Goal: Transaction & Acquisition: Subscribe to service/newsletter

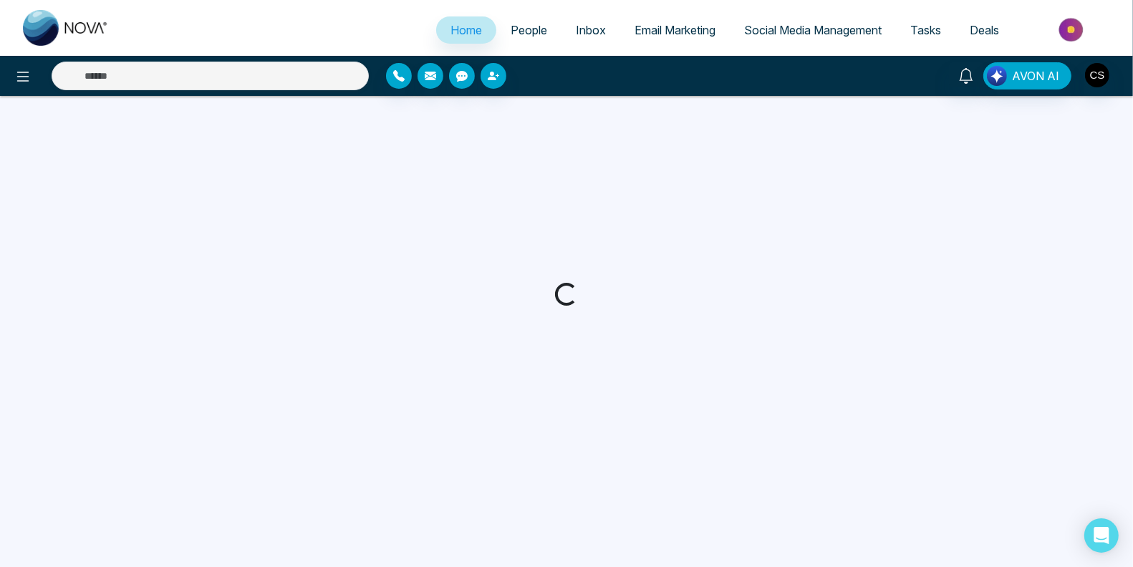
select select "*"
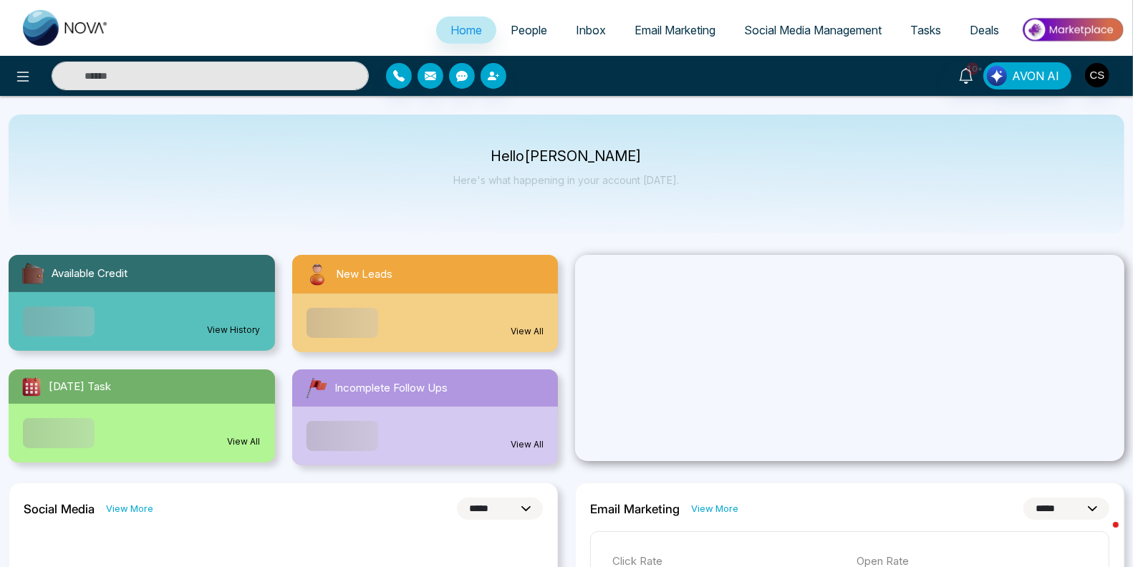
click at [520, 28] on span "People" at bounding box center [528, 30] width 37 height 14
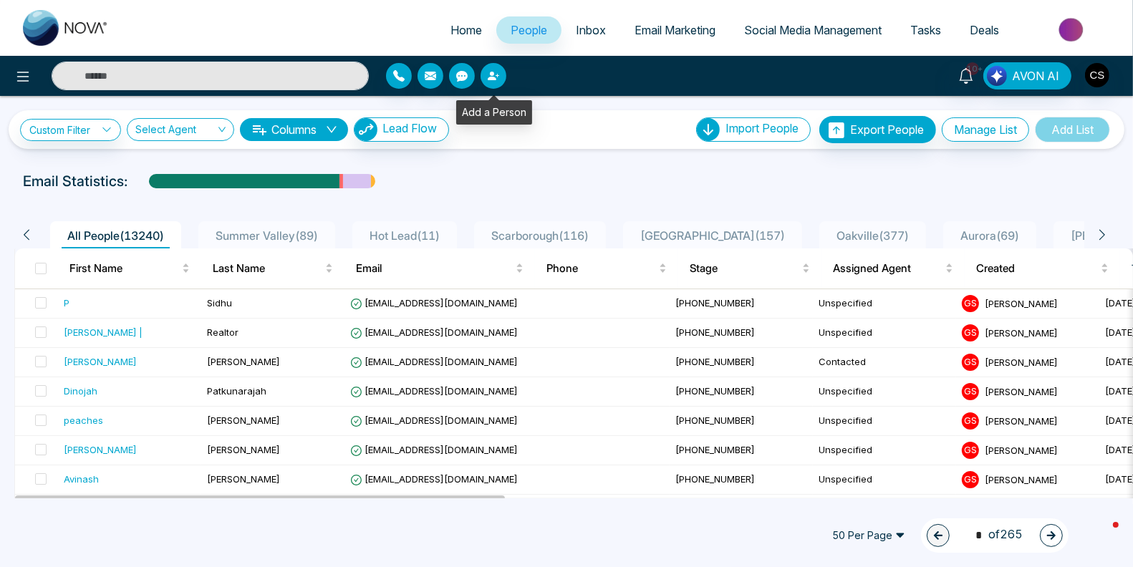
click at [494, 79] on icon "button" at bounding box center [492, 76] width 9 height 9
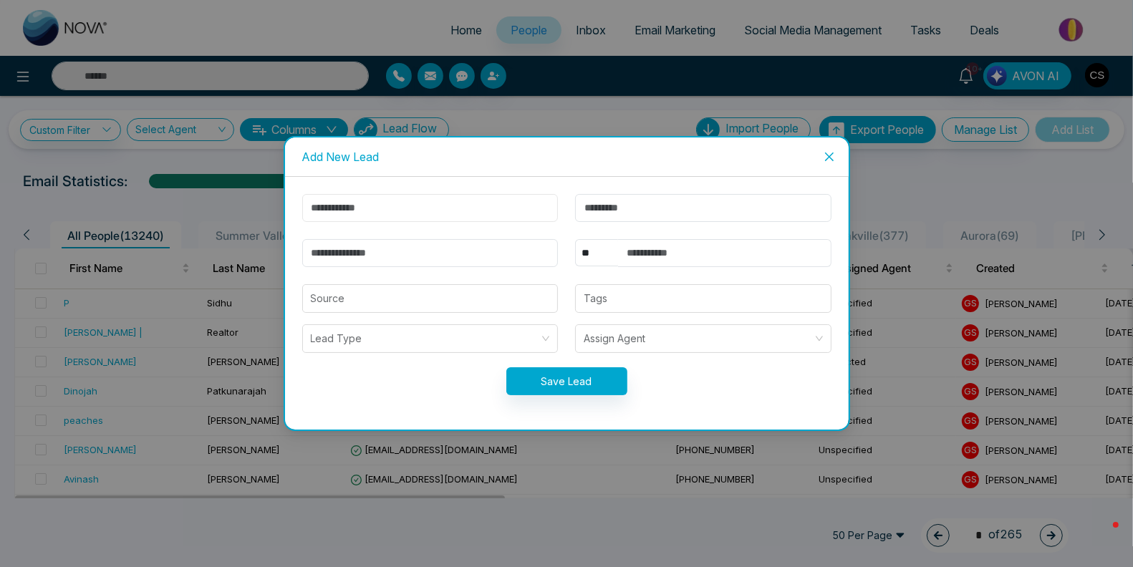
click at [400, 208] on input "text" at bounding box center [430, 208] width 256 height 28
type input "*"
type input "****"
type input "*"
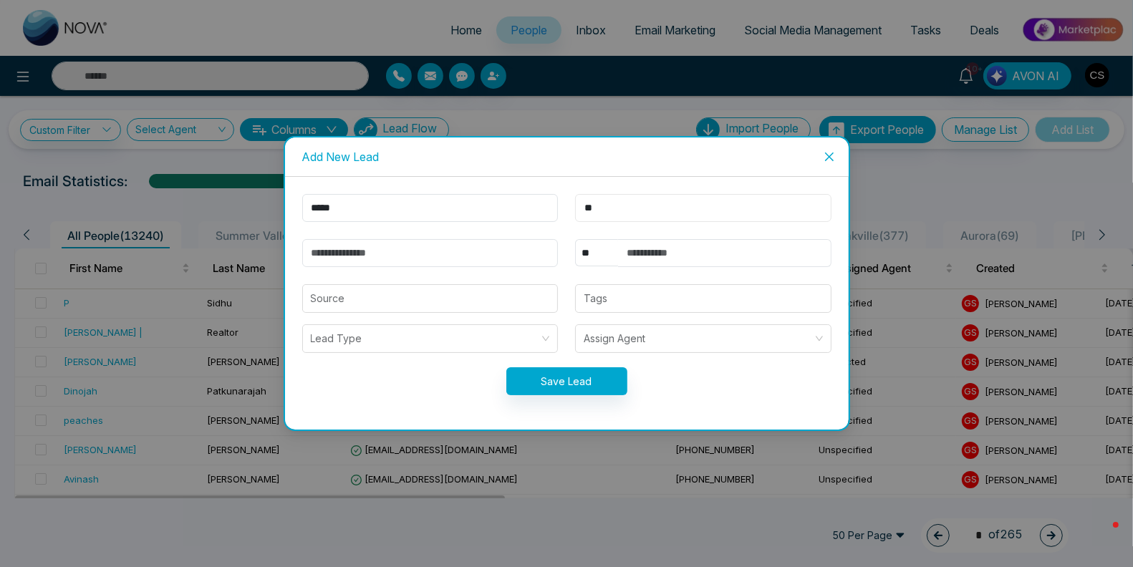
type input "*"
click at [351, 214] on input "****" at bounding box center [430, 208] width 256 height 28
type input "****"
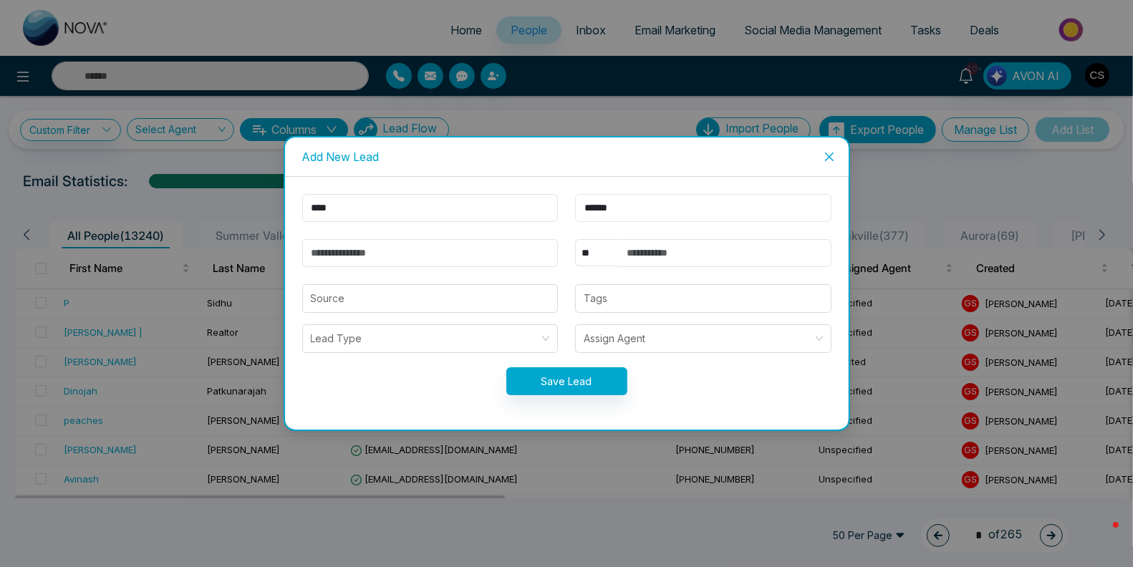
type input "******"
click at [457, 251] on input "email" at bounding box center [430, 253] width 256 height 28
paste input "**********"
type input "**********"
click at [667, 252] on input "text" at bounding box center [724, 253] width 213 height 28
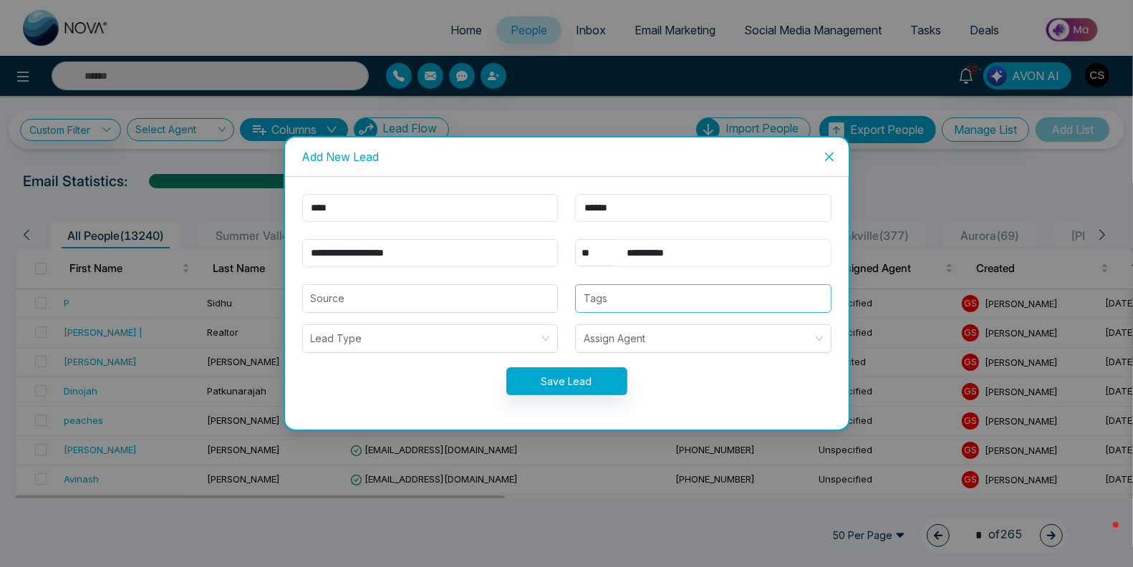
click at [583, 300] on div at bounding box center [581, 298] width 5 height 17
type input "**********"
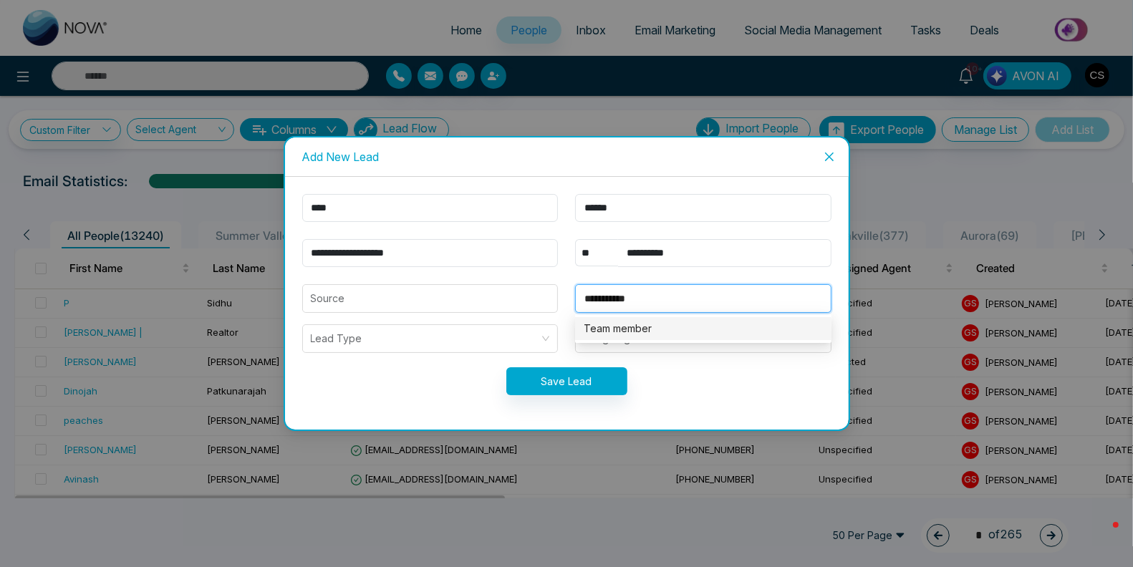
type input "**********"
click at [404, 364] on form "**********" at bounding box center [567, 303] width 546 height 218
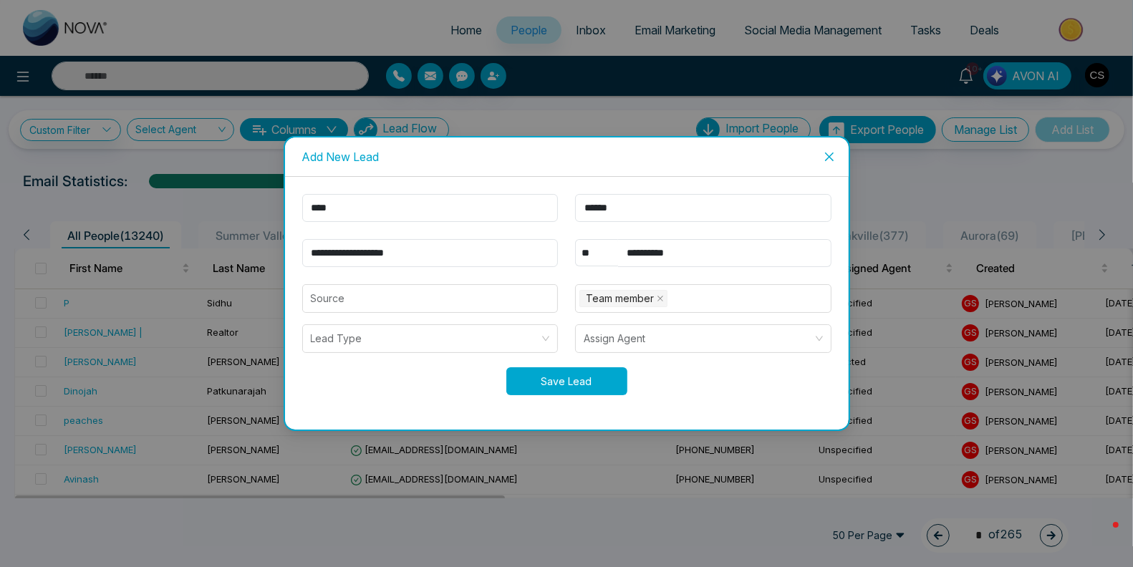
click at [578, 379] on button "Save Lead" at bounding box center [566, 381] width 121 height 28
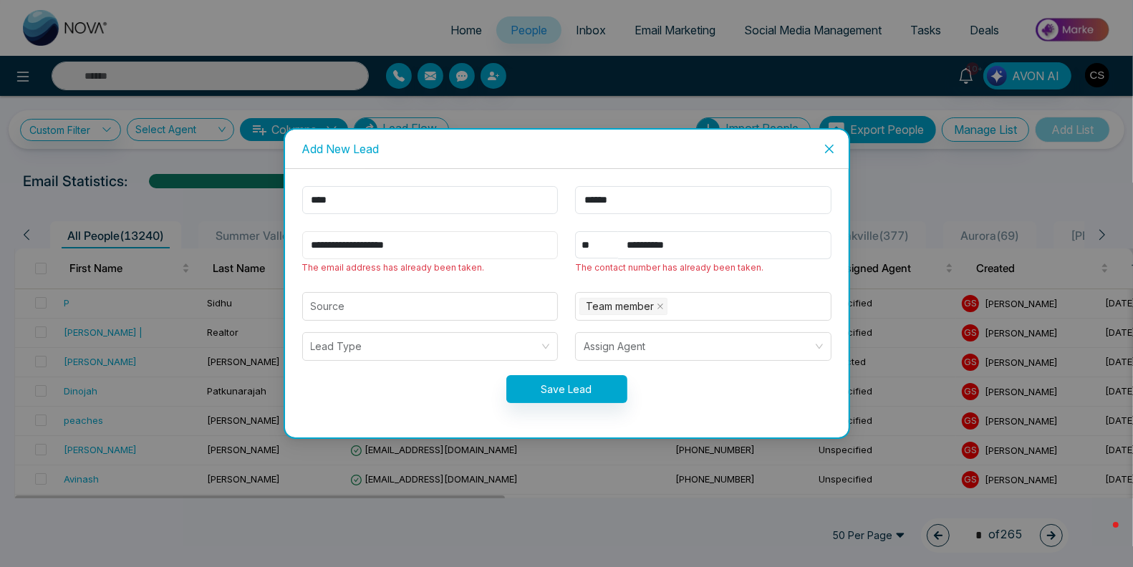
click at [320, 246] on input "**********" at bounding box center [430, 245] width 256 height 28
type input "**********"
drag, startPoint x: 620, startPoint y: 246, endPoint x: 740, endPoint y: 236, distance: 120.7
click at [740, 236] on input "**********" at bounding box center [724, 245] width 213 height 28
drag, startPoint x: 740, startPoint y: 240, endPoint x: 607, endPoint y: 233, distance: 132.6
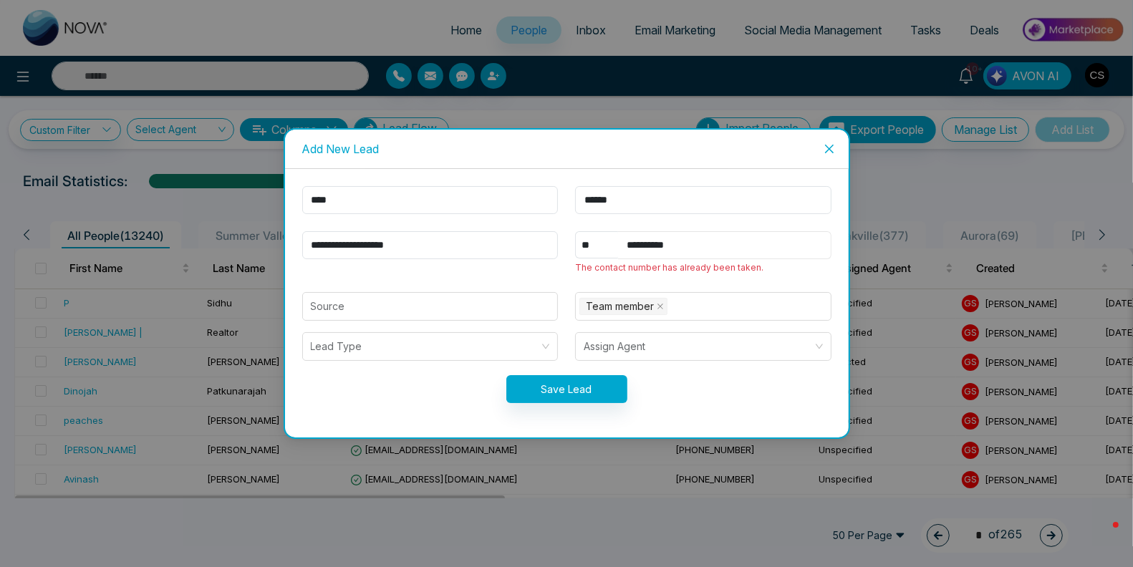
click at [607, 233] on div "**********" at bounding box center [703, 245] width 256 height 28
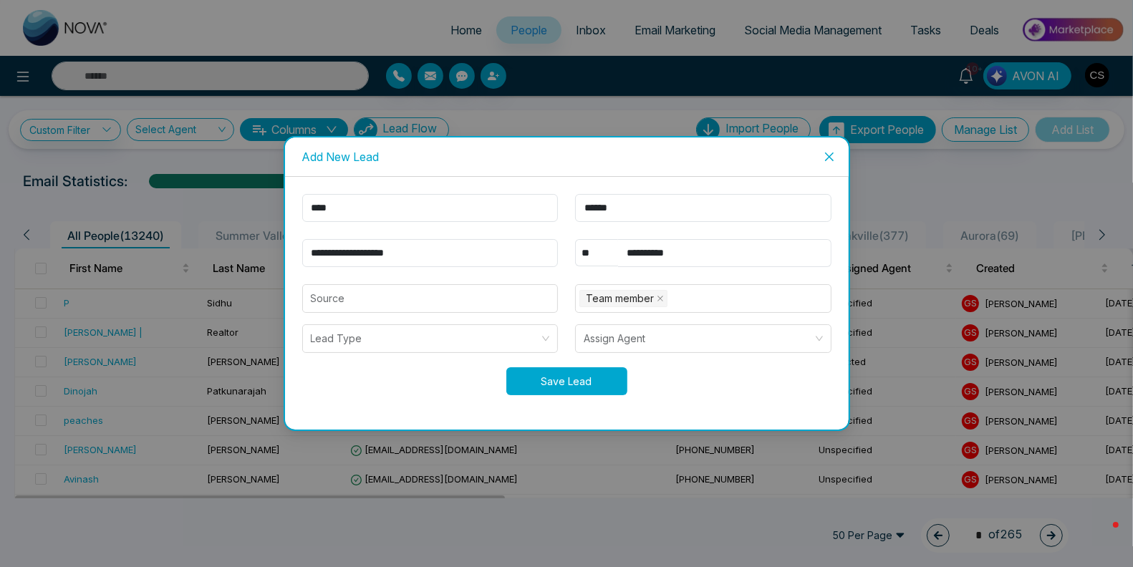
click at [581, 382] on button "Save Lead" at bounding box center [566, 381] width 121 height 28
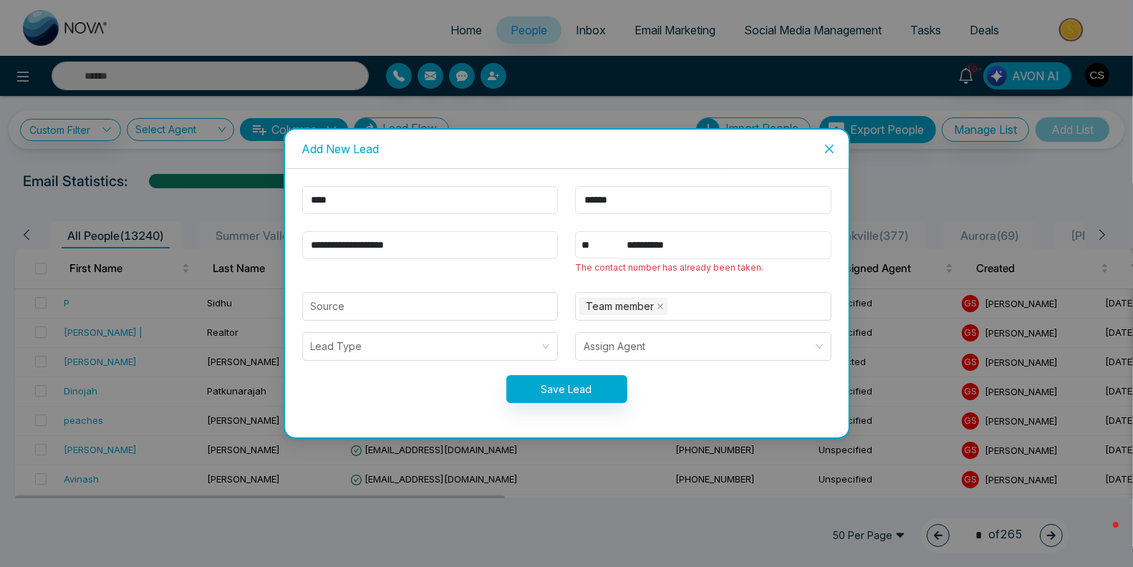
drag, startPoint x: 695, startPoint y: 250, endPoint x: 631, endPoint y: 247, distance: 64.5
click at [631, 247] on input "**********" at bounding box center [724, 245] width 213 height 28
type input "*"
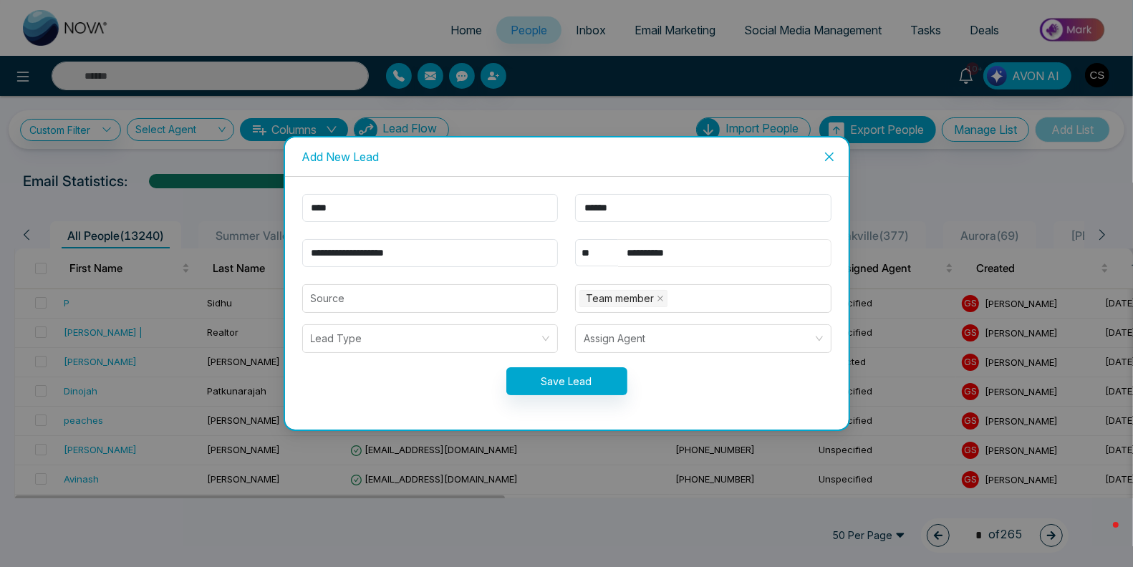
type input "**********"
click at [603, 378] on button "Save Lead" at bounding box center [566, 381] width 121 height 28
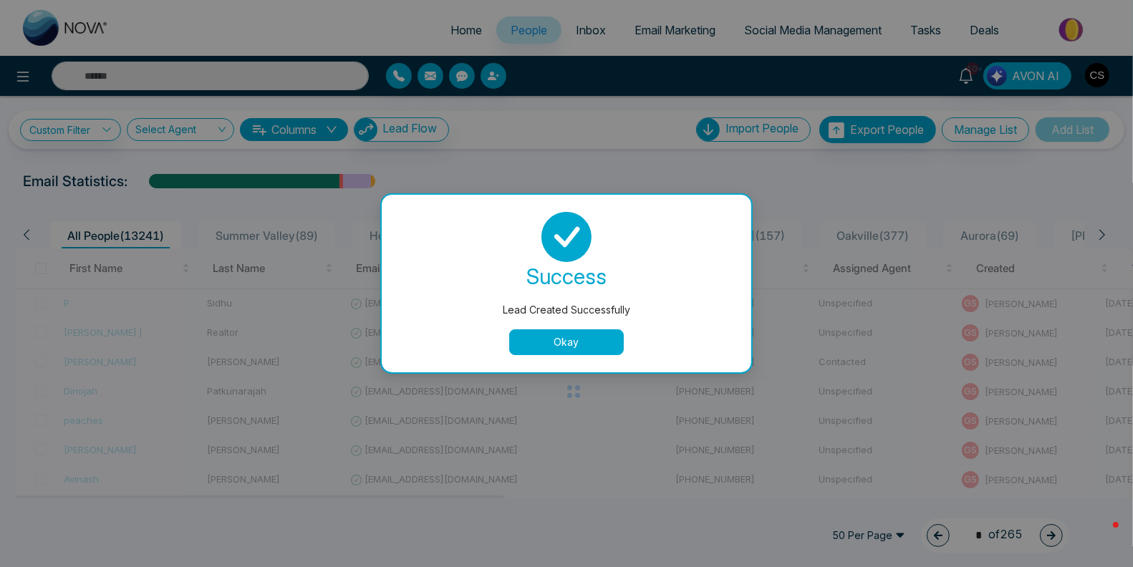
click at [600, 344] on button "Okay" at bounding box center [566, 342] width 115 height 26
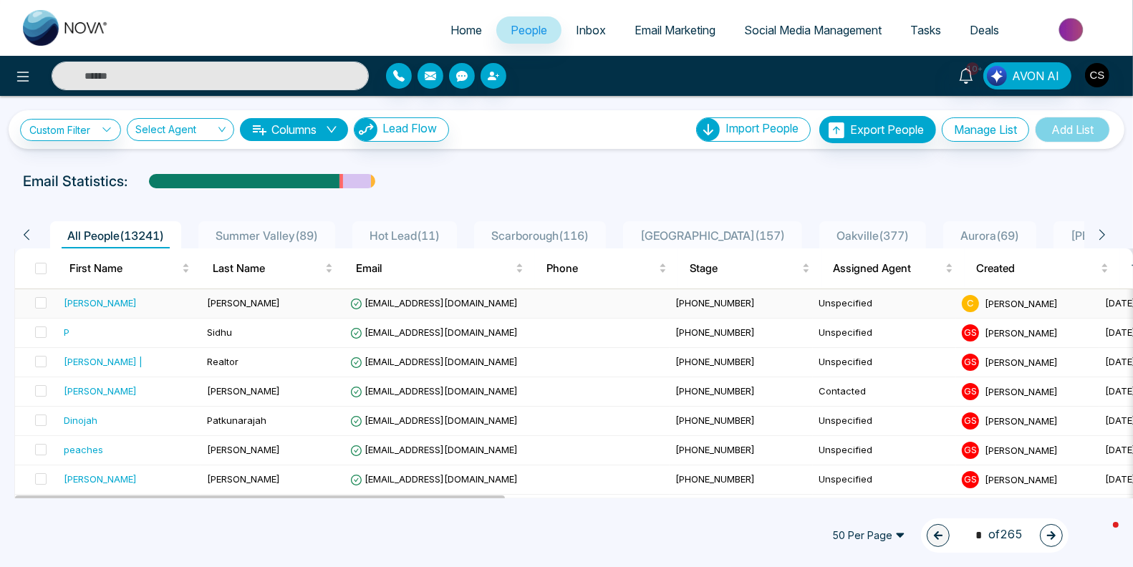
click at [69, 301] on div "[PERSON_NAME]" at bounding box center [100, 303] width 73 height 14
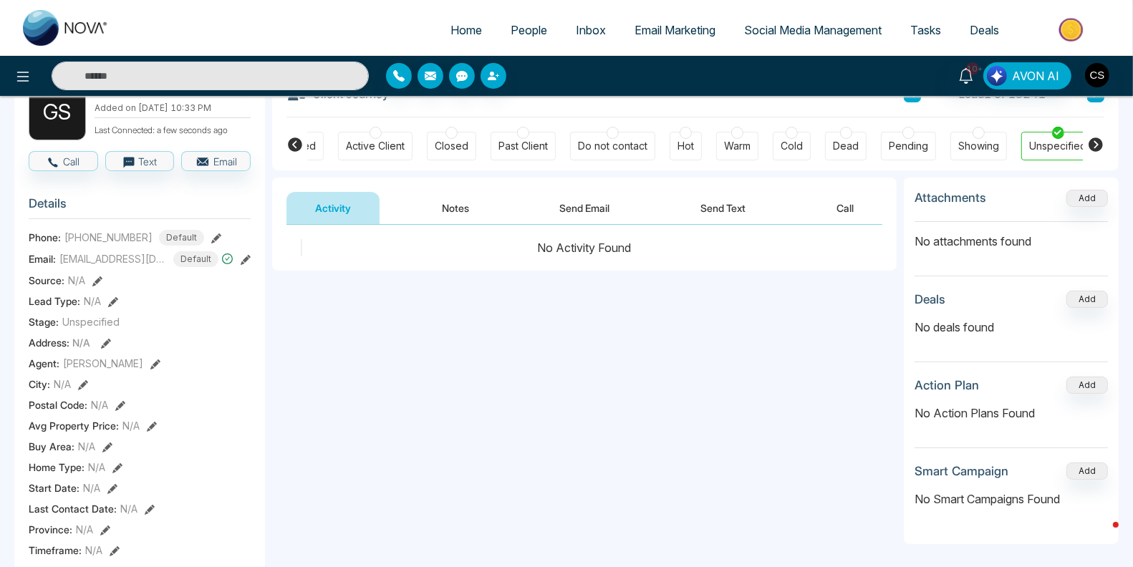
scroll to position [163, 0]
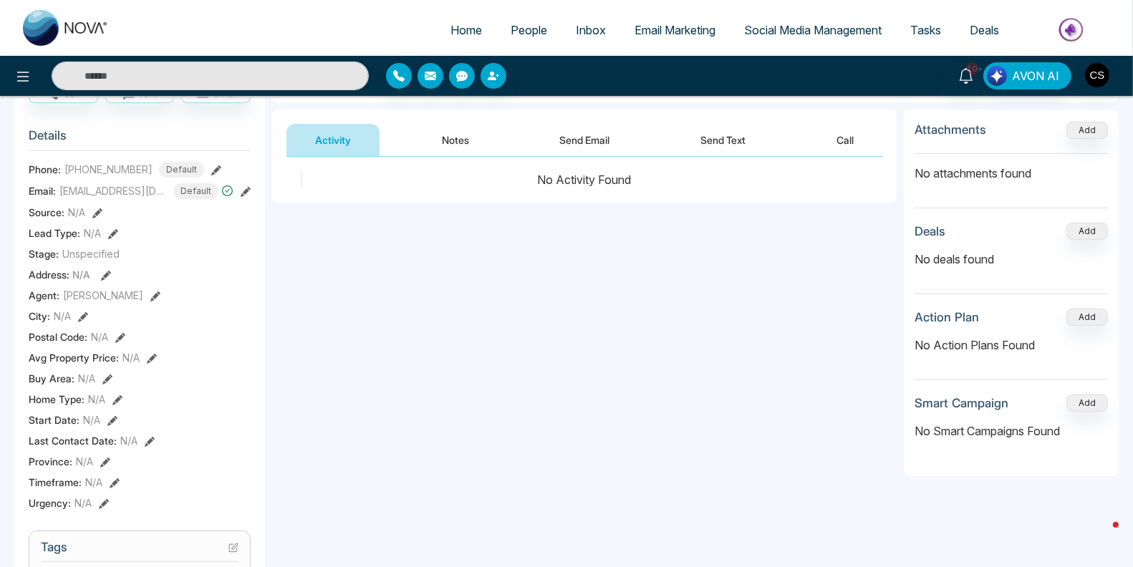
click at [596, 141] on button "Send Email" at bounding box center [584, 140] width 107 height 32
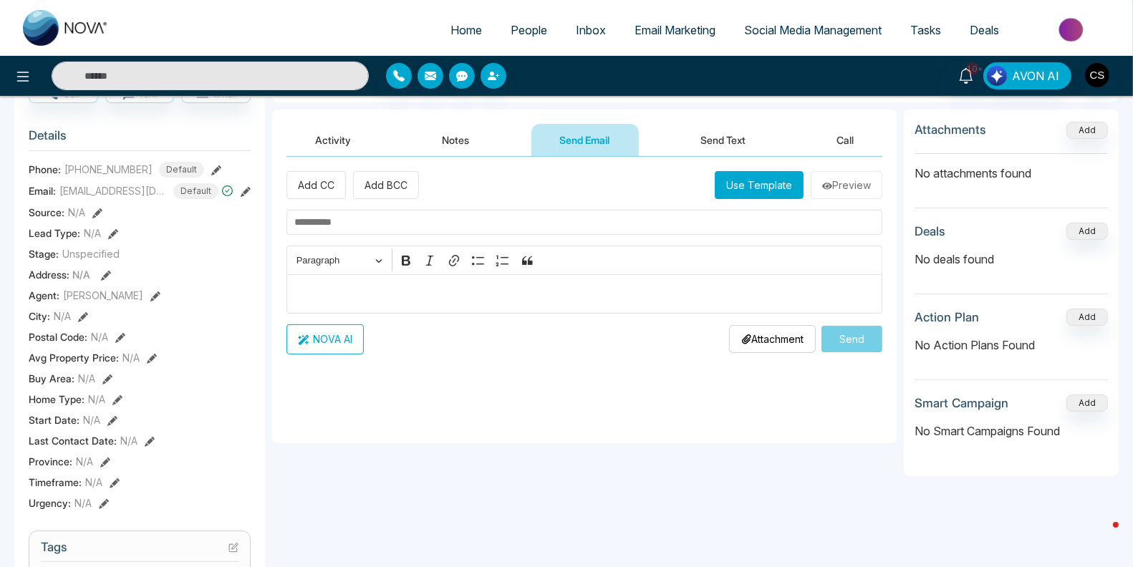
click at [760, 186] on button "Use Template" at bounding box center [758, 185] width 89 height 28
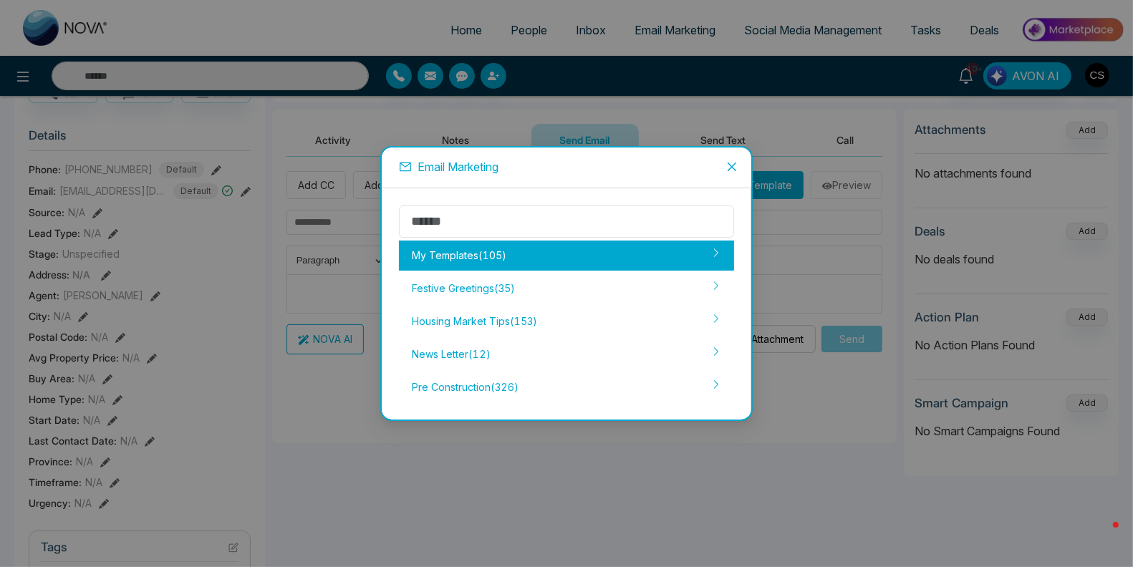
click at [620, 251] on div "My Templates ( 105 )" at bounding box center [566, 256] width 335 height 30
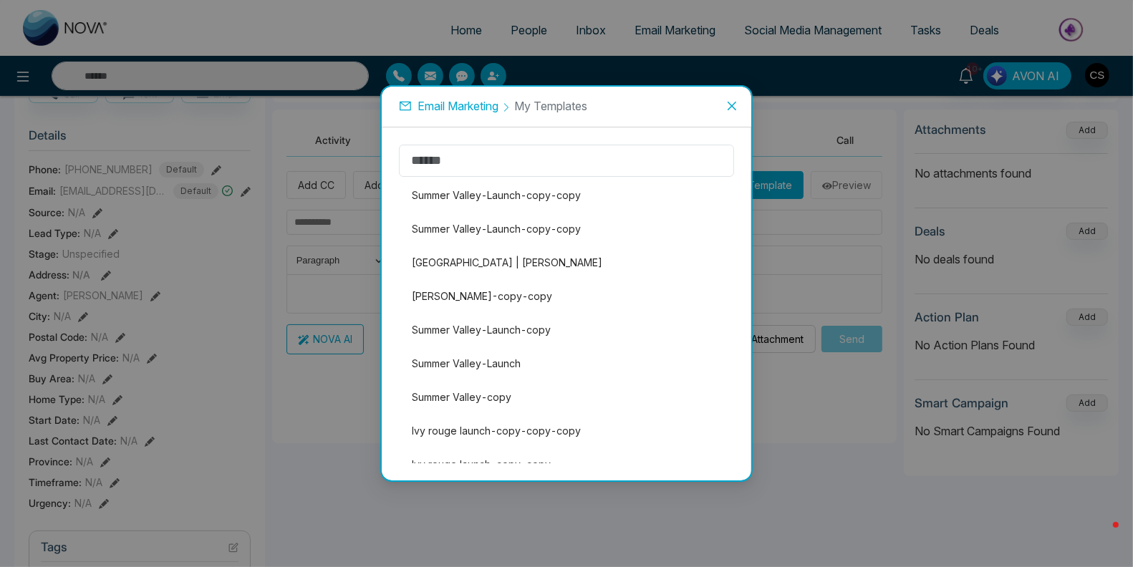
click at [732, 112] on icon "close" at bounding box center [731, 105] width 11 height 11
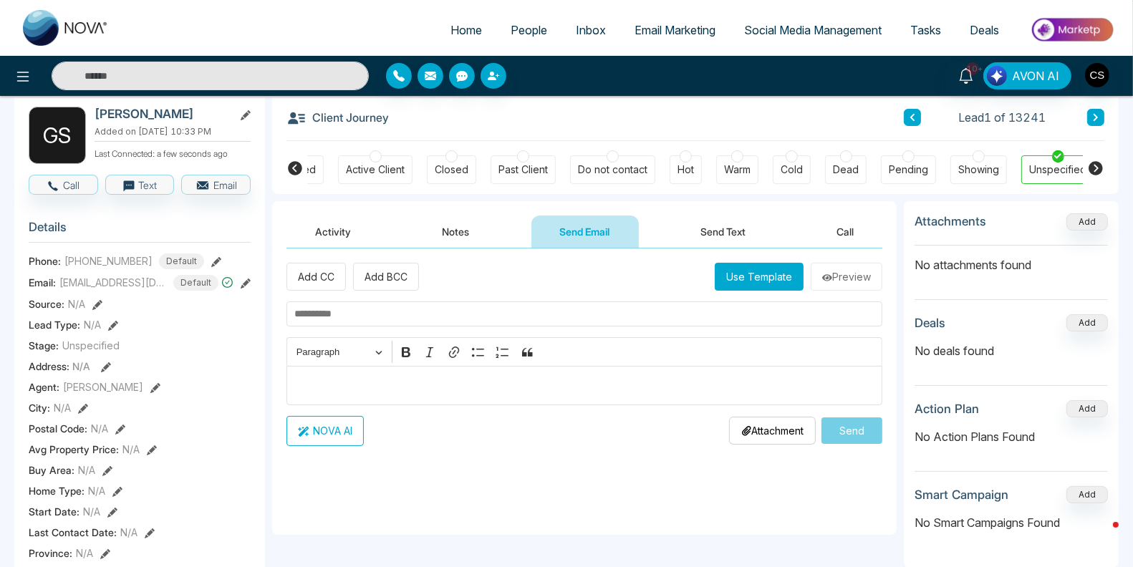
scroll to position [55, 0]
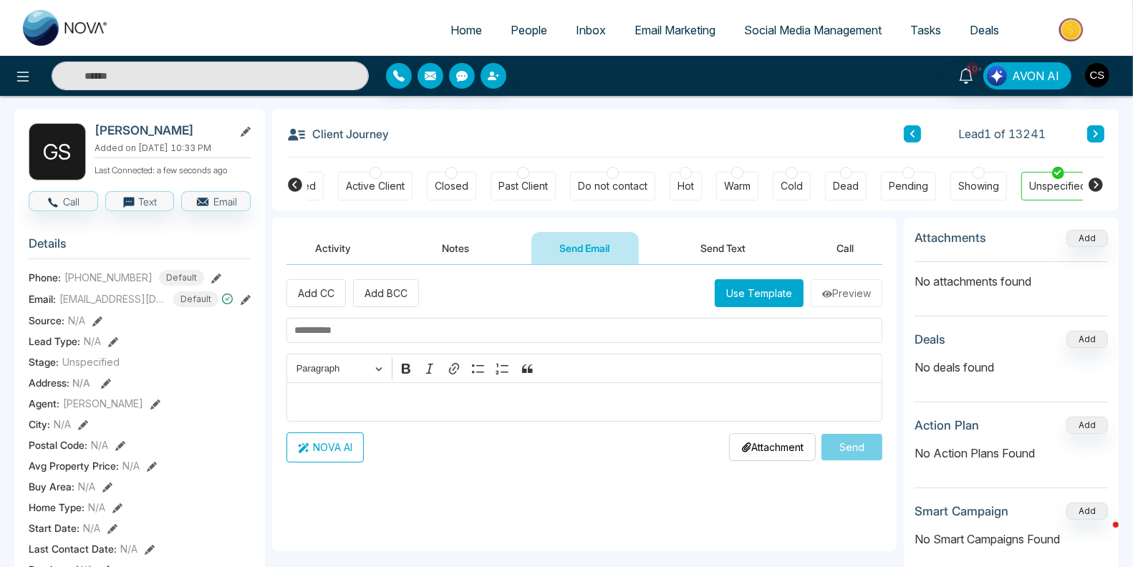
click at [510, 29] on span "People" at bounding box center [528, 30] width 37 height 14
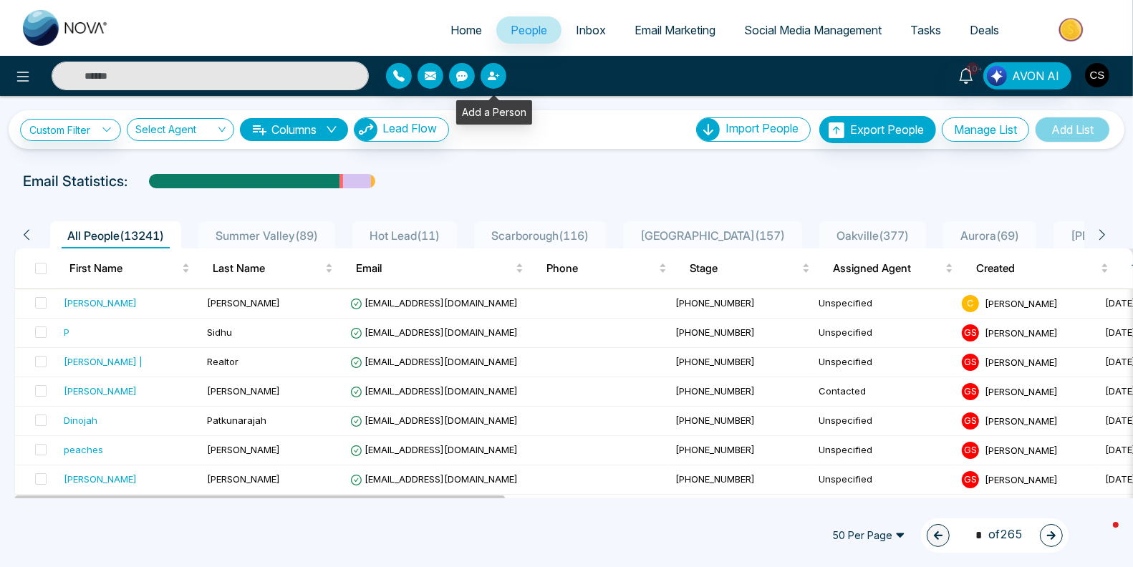
click at [500, 76] on button "button" at bounding box center [493, 76] width 26 height 26
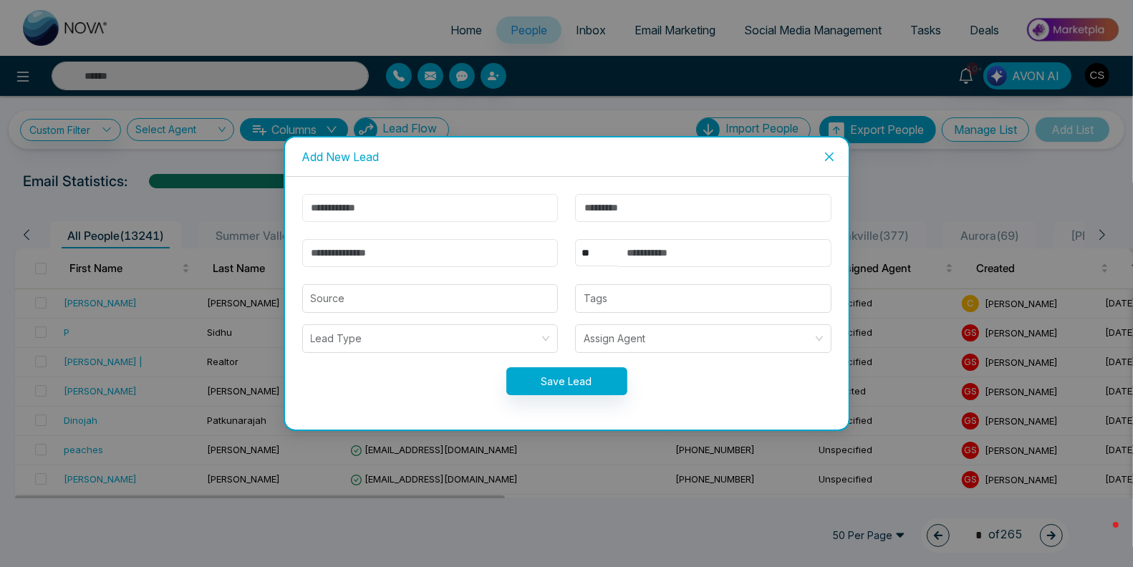
click at [408, 200] on input "text" at bounding box center [430, 208] width 256 height 28
type input "****"
type input "******"
click at [363, 253] on input "email" at bounding box center [430, 253] width 256 height 28
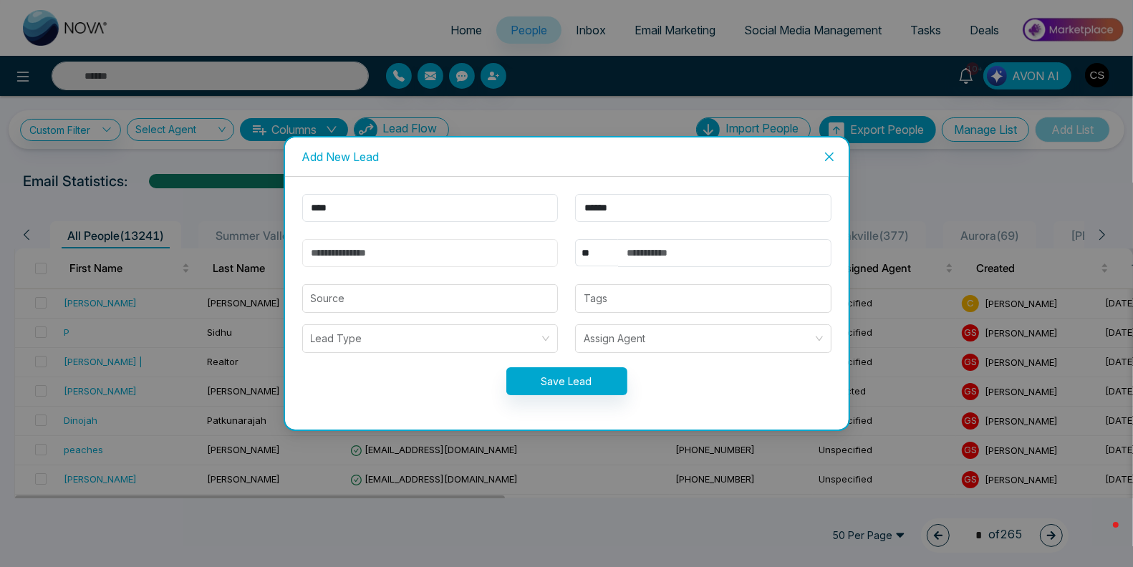
paste input "**********"
type input "**********"
click at [654, 249] on input "text" at bounding box center [724, 253] width 213 height 28
click at [624, 292] on div at bounding box center [703, 298] width 248 height 17
type input "**********"
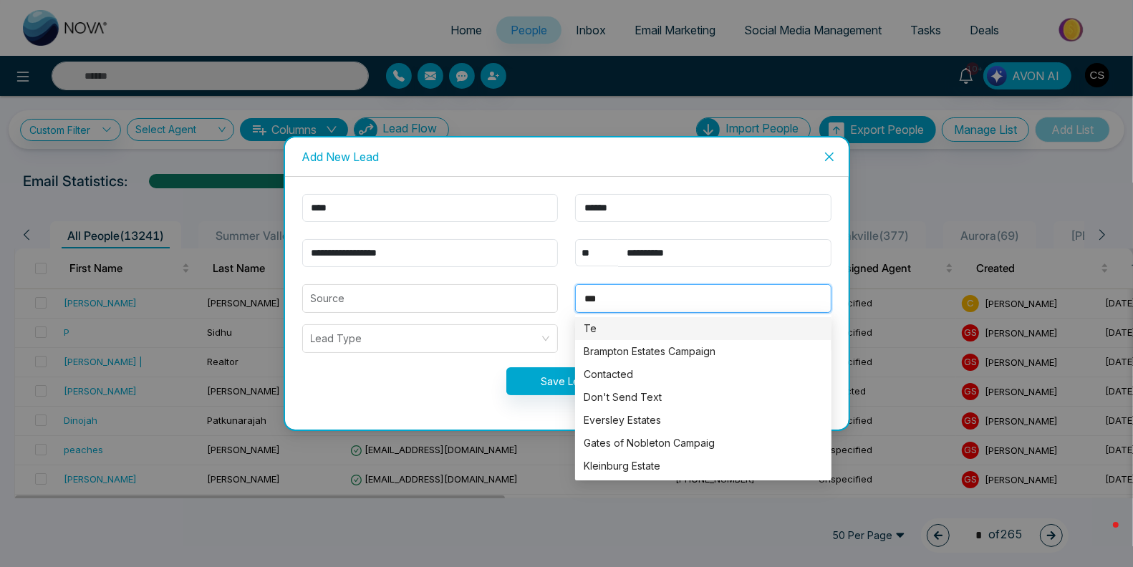
type input "****"
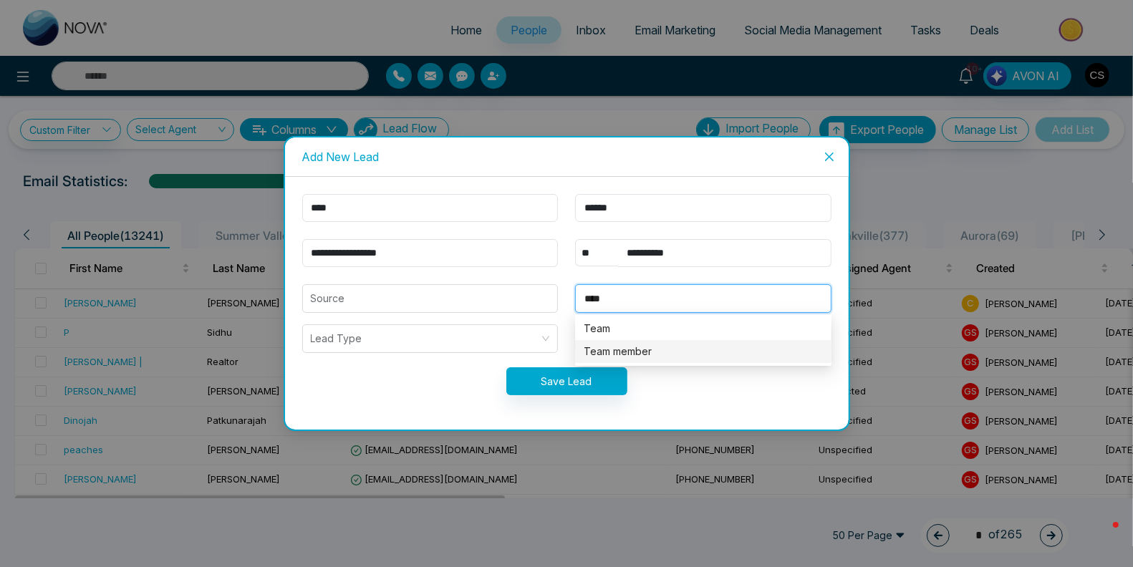
click at [624, 348] on div "Team member" at bounding box center [702, 352] width 239 height 16
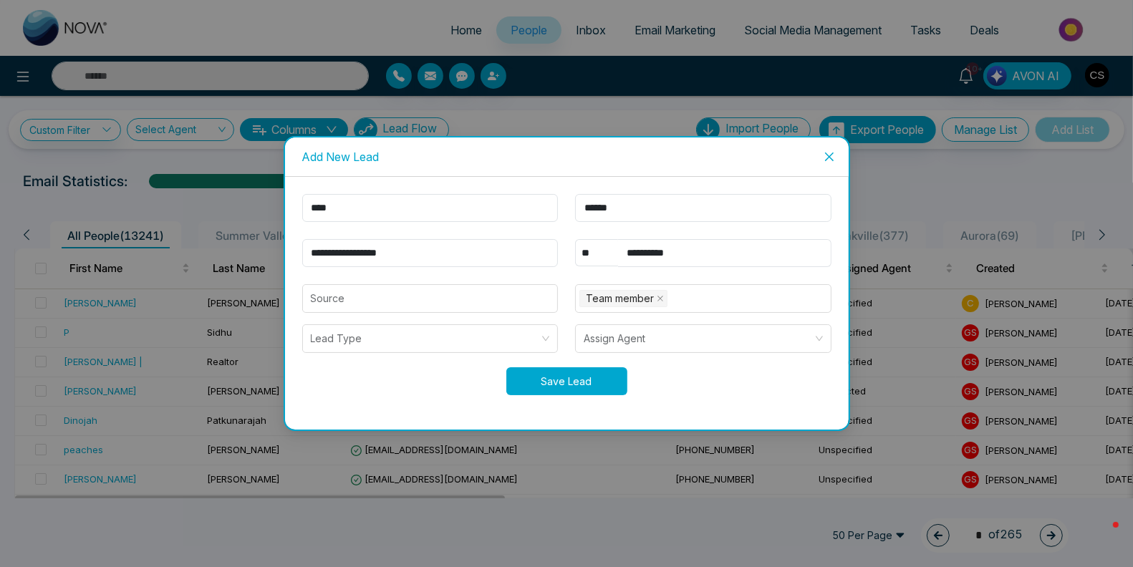
click at [588, 383] on button "Save Lead" at bounding box center [566, 381] width 121 height 28
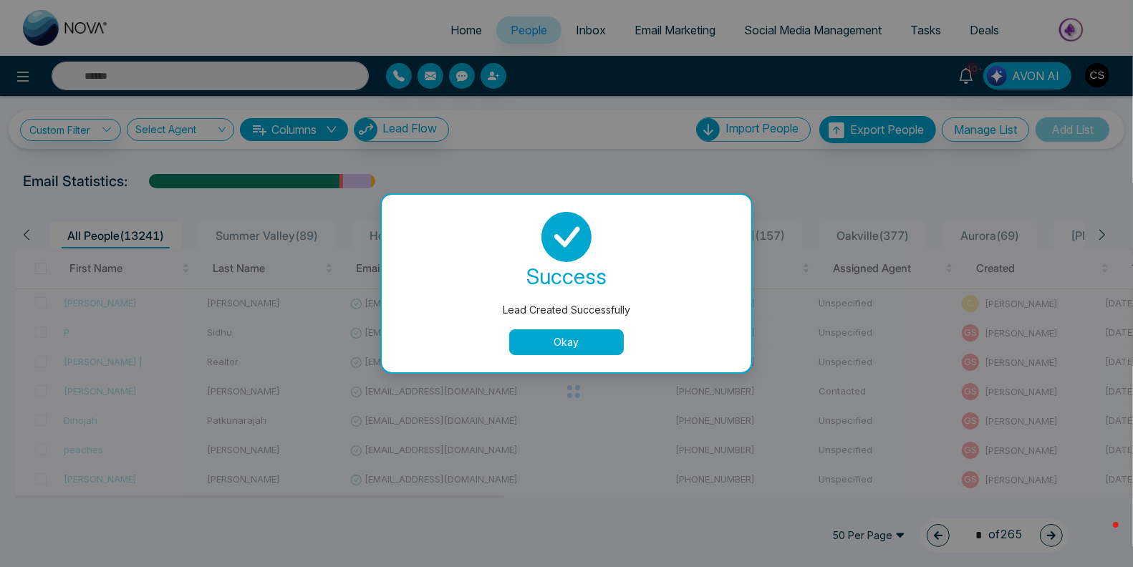
click at [586, 341] on button "Okay" at bounding box center [566, 342] width 115 height 26
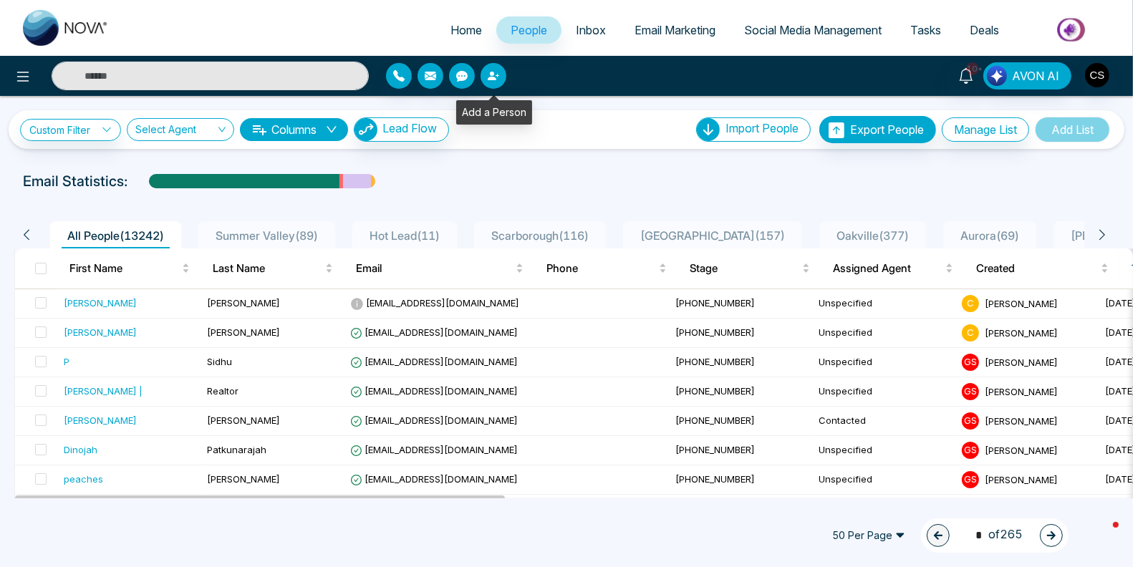
click at [501, 79] on button "button" at bounding box center [493, 76] width 26 height 26
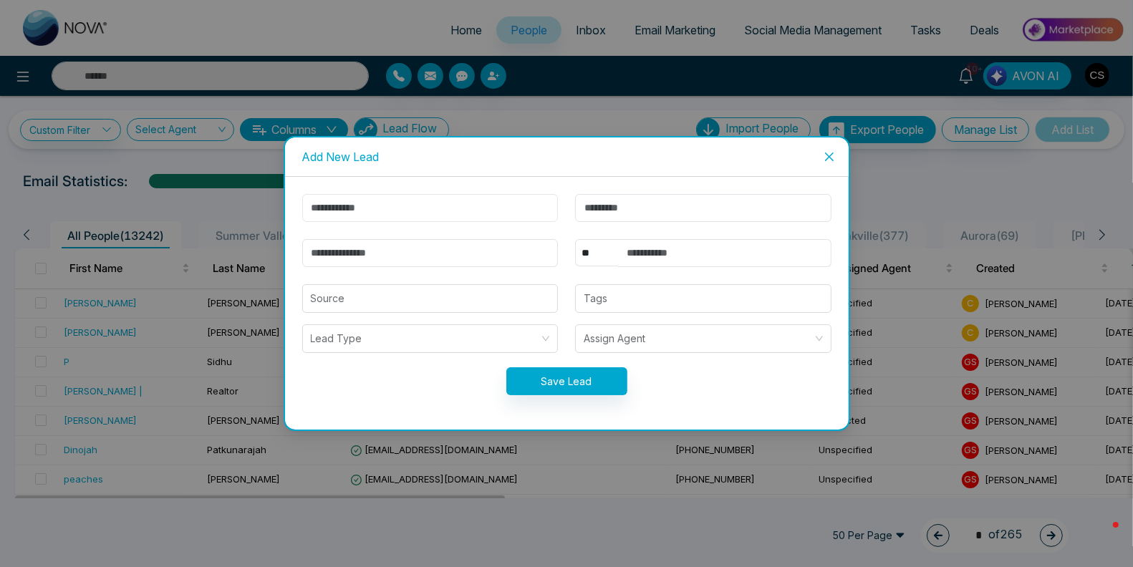
click at [498, 203] on input "text" at bounding box center [430, 208] width 256 height 28
type input "****"
type input "******"
click at [331, 250] on input "email" at bounding box center [430, 253] width 256 height 28
paste input "**********"
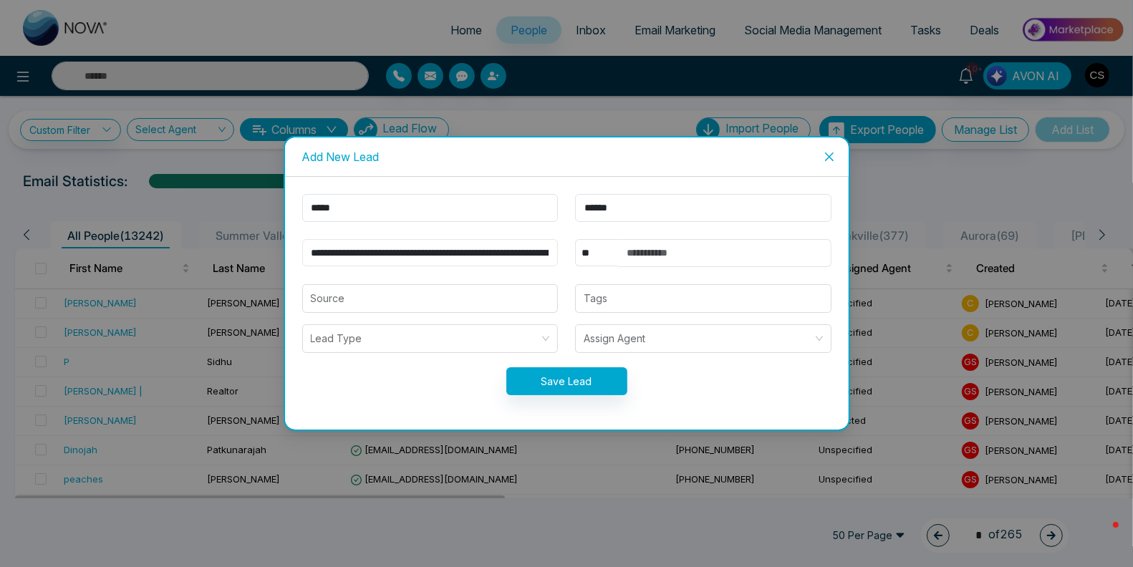
drag, startPoint x: 415, startPoint y: 253, endPoint x: 220, endPoint y: 242, distance: 195.8
click at [220, 242] on div "**********" at bounding box center [566, 283] width 1133 height 567
type input "**********"
click at [660, 249] on input "text" at bounding box center [724, 253] width 213 height 28
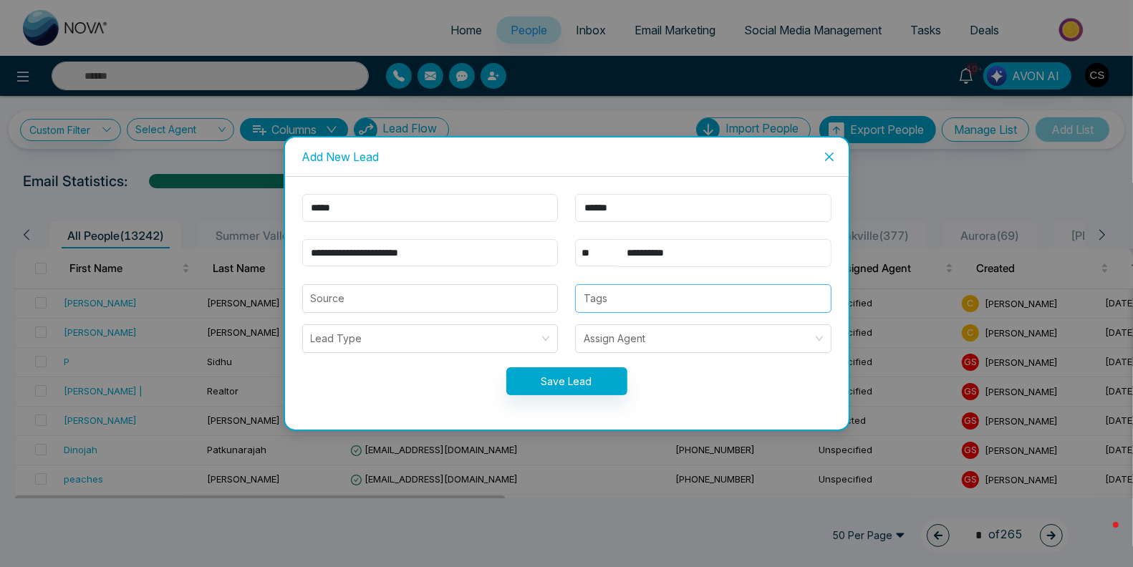
click at [679, 293] on div at bounding box center [703, 298] width 248 height 17
type input "**********"
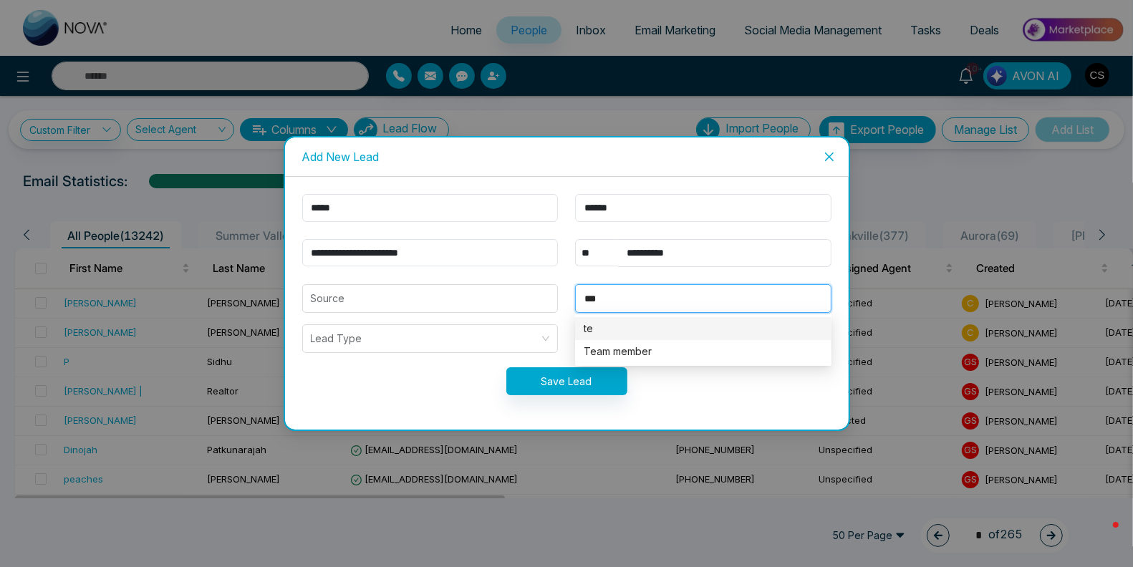
type input "****"
click at [682, 352] on div "Team member" at bounding box center [702, 352] width 239 height 16
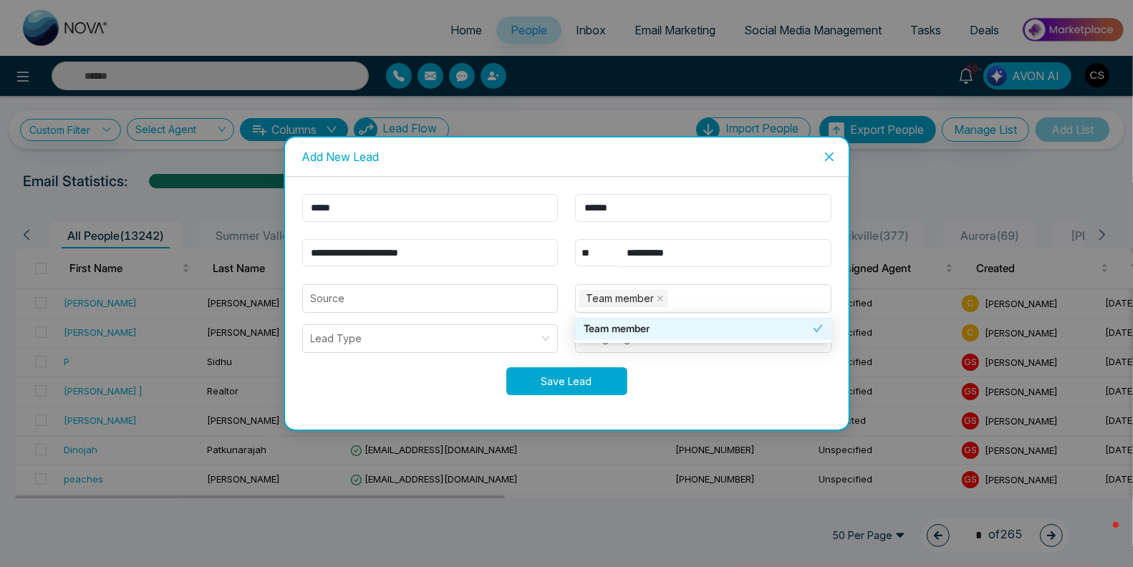
click at [576, 379] on button "Save Lead" at bounding box center [566, 381] width 121 height 28
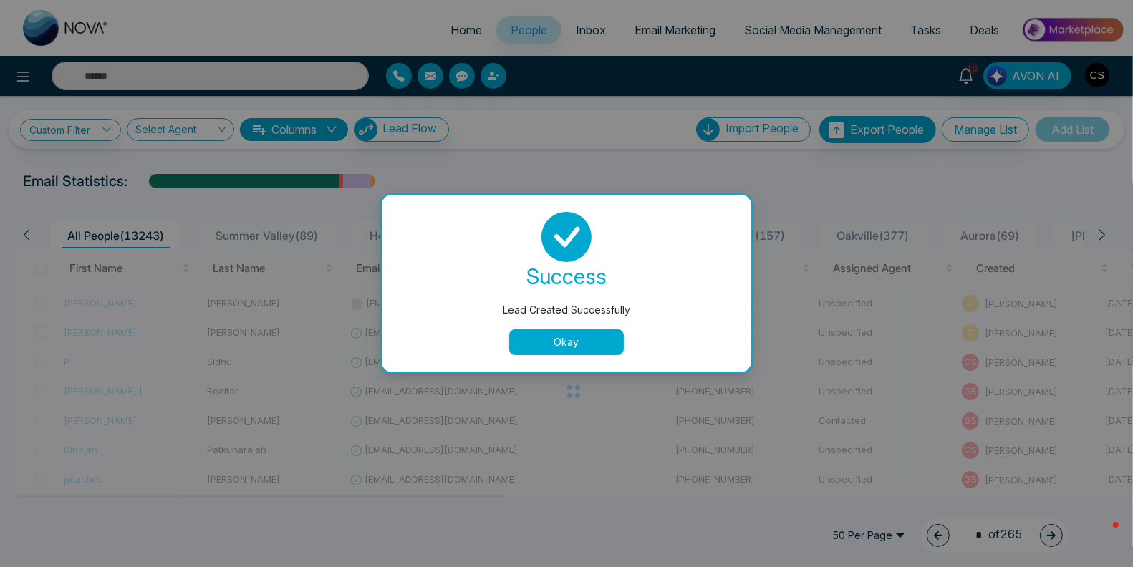
click at [579, 351] on button "Okay" at bounding box center [566, 342] width 115 height 26
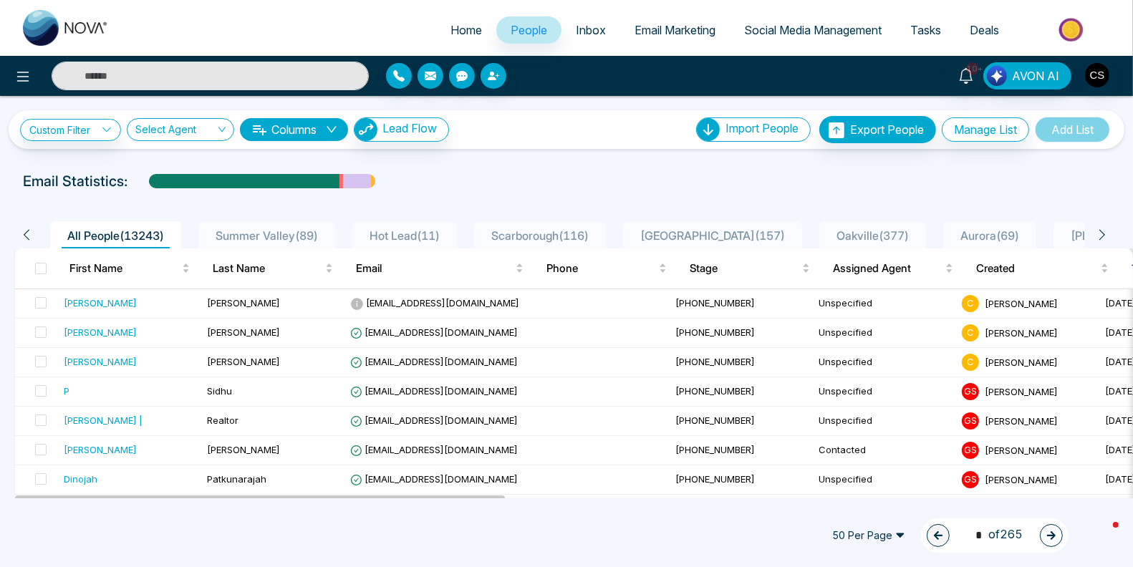
click at [694, 31] on span "Email Marketing" at bounding box center [674, 30] width 81 height 14
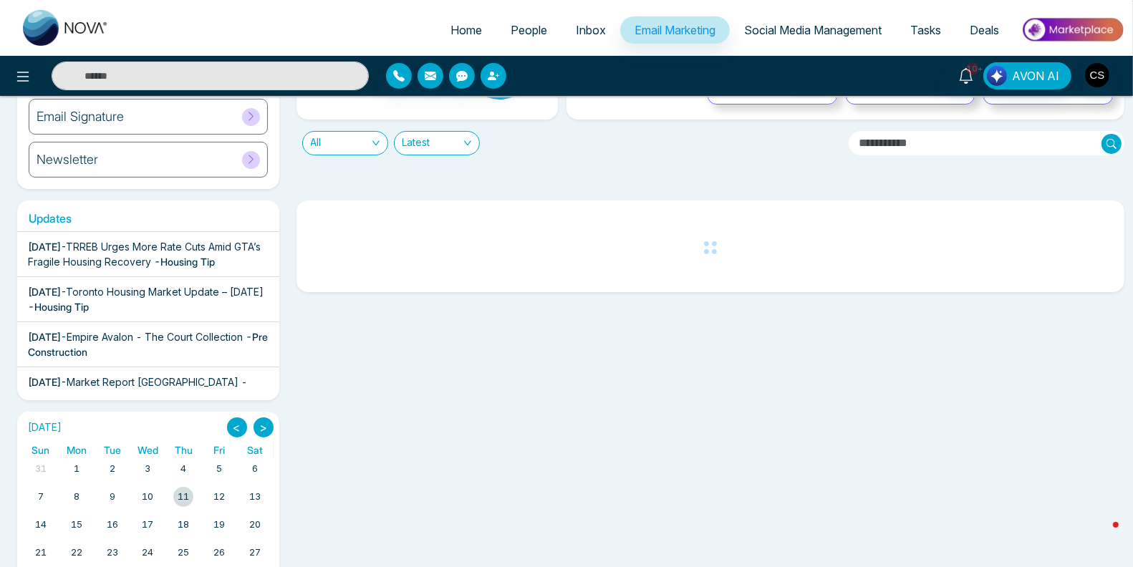
scroll to position [151, 0]
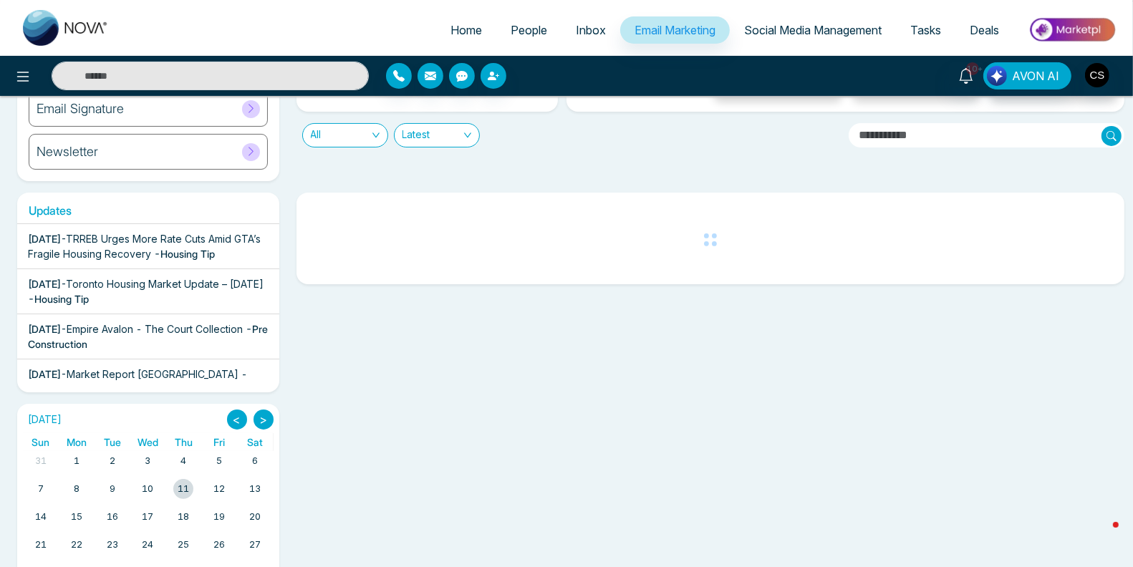
click at [145, 259] on div "[DATE] - TRREB Urges More Rate Cuts Amid GTA’s Fragile Housing Recovery - Housi…" at bounding box center [148, 246] width 241 height 30
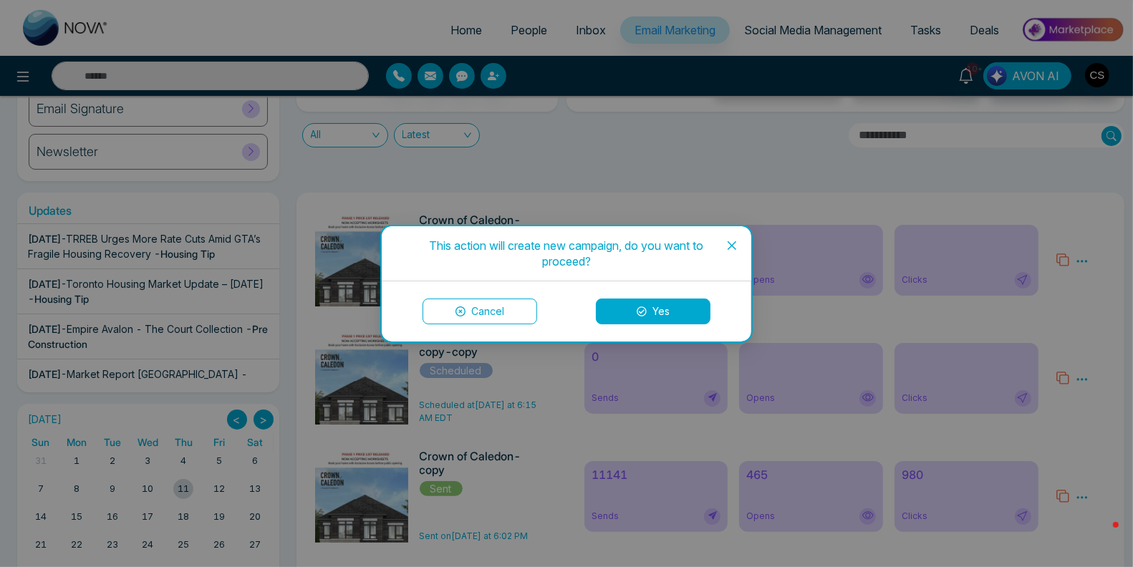
click at [723, 243] on span "Close" at bounding box center [731, 245] width 39 height 39
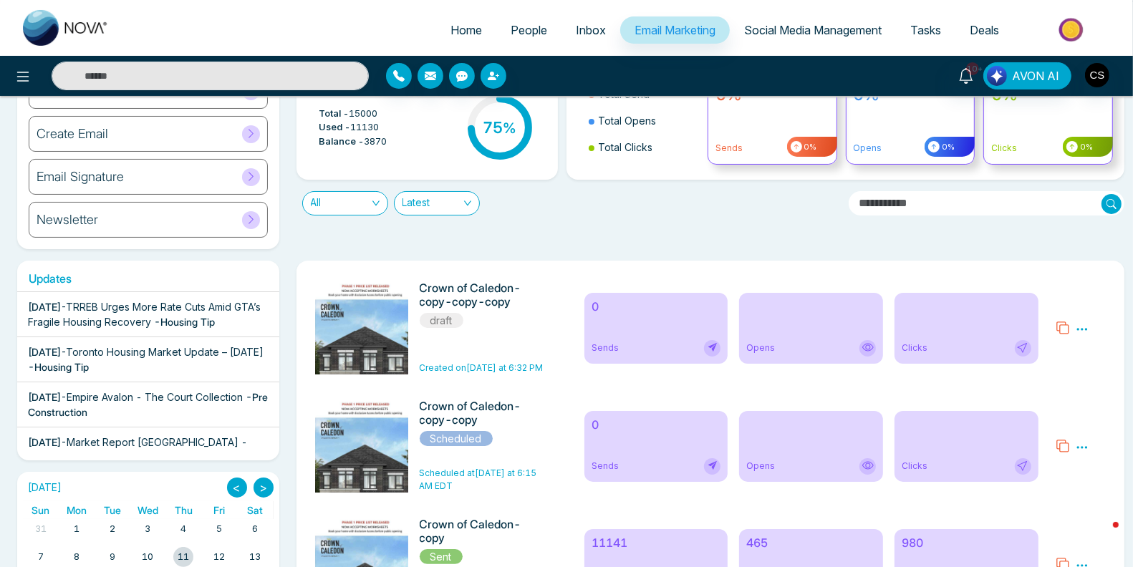
scroll to position [90, 0]
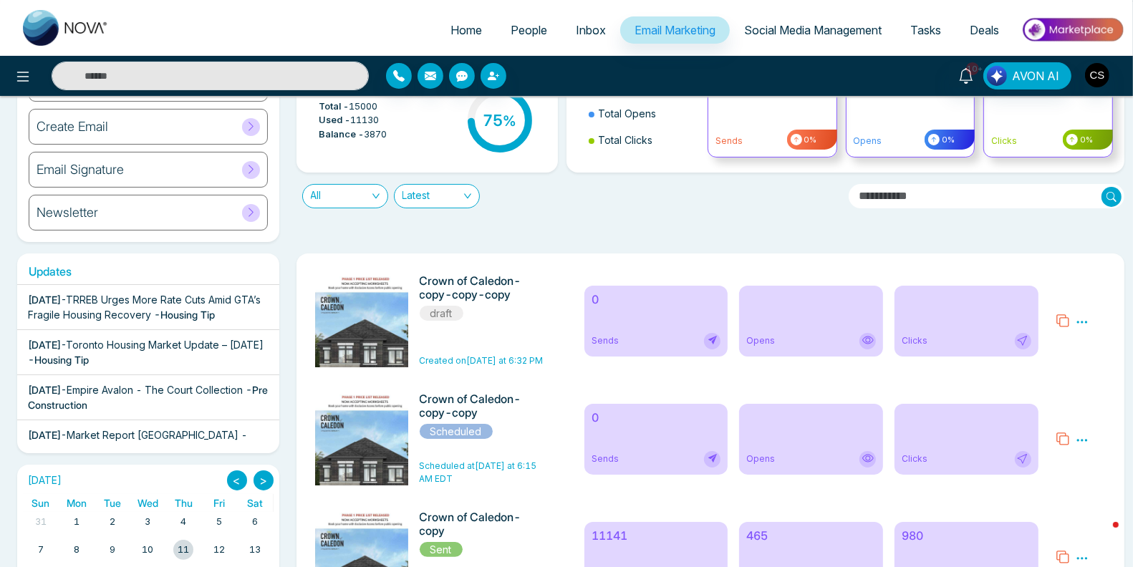
click at [1090, 321] on div "Preview Edit Delete" at bounding box center [1080, 320] width 67 height 93
click at [1087, 322] on icon at bounding box center [1081, 322] width 13 height 13
click at [1050, 362] on link "Edit" at bounding box center [1046, 363] width 17 height 12
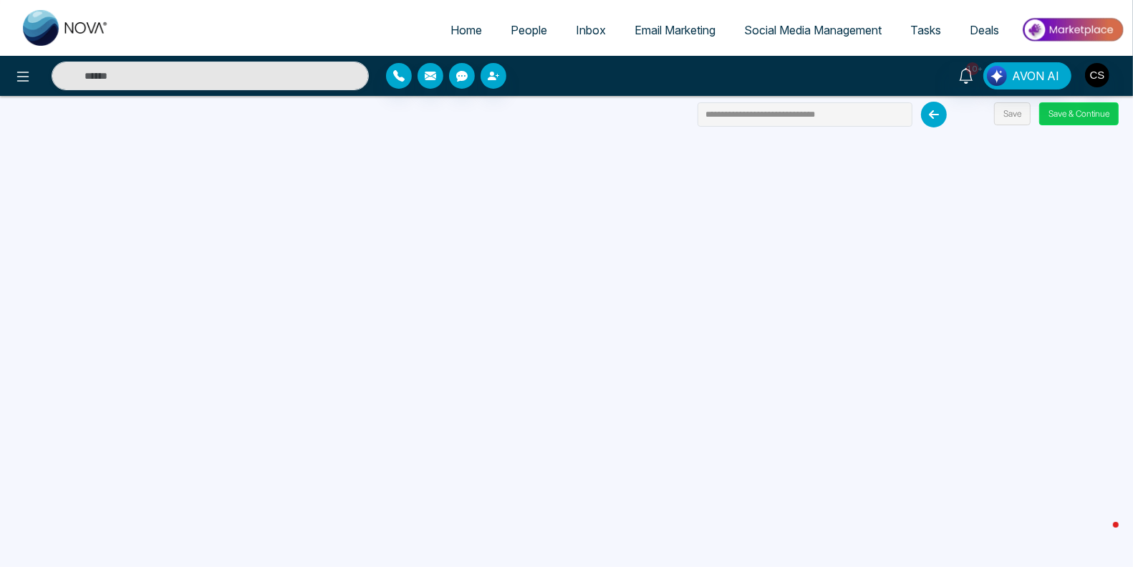
click at [1080, 120] on button "Save & Continue" at bounding box center [1078, 113] width 79 height 23
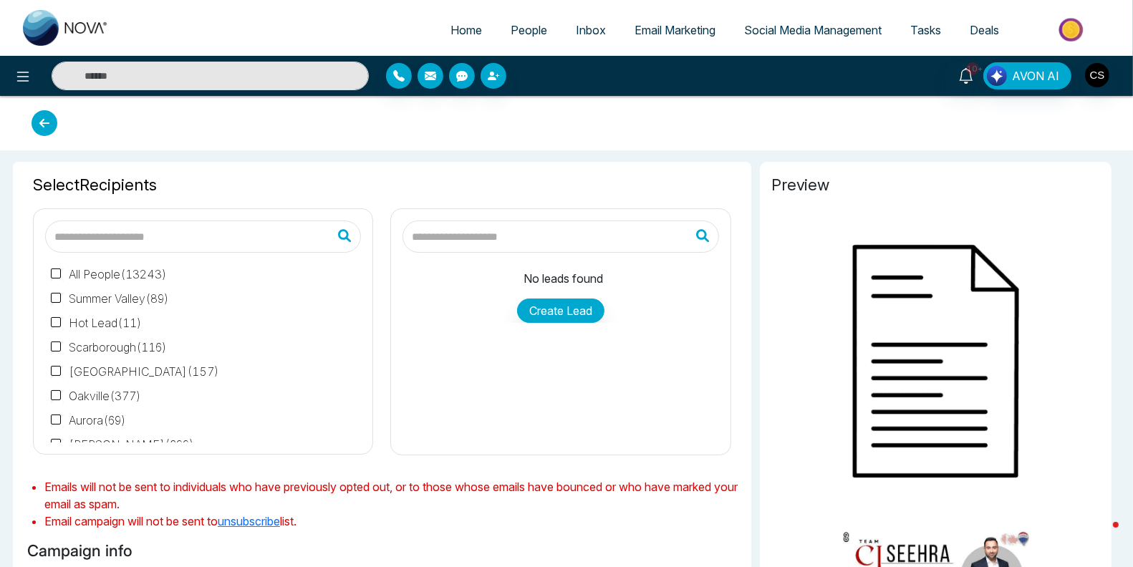
type input "**********"
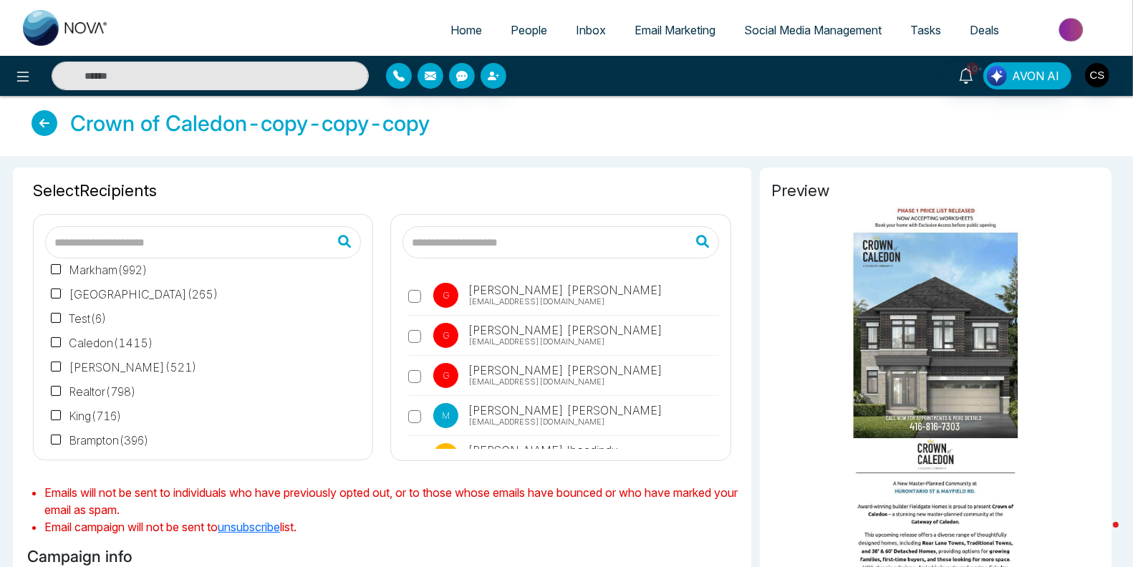
click at [469, 34] on span "Home" at bounding box center [465, 30] width 31 height 14
select select "*"
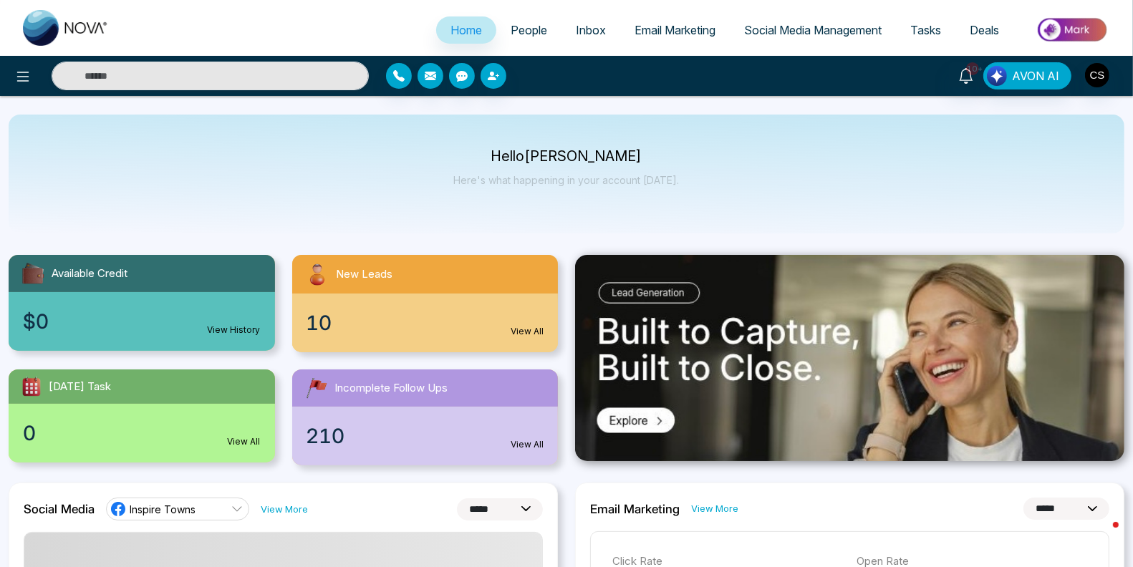
click at [523, 24] on span "People" at bounding box center [528, 30] width 37 height 14
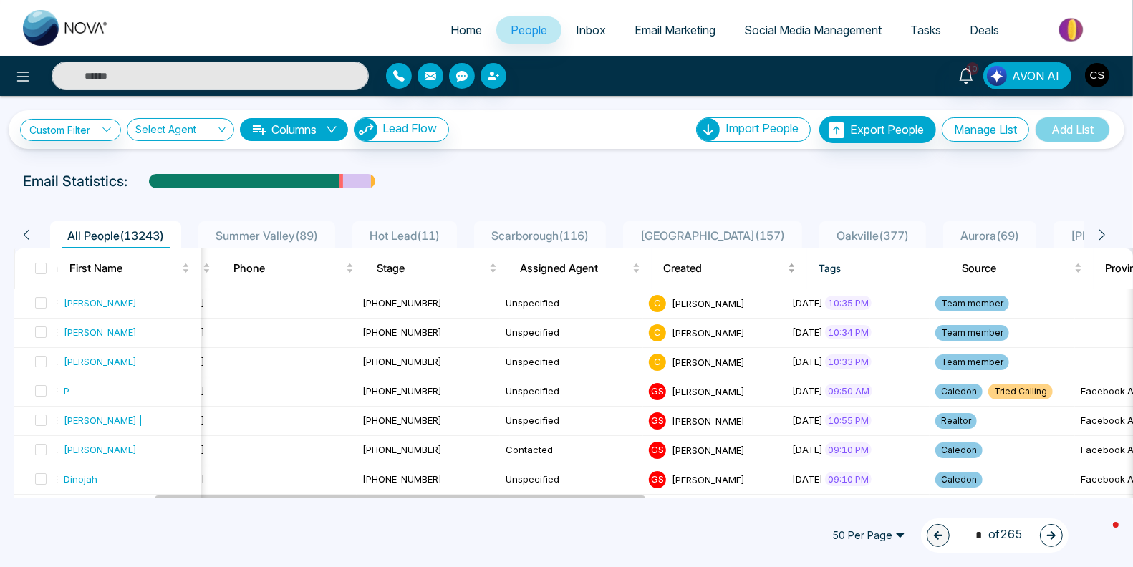
scroll to position [0, 319]
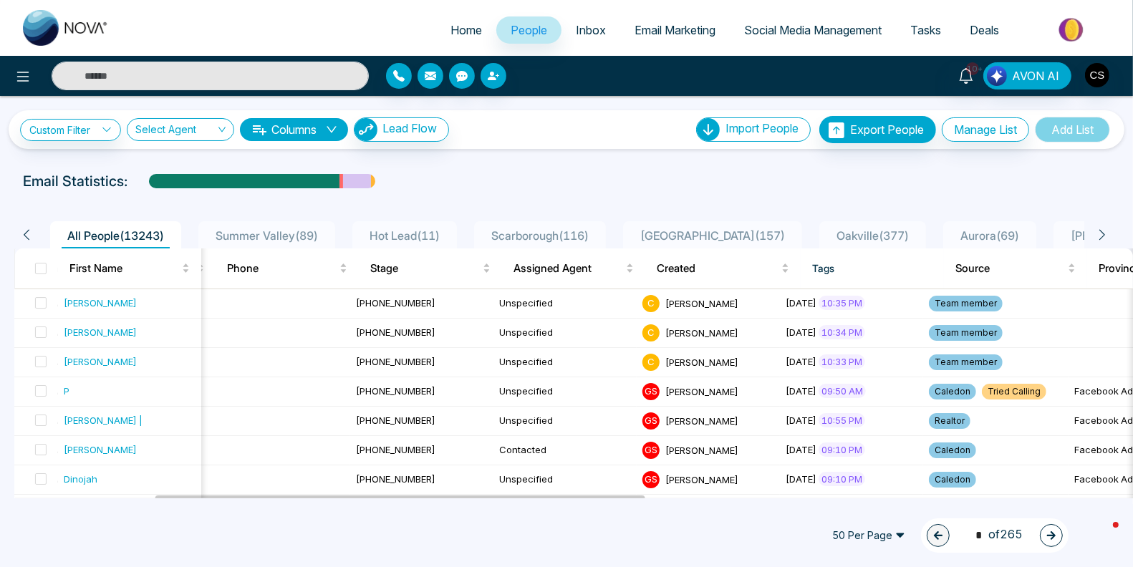
click at [1100, 235] on icon at bounding box center [1101, 234] width 13 height 13
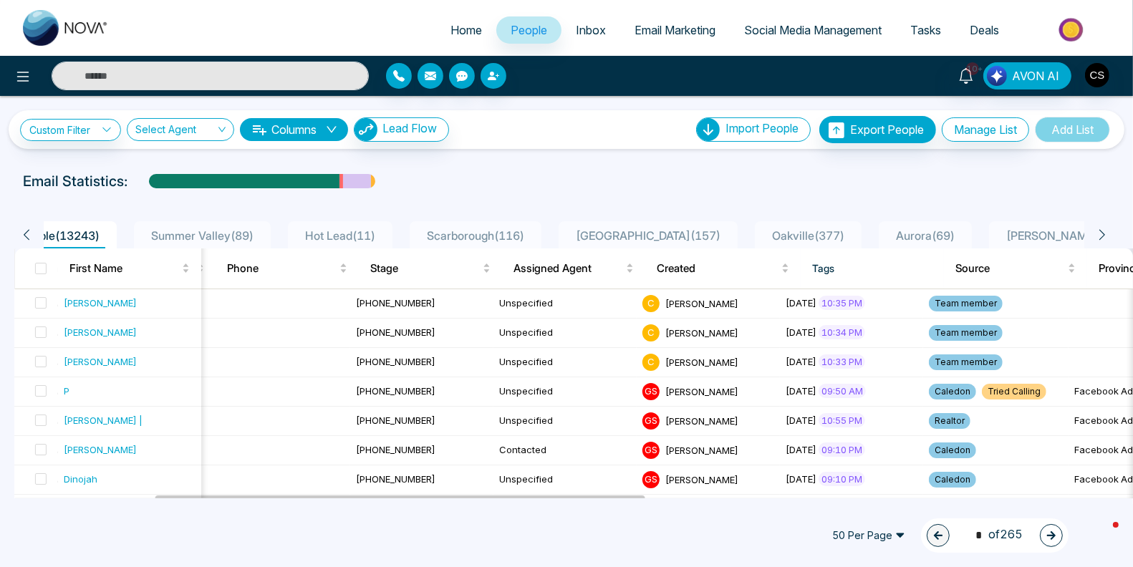
click at [1100, 235] on icon at bounding box center [1101, 234] width 13 height 13
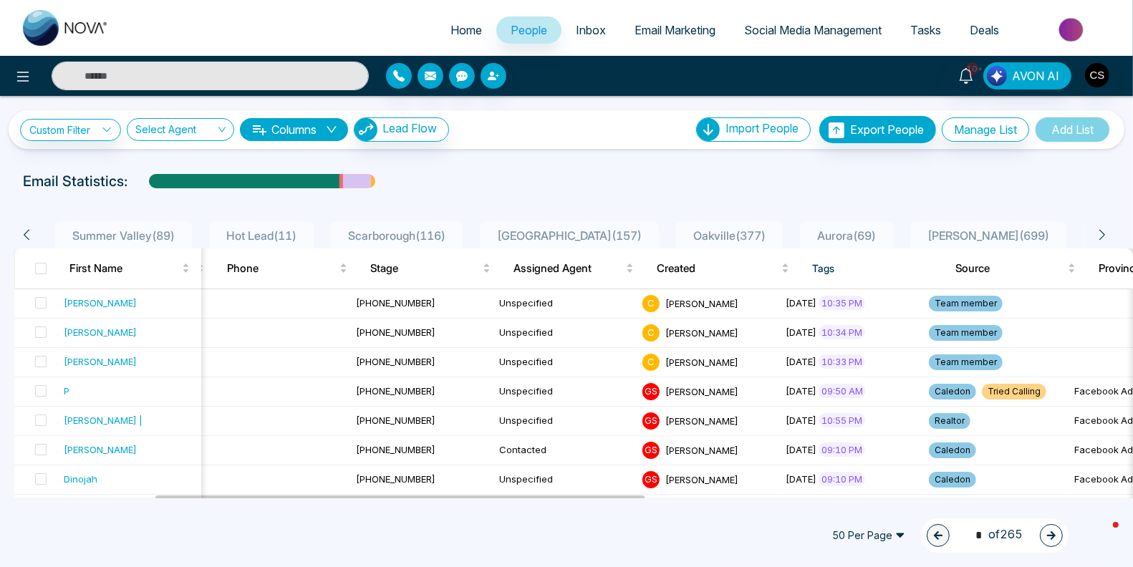
click at [1100, 235] on icon at bounding box center [1101, 234] width 13 height 13
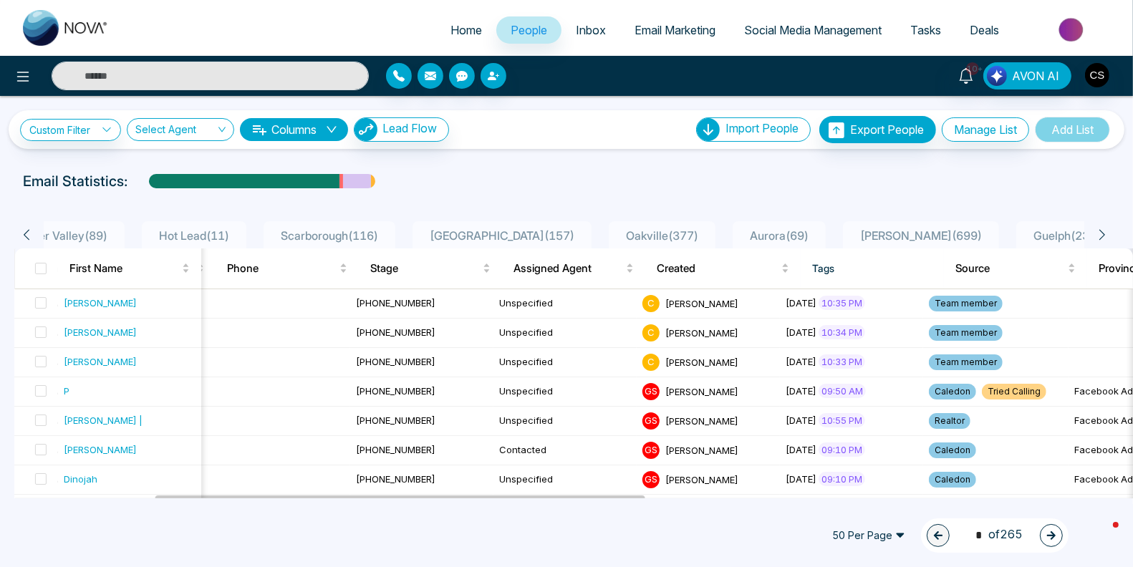
click at [1100, 235] on icon at bounding box center [1101, 234] width 13 height 13
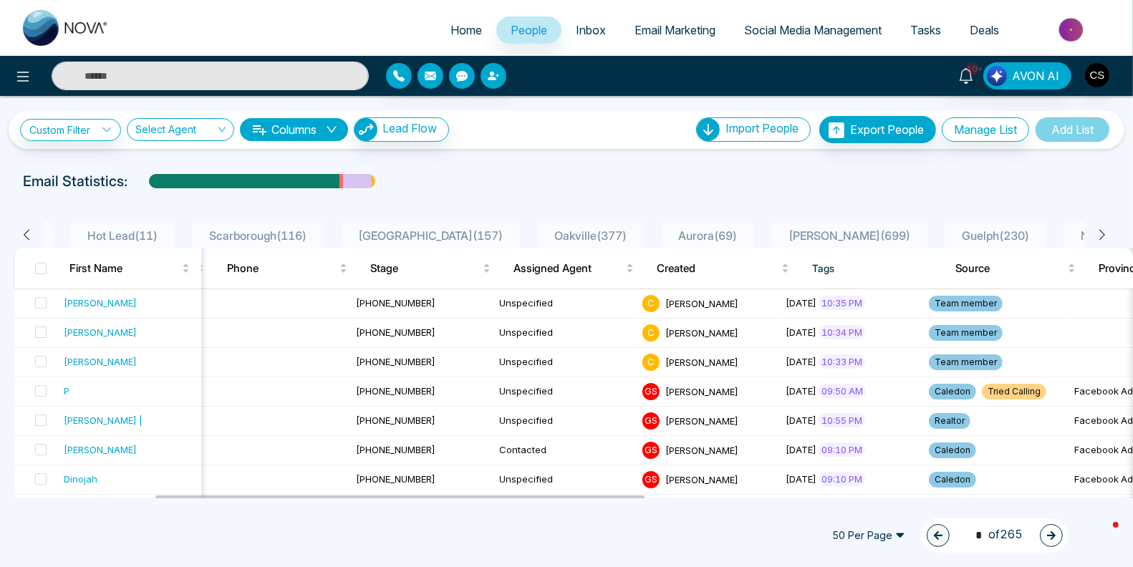
click at [1100, 235] on icon at bounding box center [1101, 234] width 13 height 13
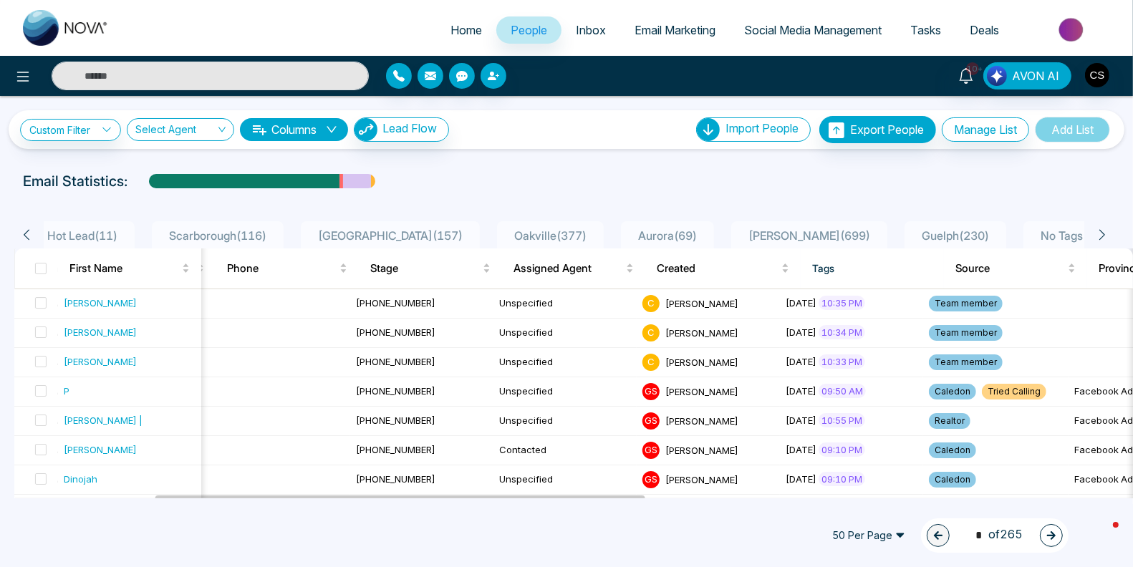
click at [1100, 235] on icon at bounding box center [1101, 234] width 13 height 13
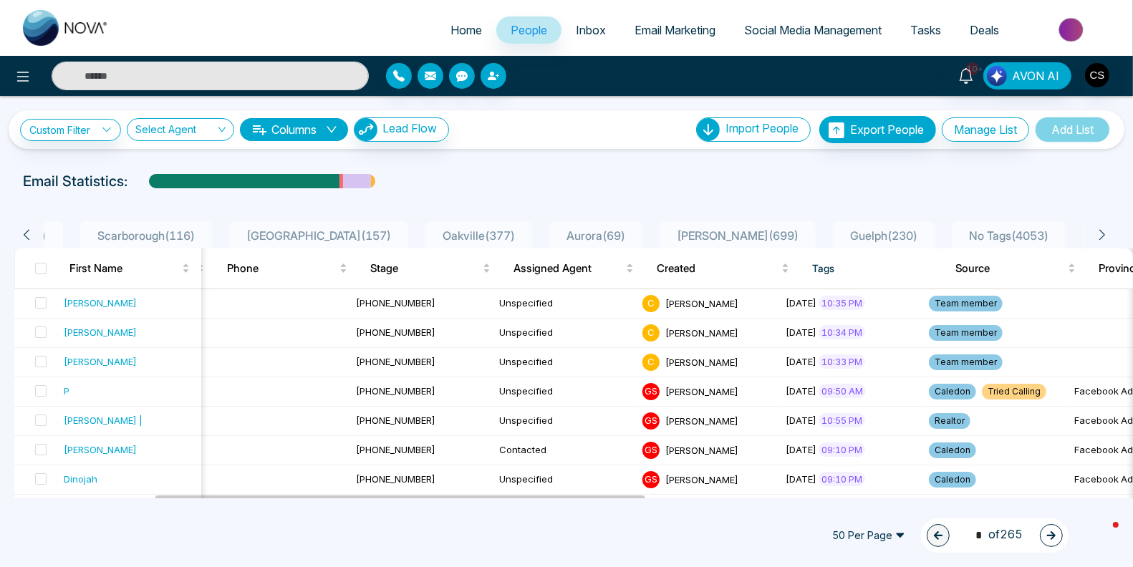
click at [1100, 235] on icon at bounding box center [1101, 234] width 13 height 13
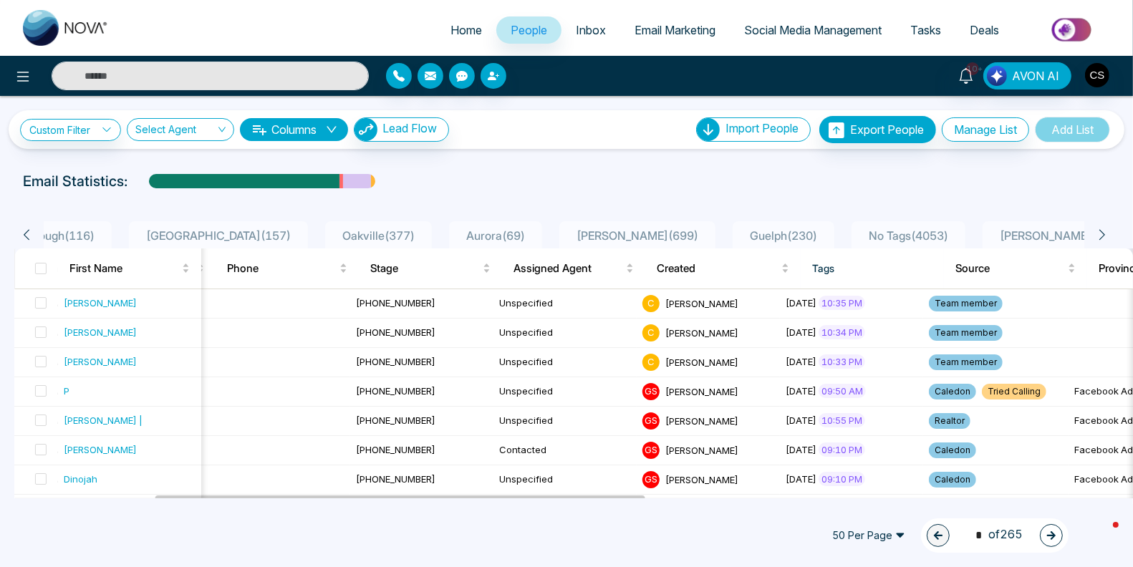
click at [1100, 235] on icon at bounding box center [1101, 234] width 13 height 13
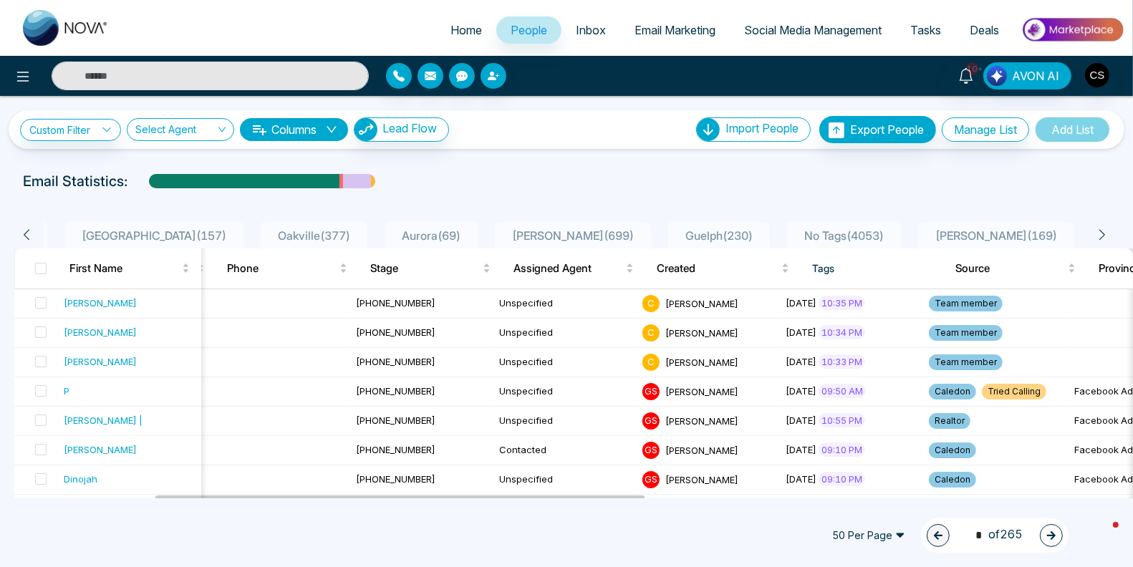
click at [1100, 235] on icon at bounding box center [1101, 234] width 13 height 13
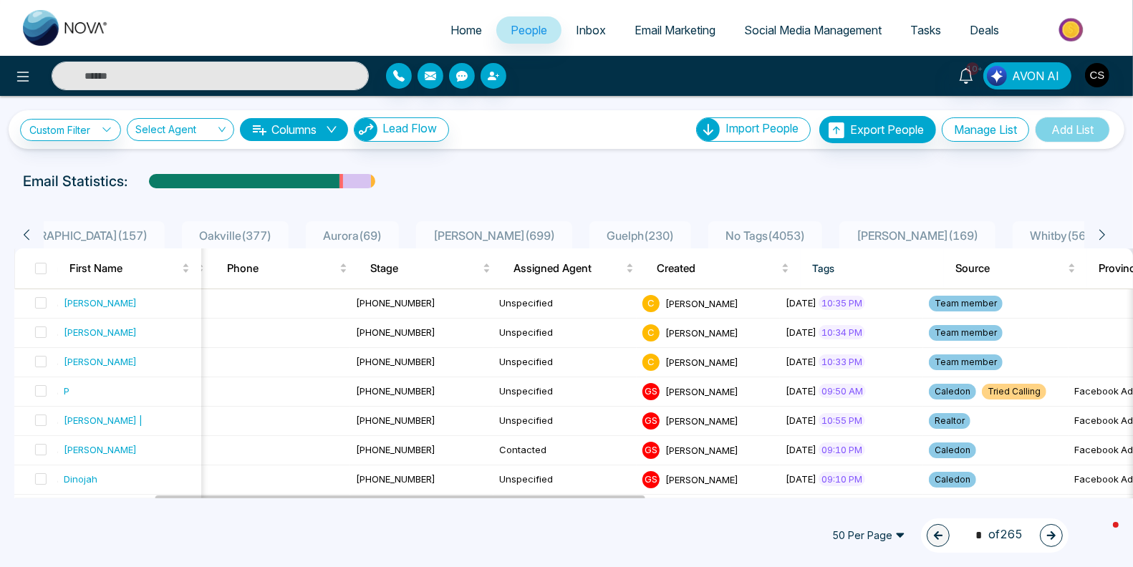
click at [1100, 235] on icon at bounding box center [1101, 234] width 13 height 13
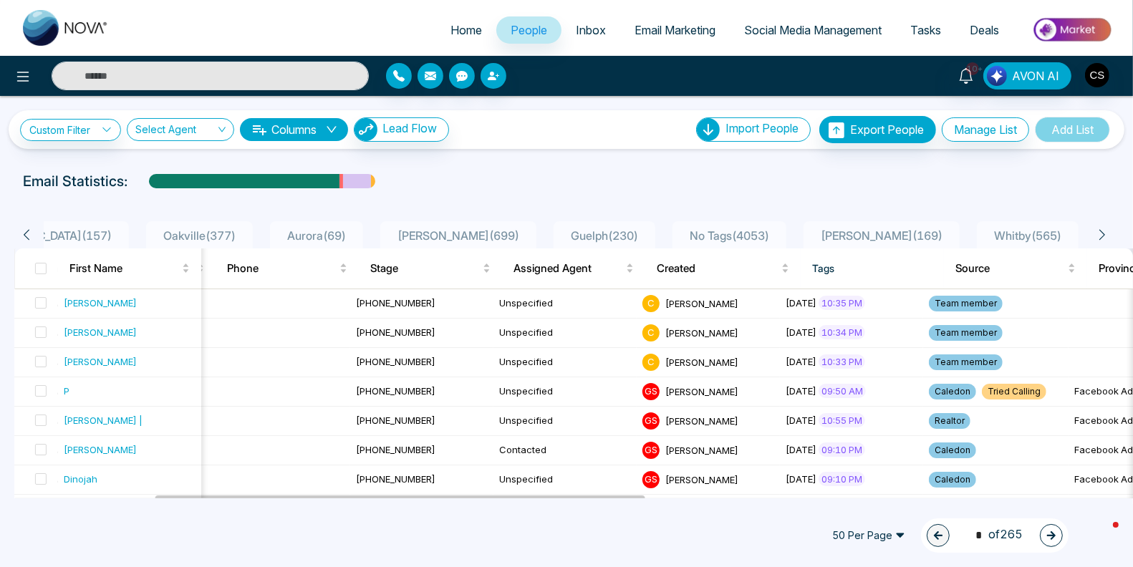
click at [1100, 235] on icon at bounding box center [1101, 234] width 13 height 13
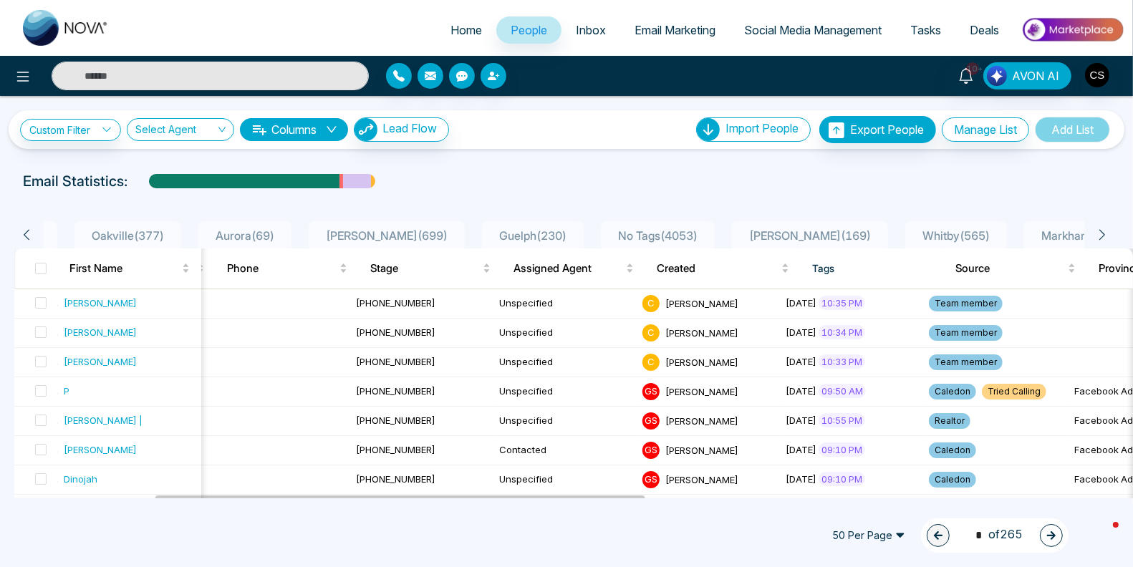
click at [1100, 235] on icon at bounding box center [1101, 234] width 13 height 13
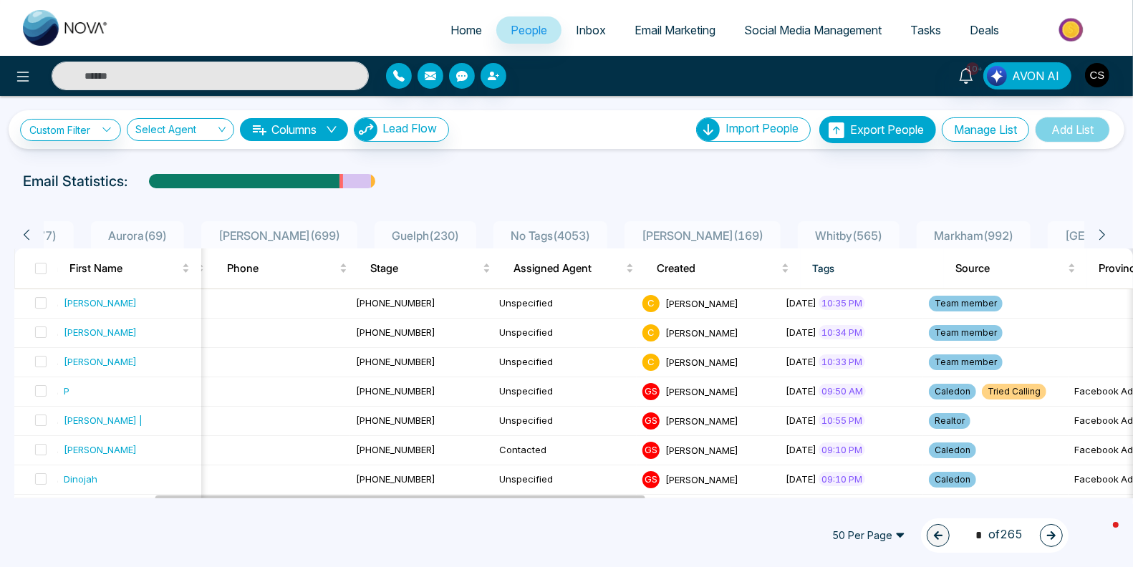
click at [1100, 235] on icon at bounding box center [1101, 234] width 13 height 13
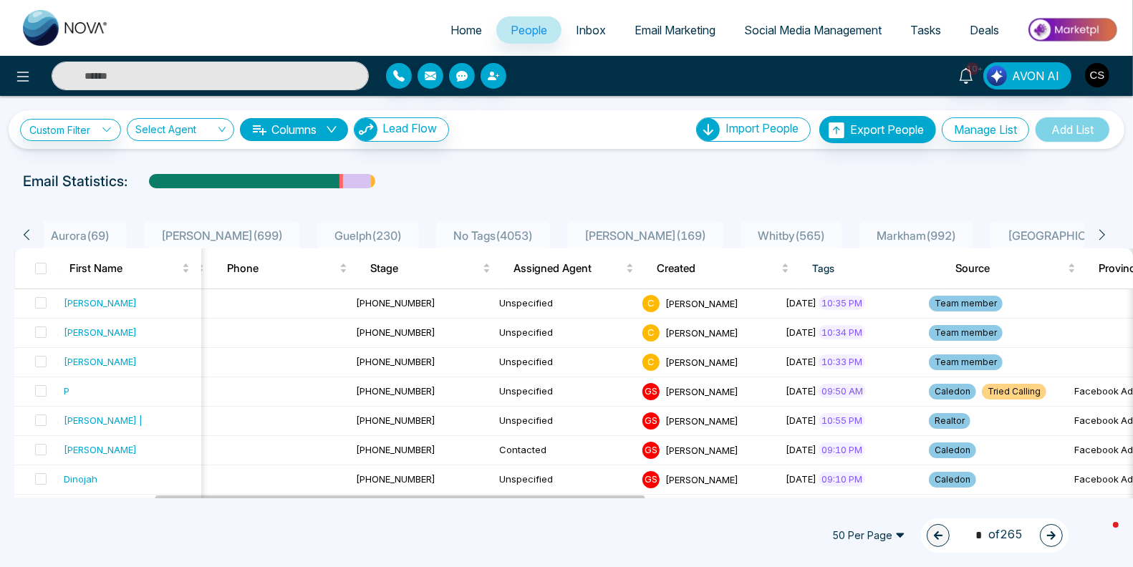
click at [1100, 235] on icon at bounding box center [1101, 234] width 13 height 13
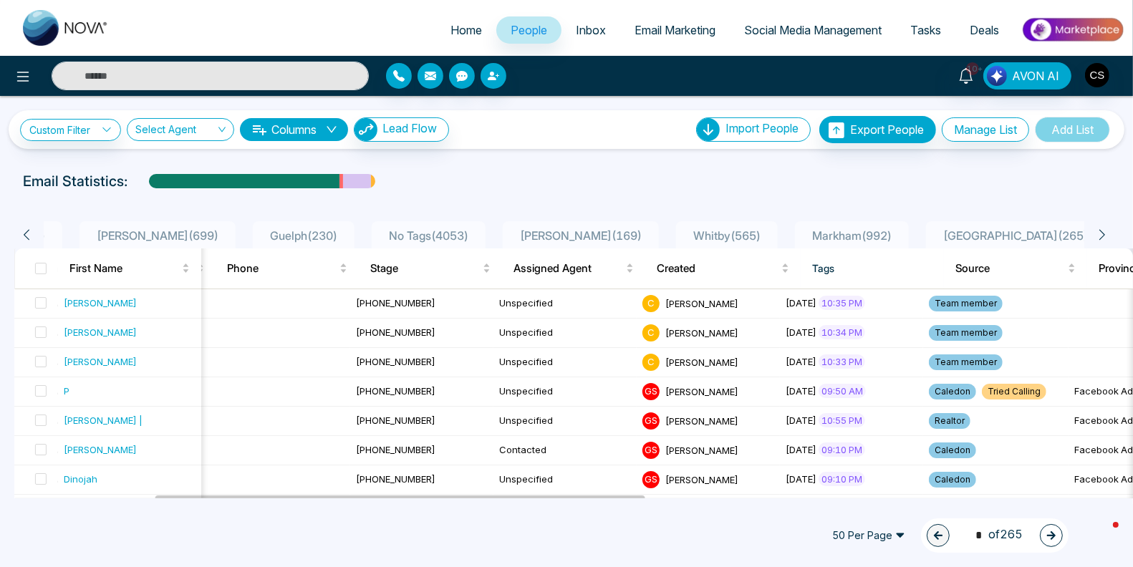
click at [1100, 235] on icon at bounding box center [1101, 234] width 13 height 13
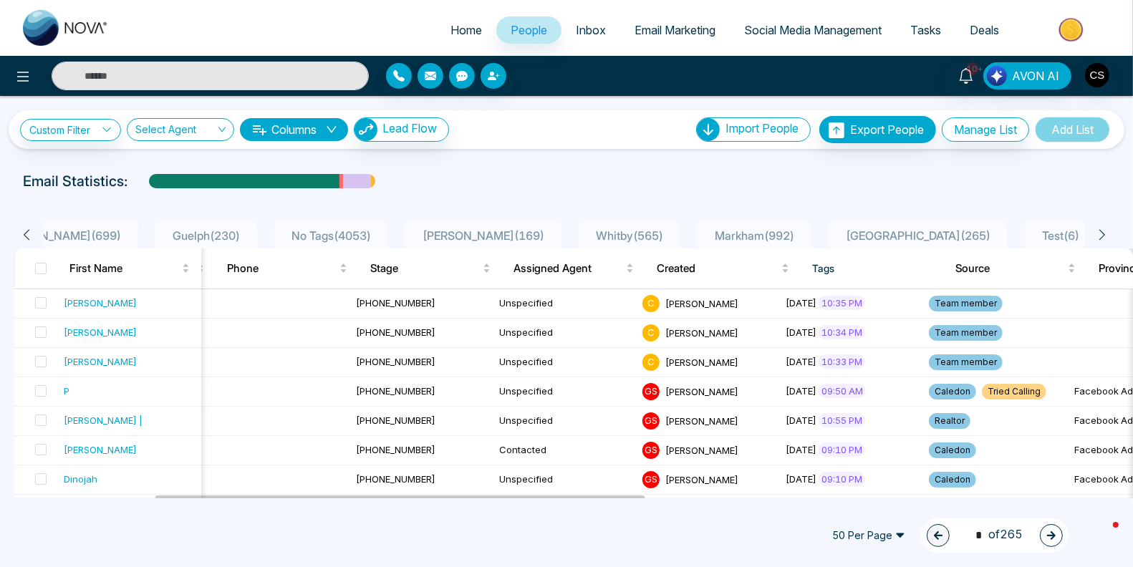
click at [1100, 235] on icon at bounding box center [1101, 234] width 13 height 13
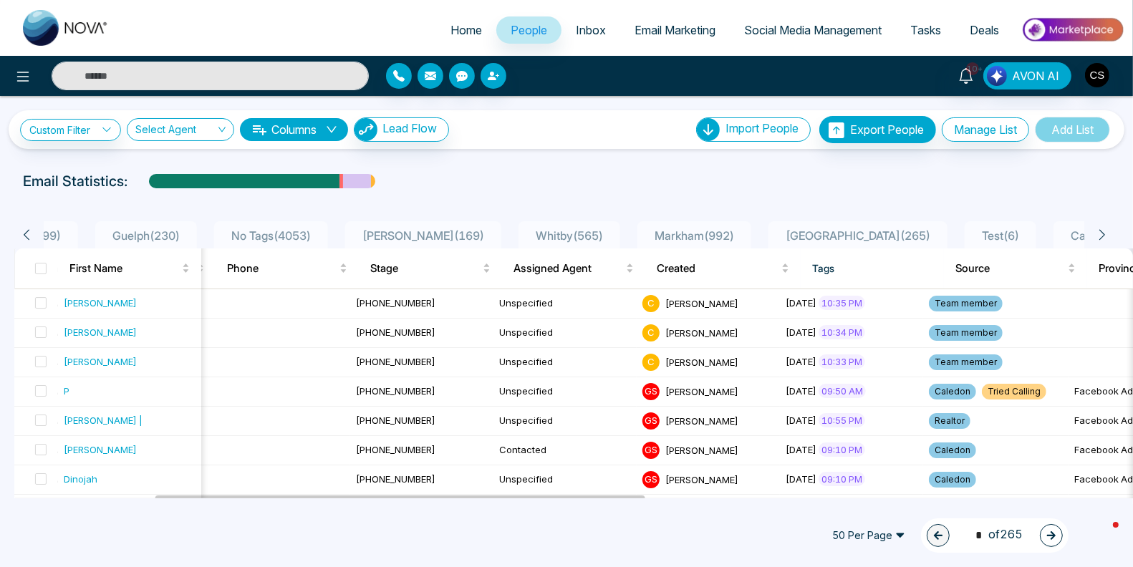
scroll to position [0, 1145]
click at [961, 228] on span "Test ( 6 )" at bounding box center [985, 235] width 49 height 14
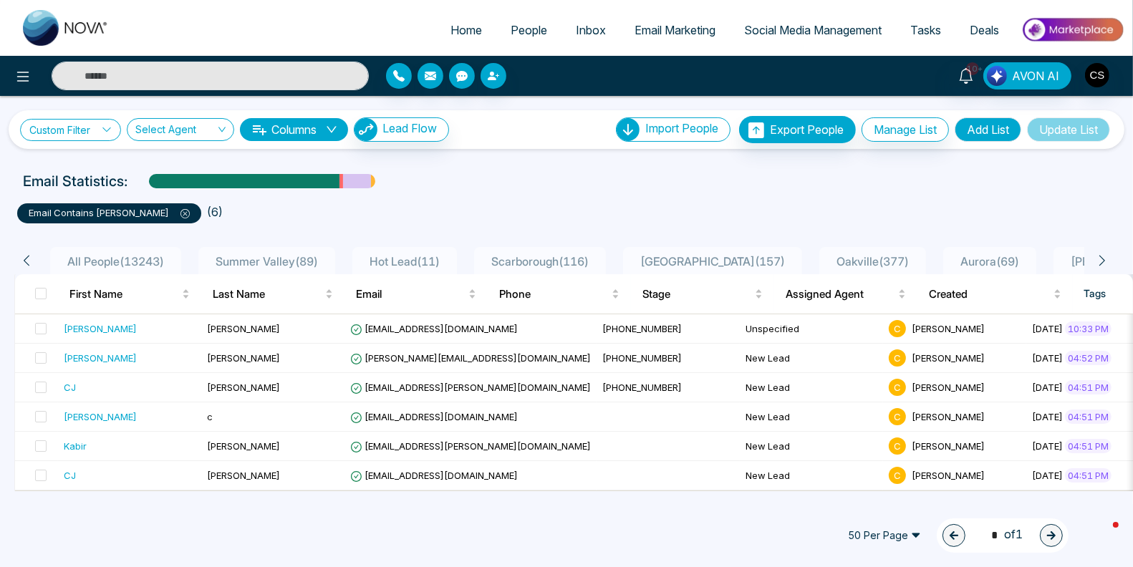
click at [112, 127] on icon at bounding box center [107, 130] width 10 height 10
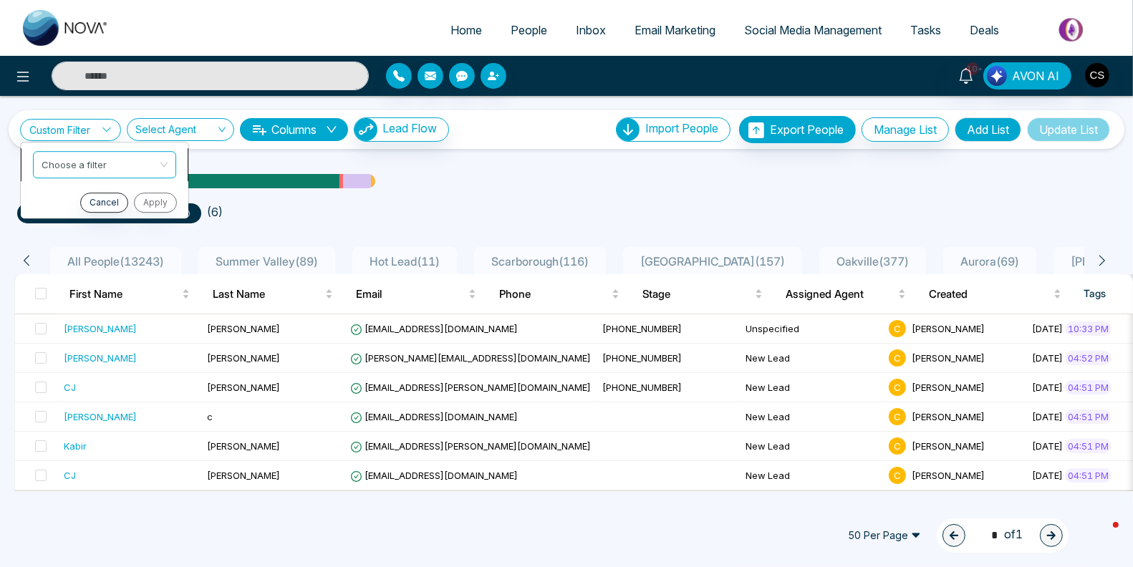
click at [110, 165] on input "search" at bounding box center [100, 162] width 116 height 21
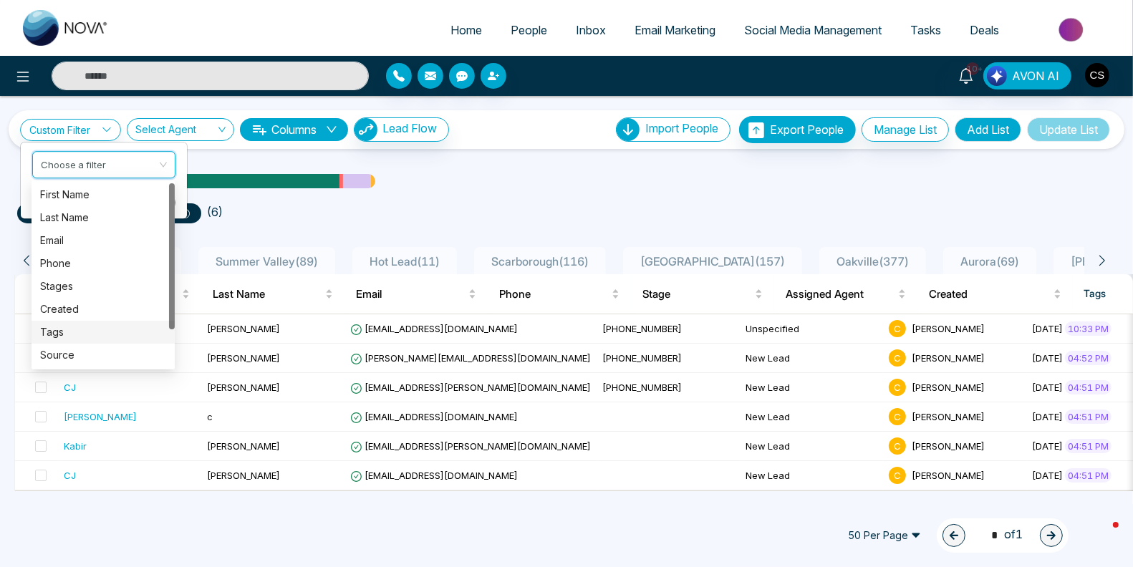
click at [92, 327] on div "Tags" at bounding box center [103, 332] width 126 height 16
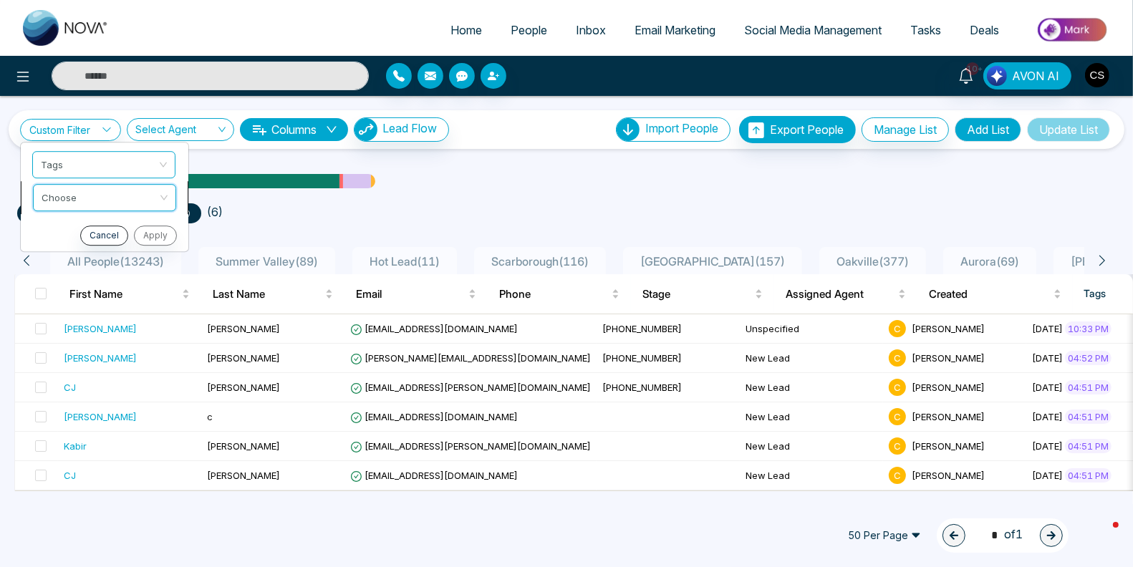
click at [118, 197] on input "search" at bounding box center [100, 195] width 116 height 21
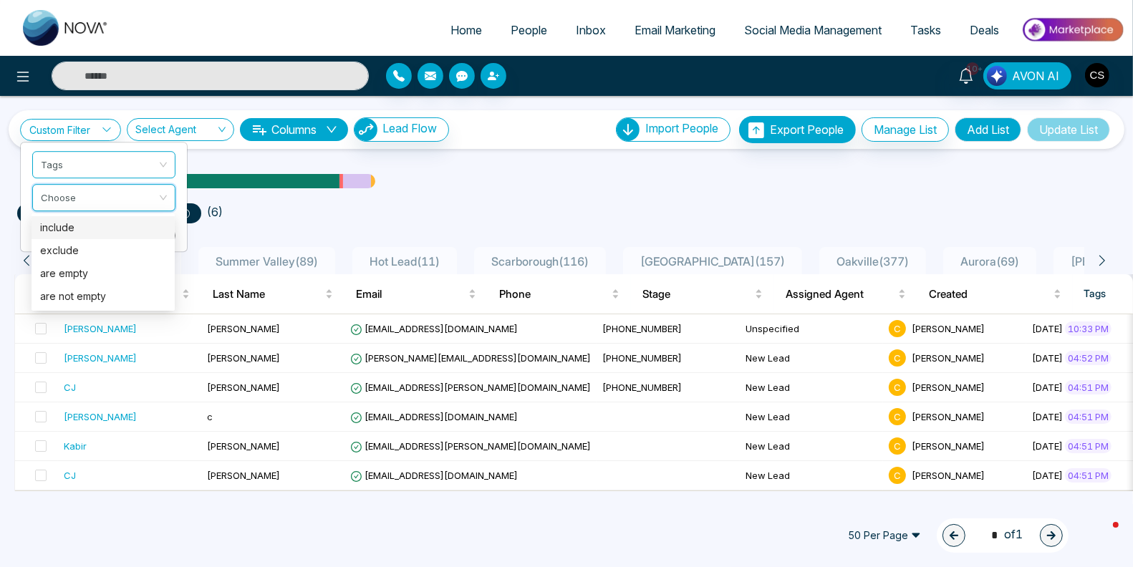
click at [112, 231] on div "include" at bounding box center [103, 228] width 126 height 16
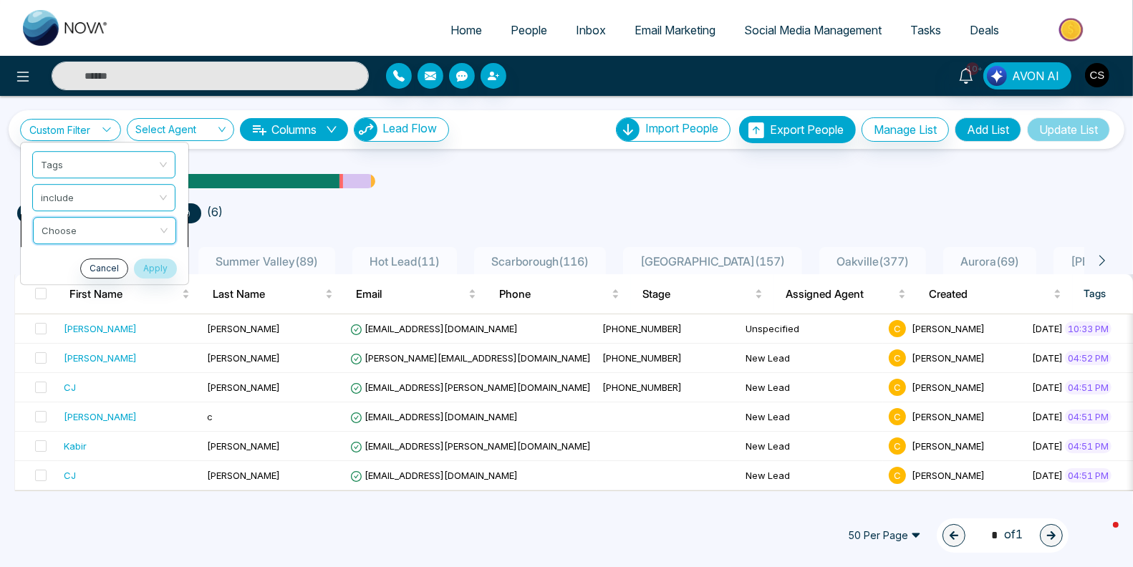
click at [112, 231] on input "search" at bounding box center [100, 228] width 116 height 21
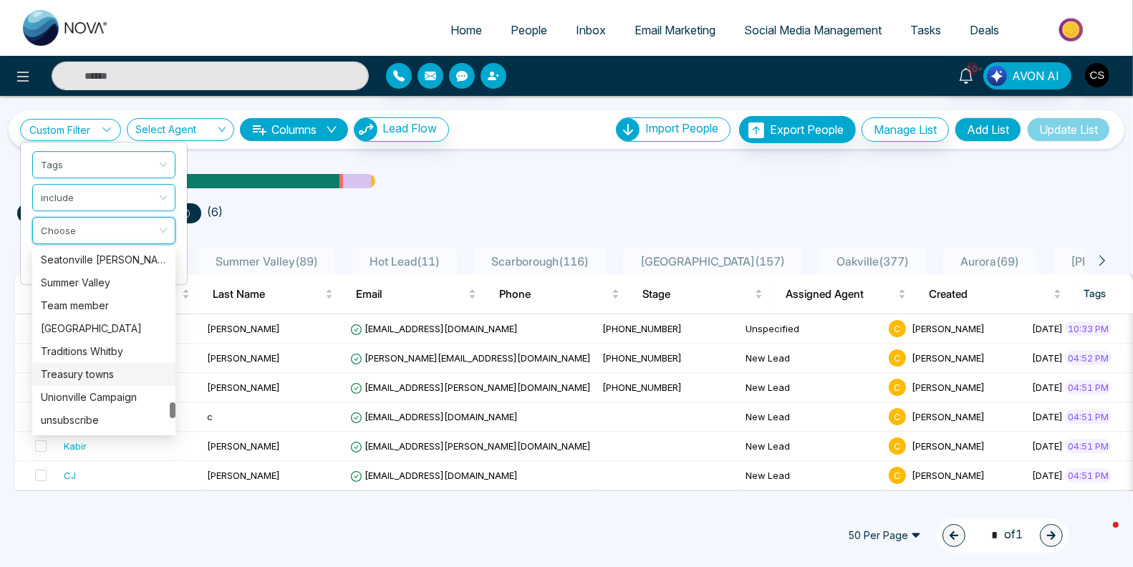
scroll to position [1717, 0]
click at [107, 311] on div "Team member" at bounding box center [104, 308] width 126 height 16
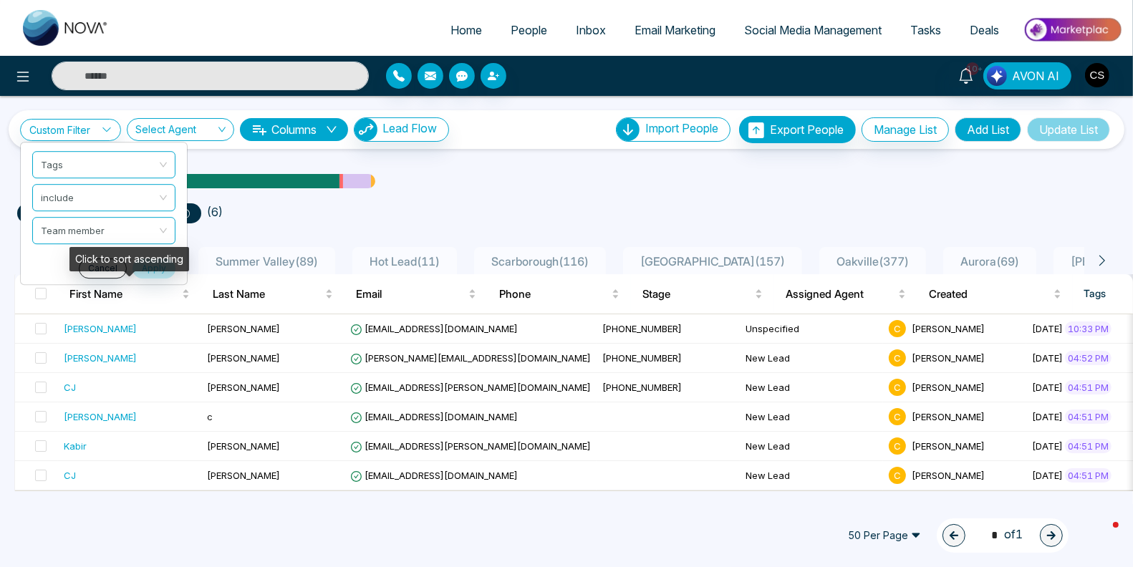
click at [147, 272] on div "Click to sort ascending" at bounding box center [129, 264] width 120 height 34
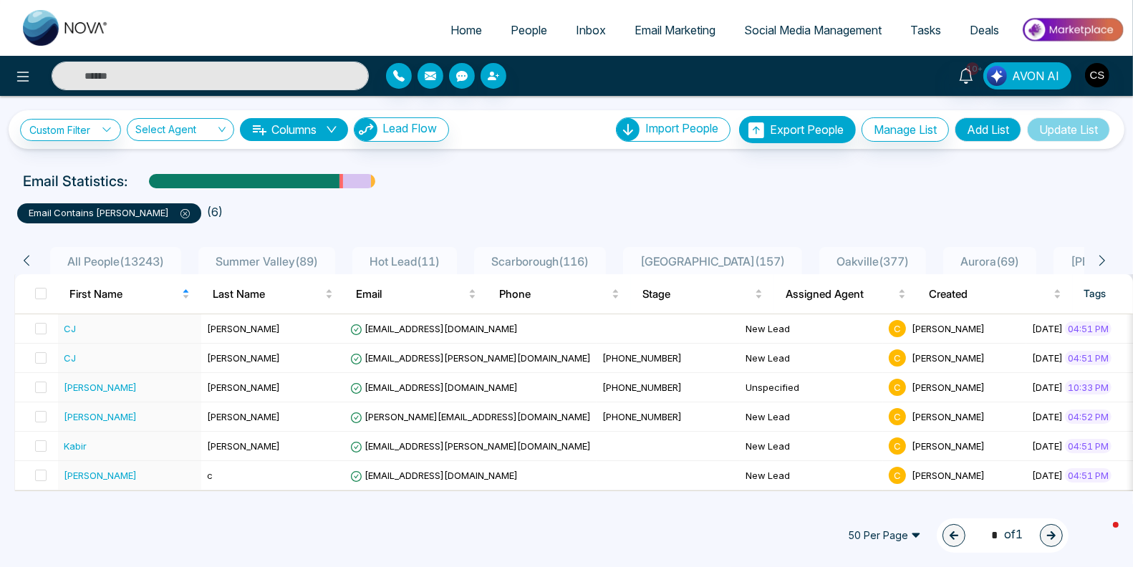
click at [215, 223] on div "All People ( 13243 ) [GEOGRAPHIC_DATA] ( 89 ) Hot Lead ( 11 ) [GEOGRAPHIC_DATA]…" at bounding box center [566, 357] width 1115 height 268
click at [71, 127] on link "Custom Filter" at bounding box center [70, 130] width 101 height 22
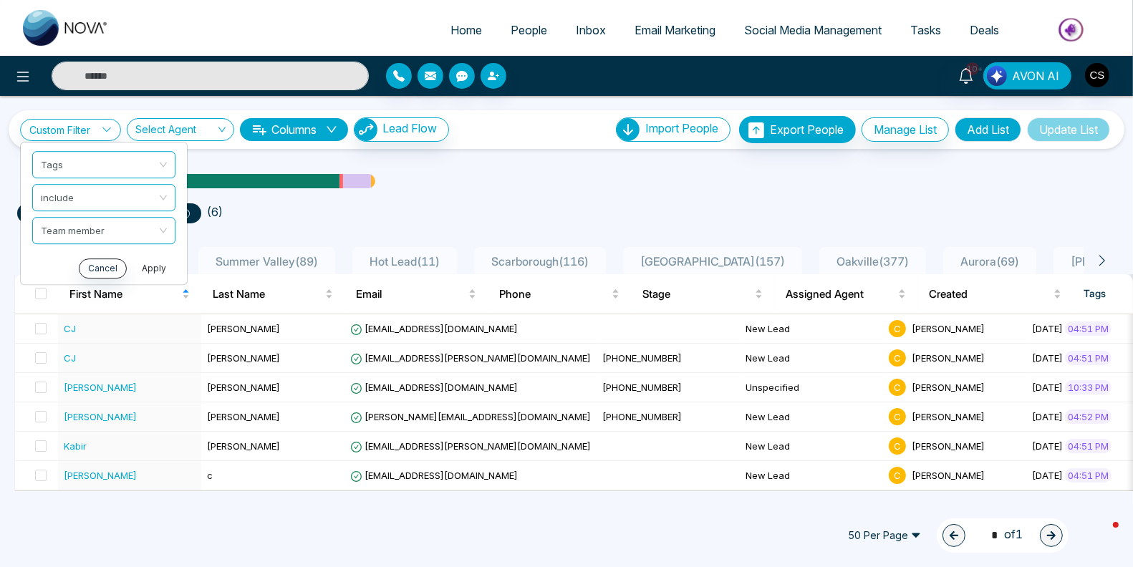
click at [145, 266] on button "Apply" at bounding box center [153, 268] width 43 height 20
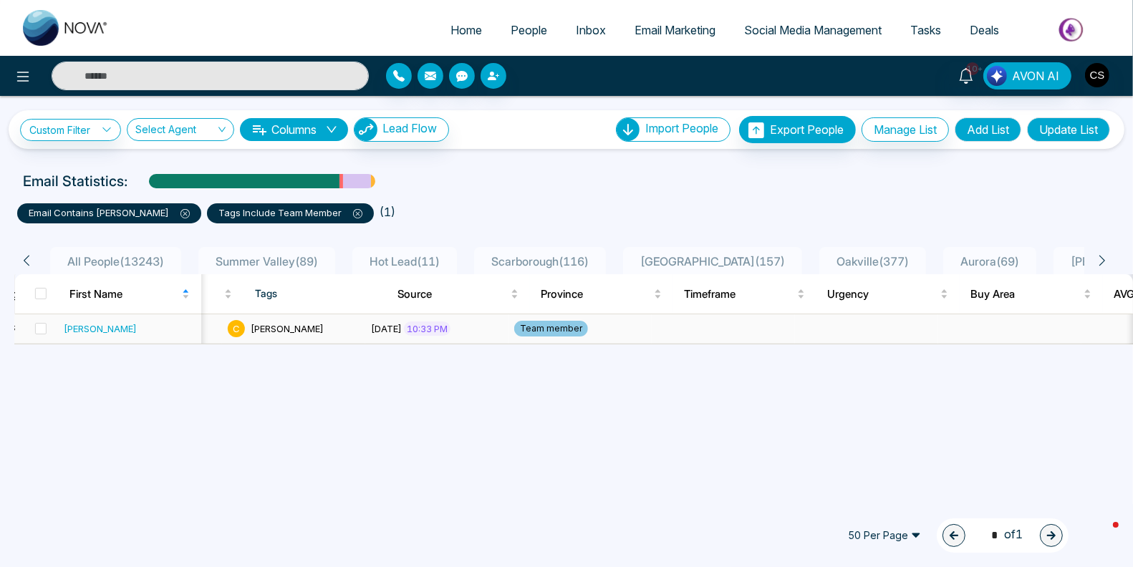
scroll to position [0, 588]
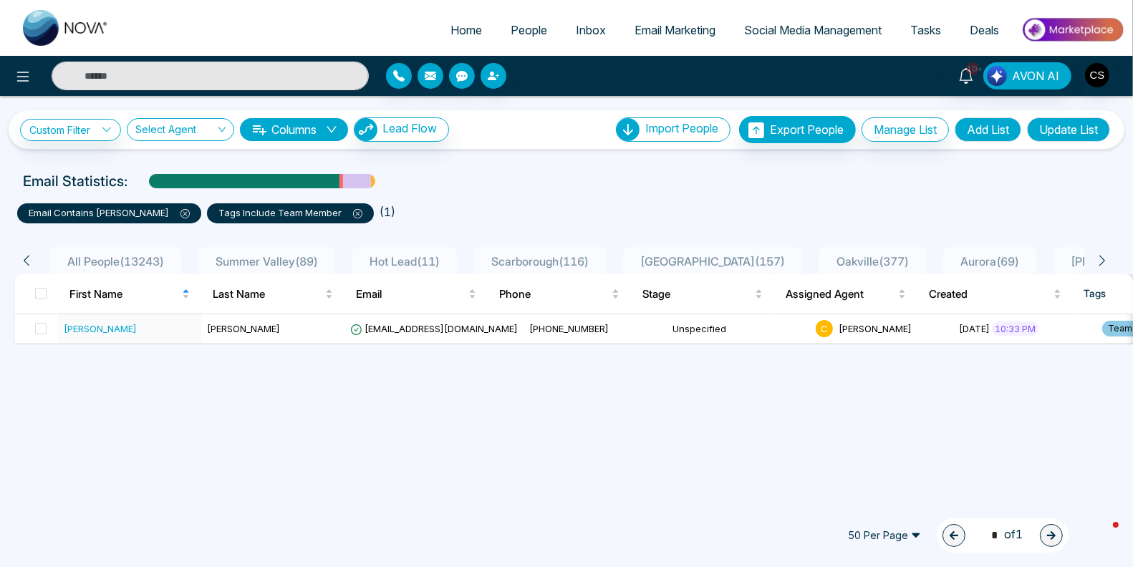
click at [180, 216] on icon at bounding box center [184, 213] width 9 height 9
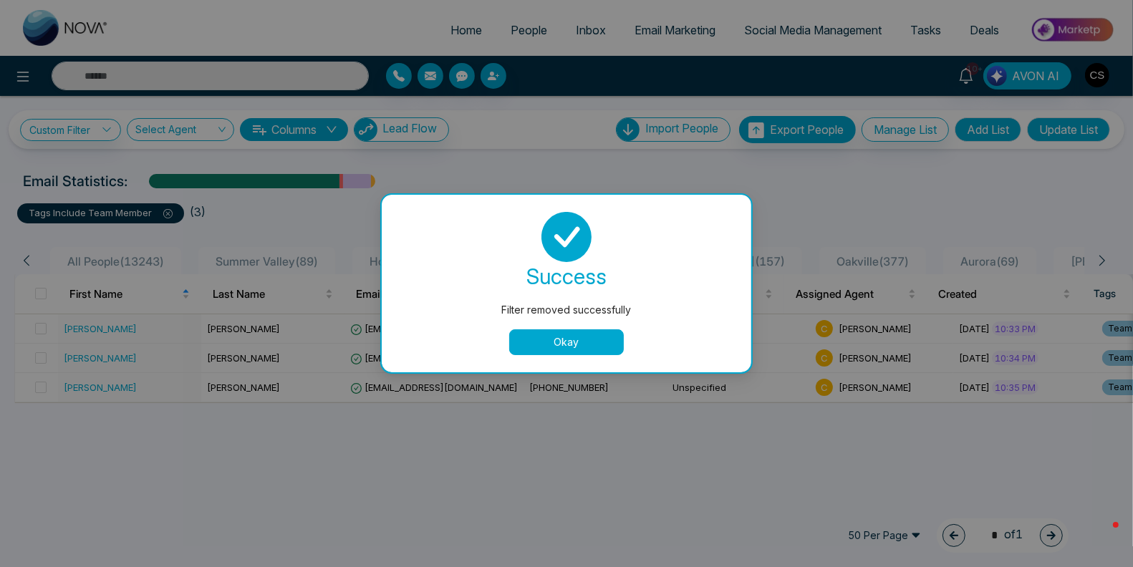
click at [548, 346] on button "Okay" at bounding box center [566, 342] width 115 height 26
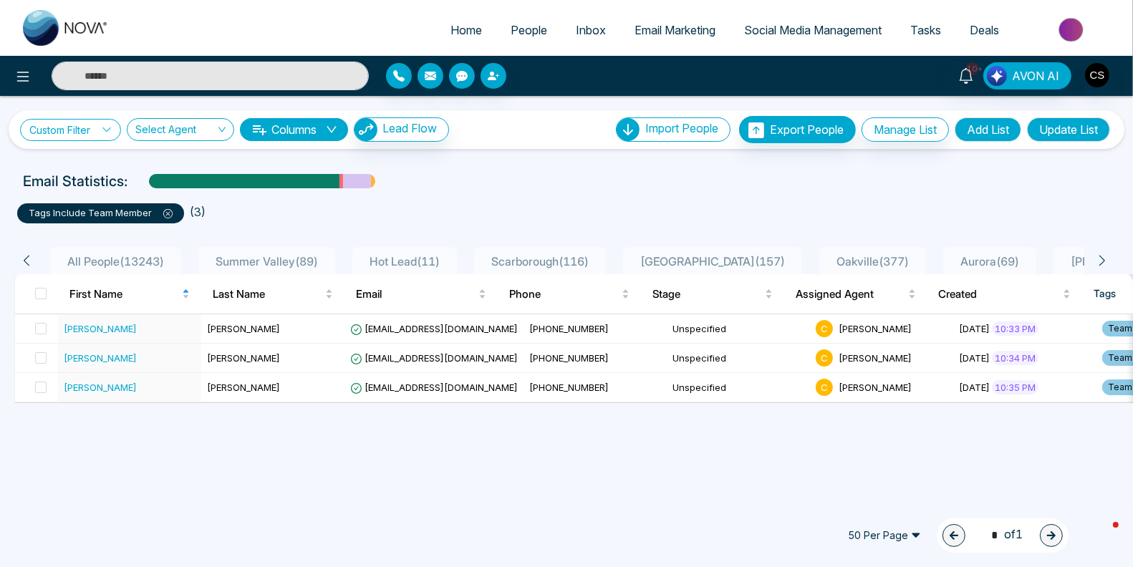
click at [82, 132] on link "Custom Filter" at bounding box center [70, 130] width 101 height 22
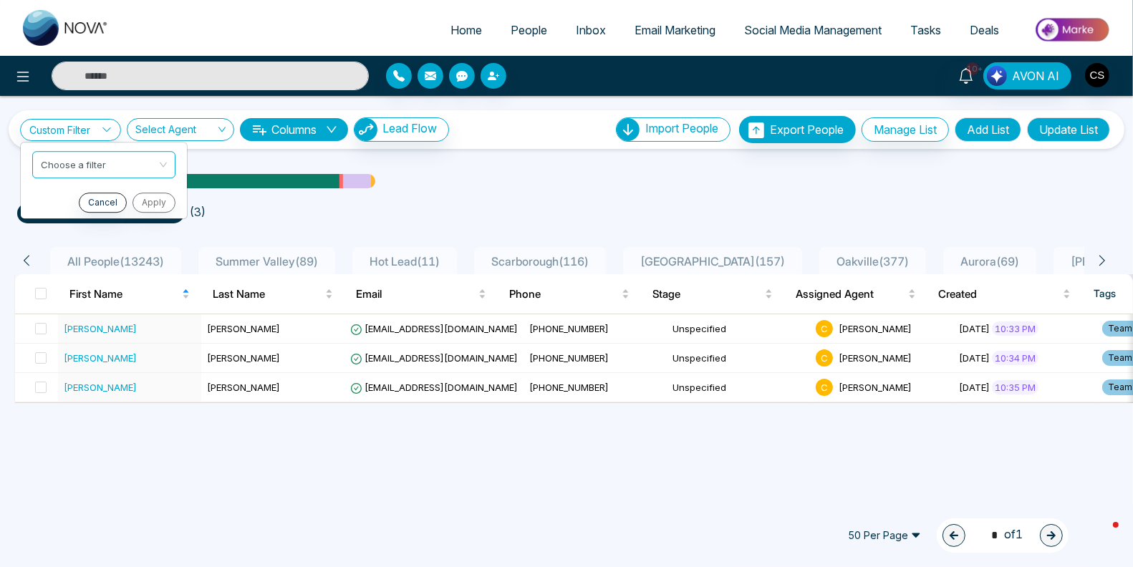
click at [218, 437] on div "Custom Filter Choose a filter Cancel Apply Select Agent Columns Lead Flow Impor…" at bounding box center [566, 297] width 1133 height 402
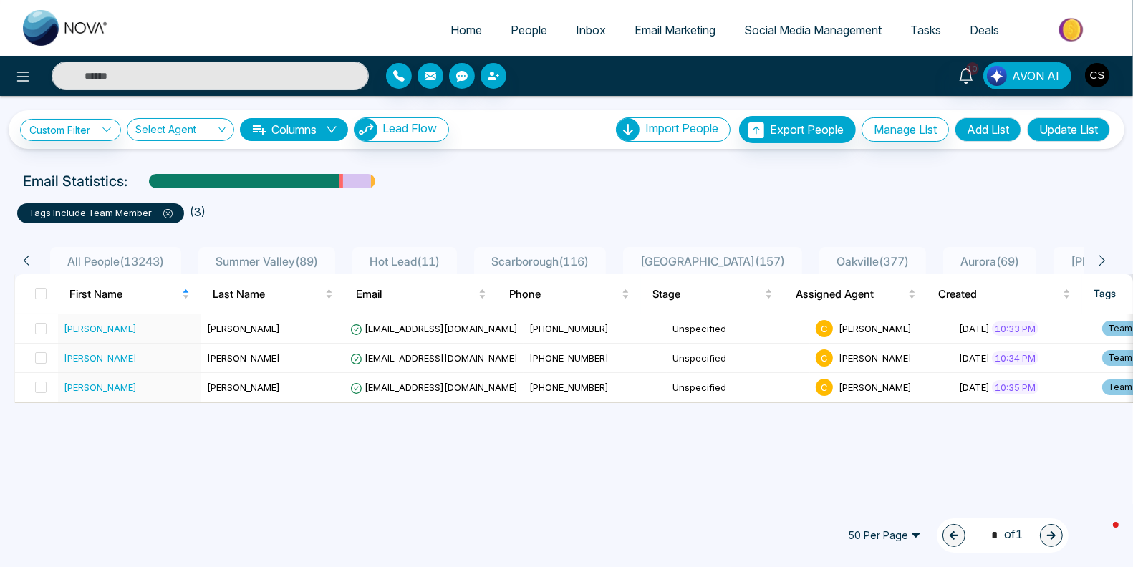
click at [166, 212] on icon at bounding box center [168, 214] width 4 height 4
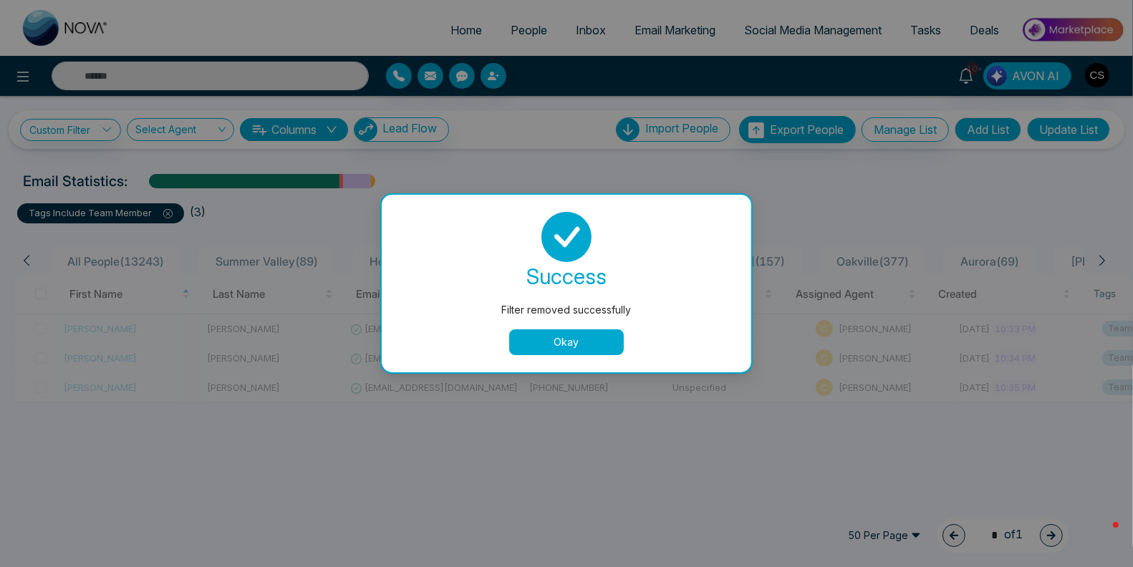
click at [556, 346] on button "Okay" at bounding box center [566, 342] width 115 height 26
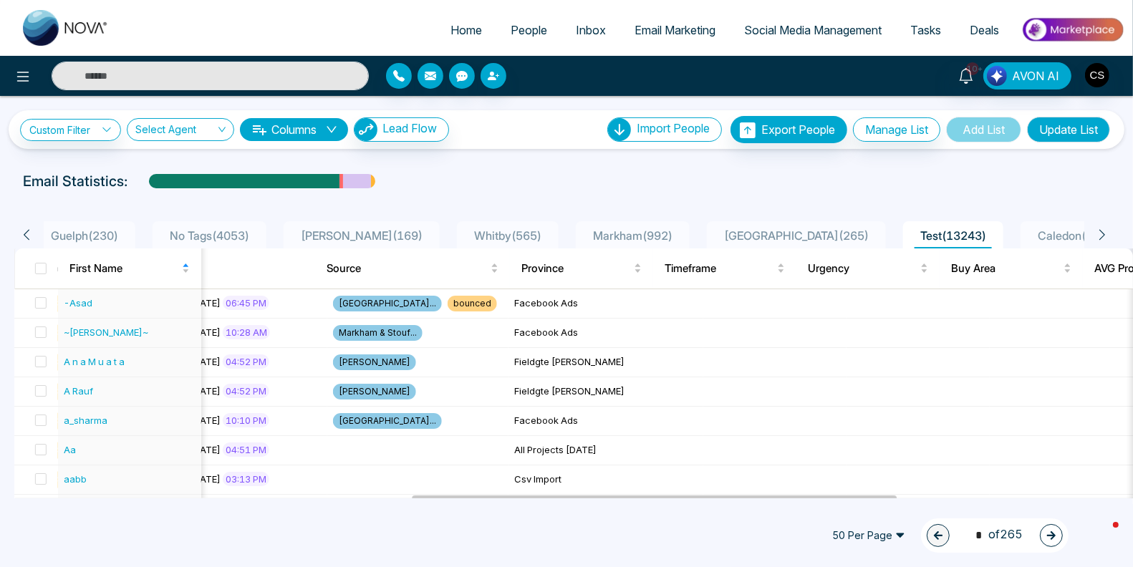
scroll to position [0, 1656]
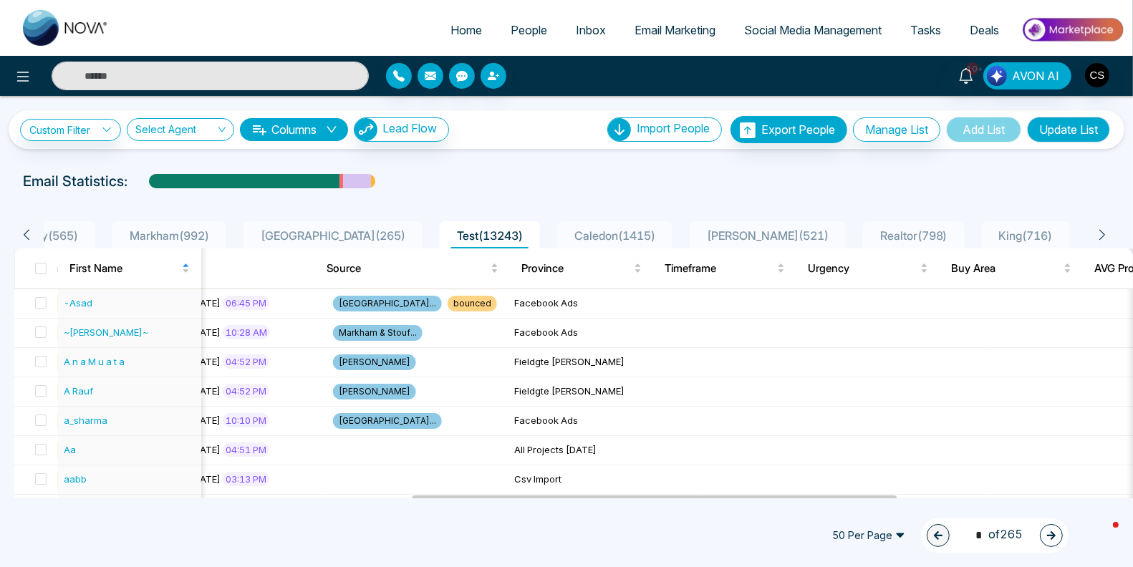
click at [1102, 236] on icon at bounding box center [1102, 235] width 6 height 11
click at [31, 232] on icon at bounding box center [26, 234] width 13 height 13
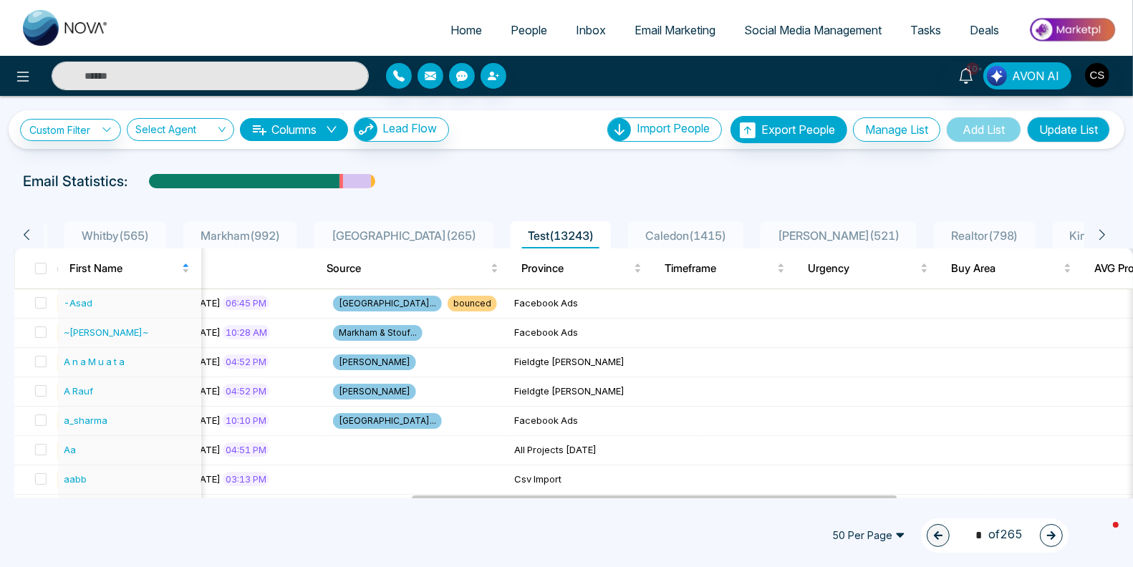
click at [31, 232] on icon at bounding box center [26, 234] width 13 height 13
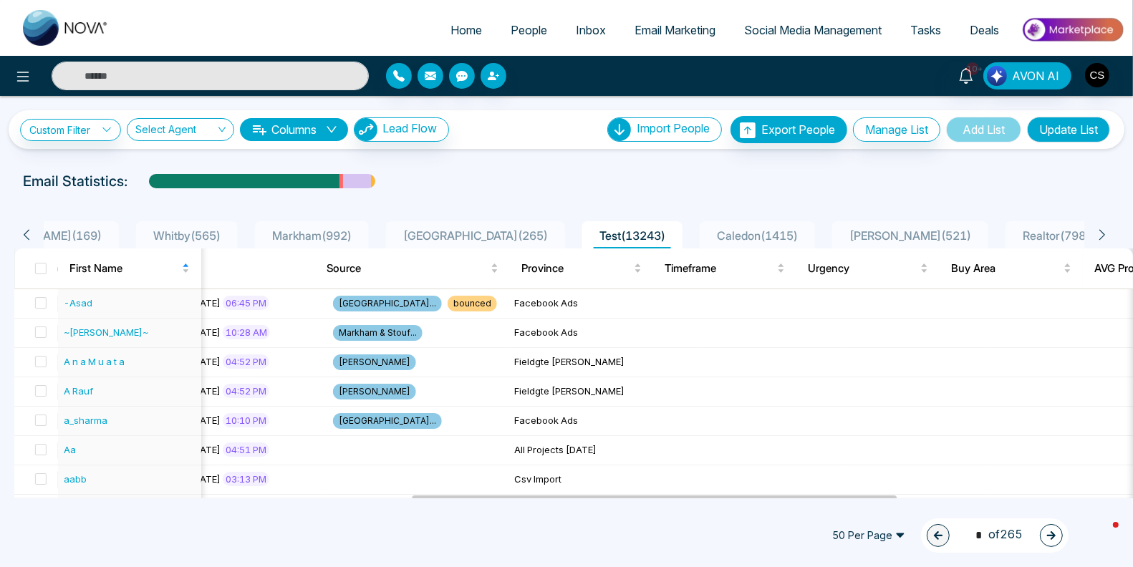
click at [31, 232] on icon at bounding box center [26, 234] width 13 height 13
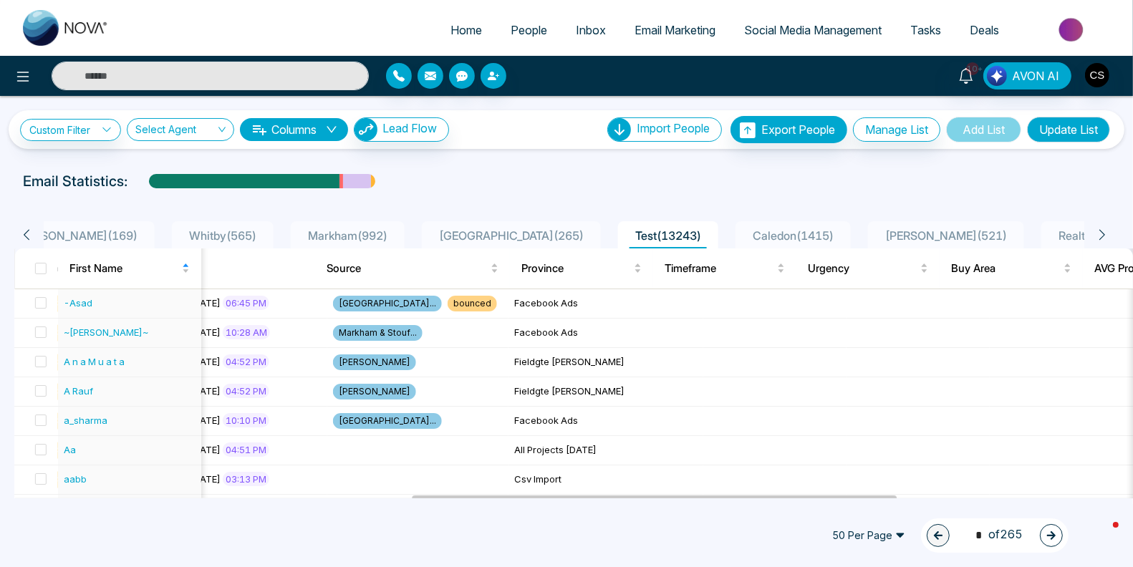
click at [31, 232] on icon at bounding box center [26, 234] width 13 height 13
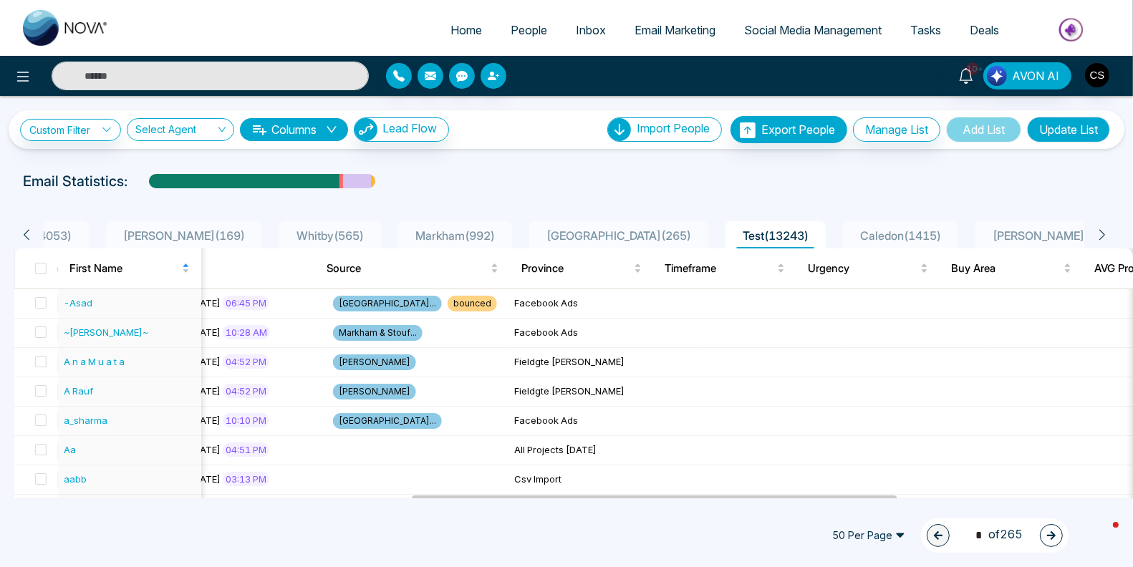
click at [31, 232] on icon at bounding box center [26, 234] width 13 height 13
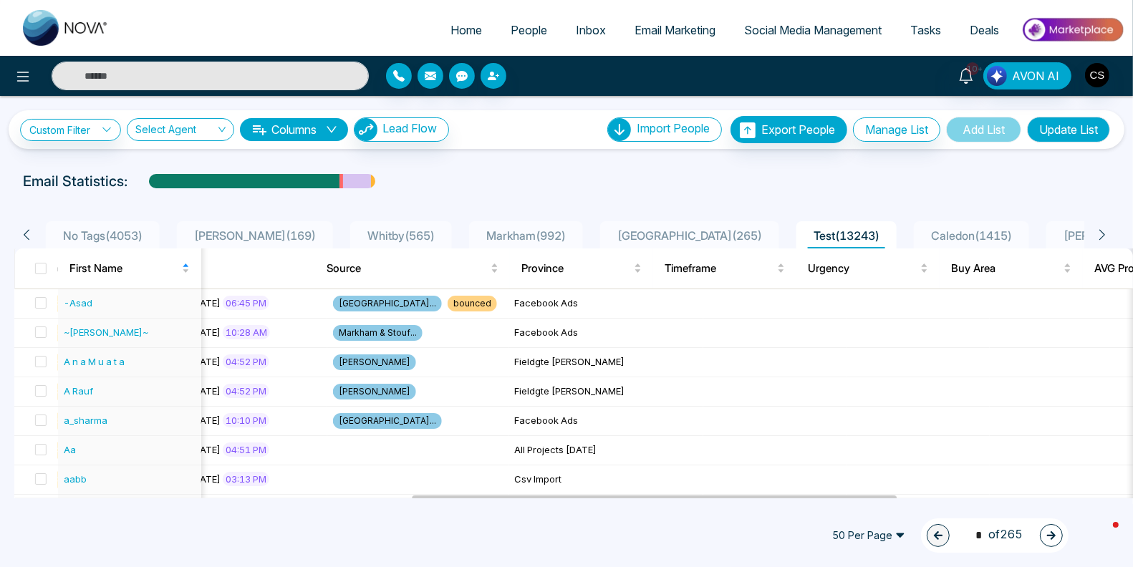
click at [31, 232] on icon at bounding box center [26, 234] width 13 height 13
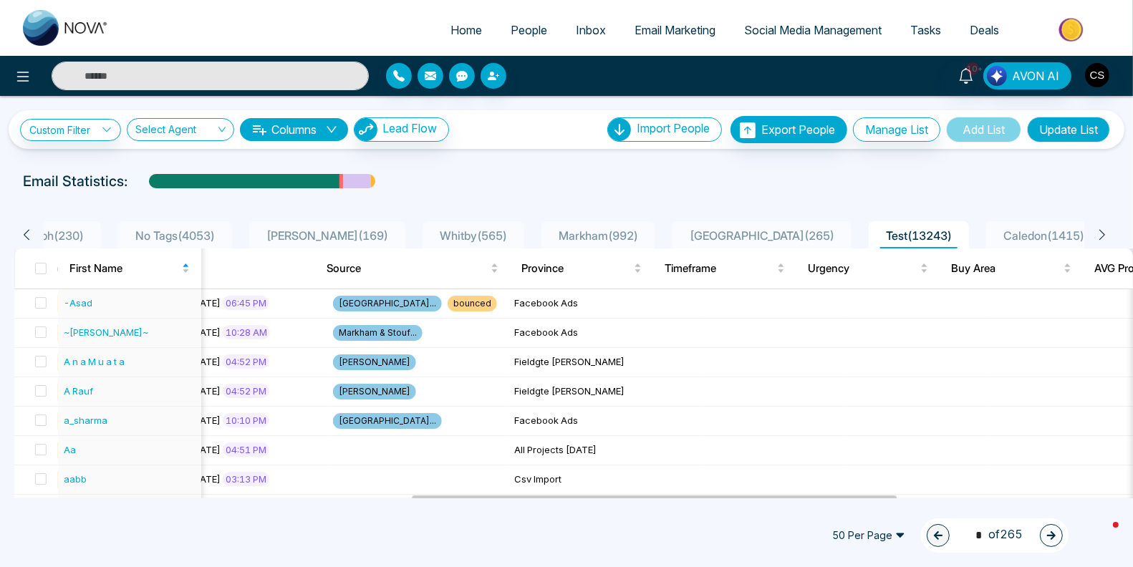
click at [31, 232] on icon at bounding box center [26, 234] width 13 height 13
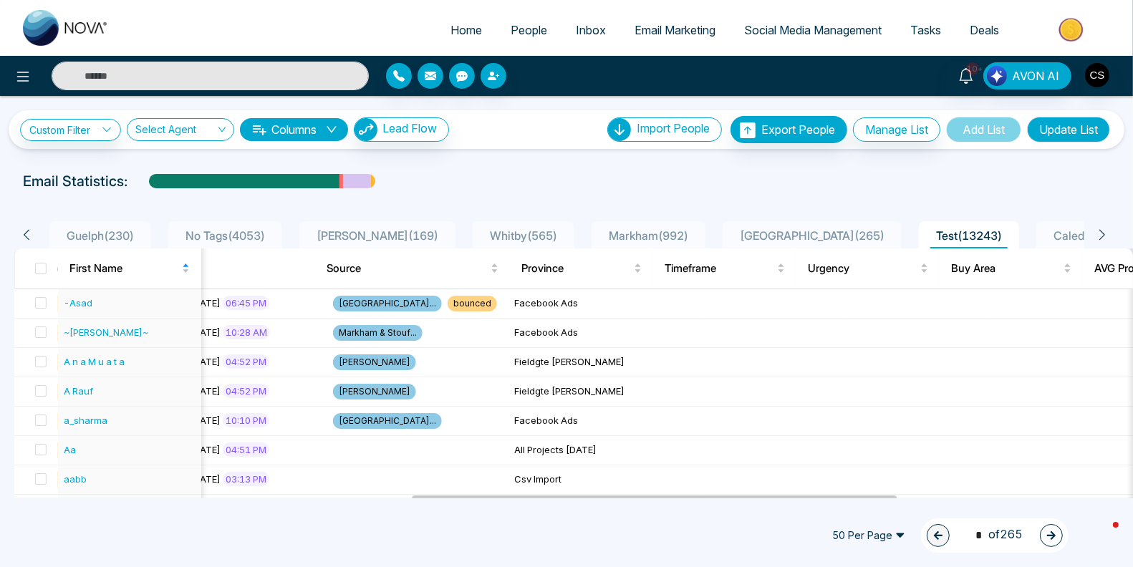
click at [31, 232] on icon at bounding box center [26, 234] width 13 height 13
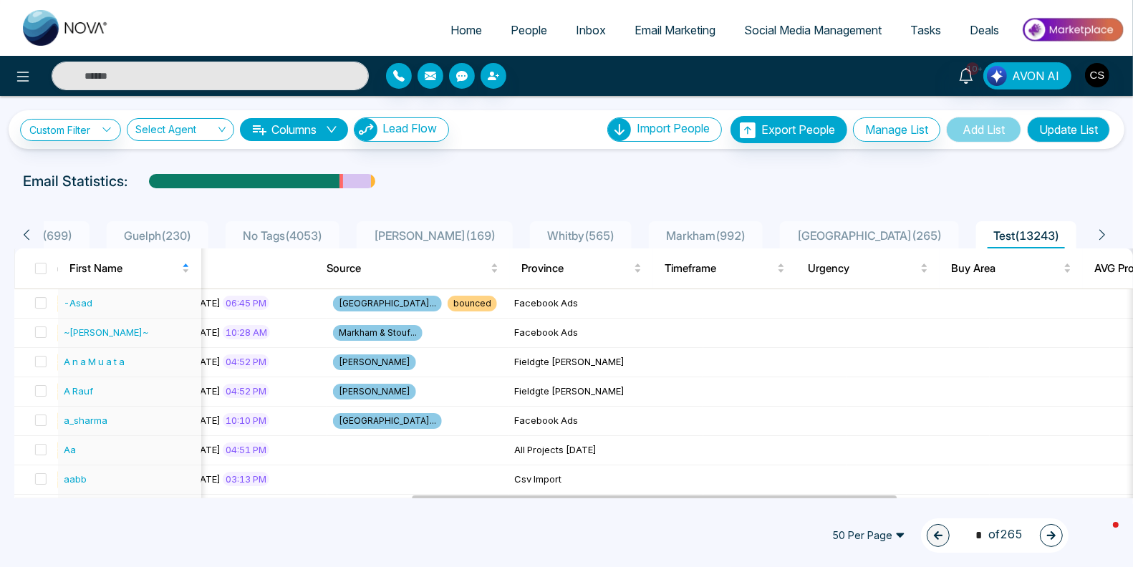
click at [31, 232] on icon at bounding box center [26, 234] width 13 height 13
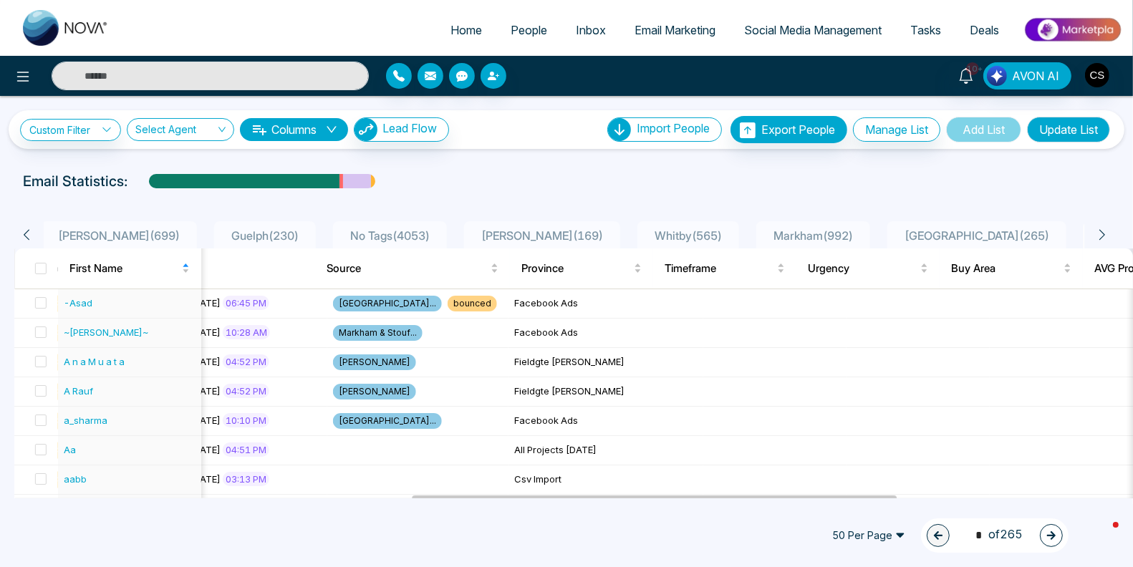
click at [31, 232] on icon at bounding box center [26, 234] width 13 height 13
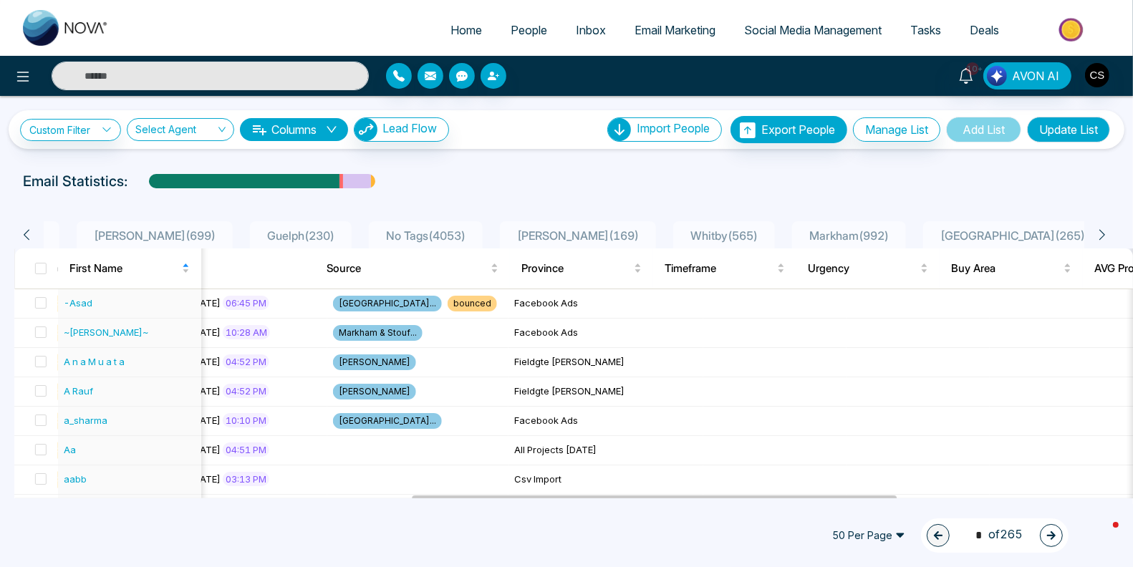
click at [31, 232] on icon at bounding box center [26, 234] width 13 height 13
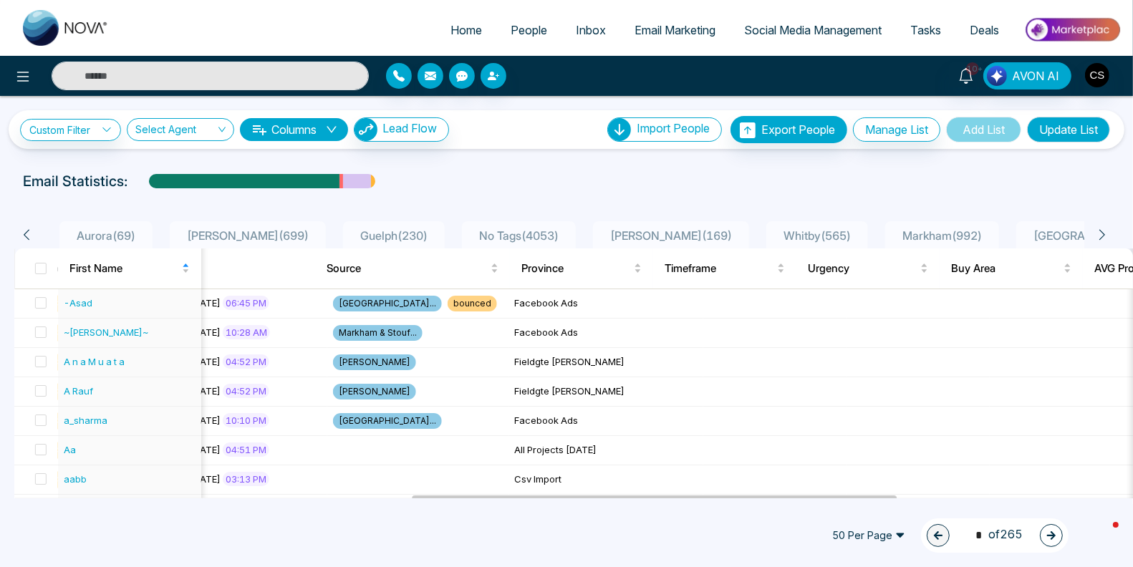
click at [31, 232] on icon at bounding box center [26, 234] width 13 height 13
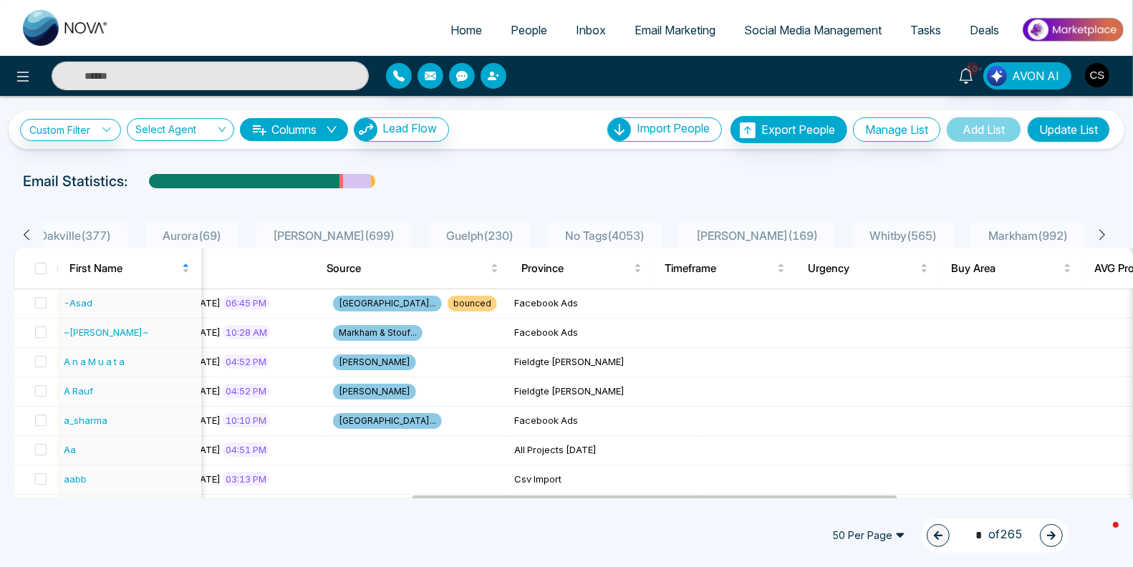
click at [31, 232] on icon at bounding box center [26, 234] width 13 height 13
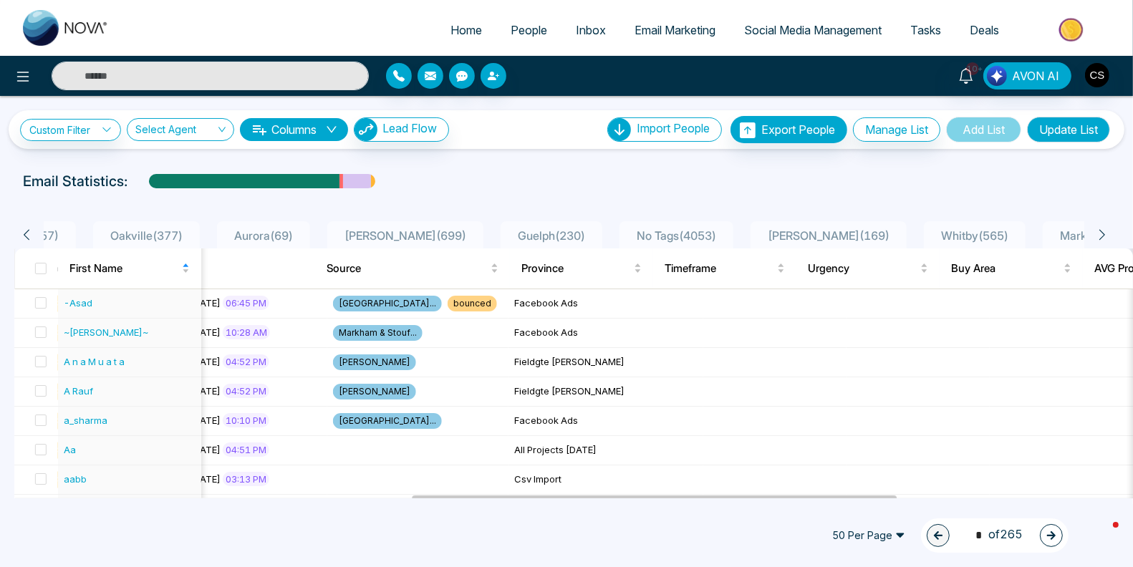
click at [31, 232] on icon at bounding box center [26, 234] width 13 height 13
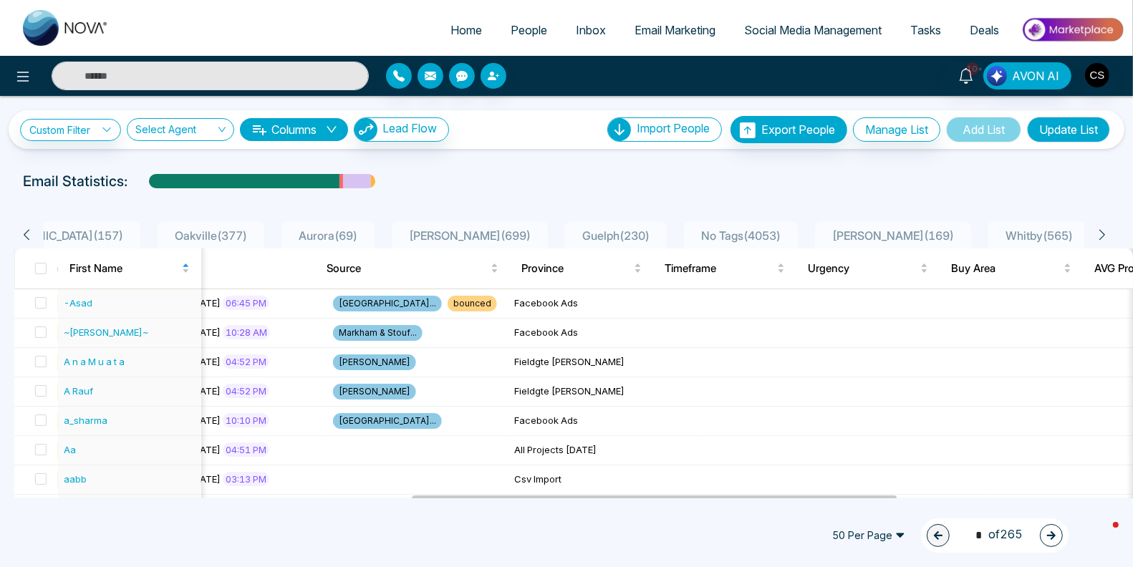
click at [31, 232] on icon at bounding box center [26, 234] width 13 height 13
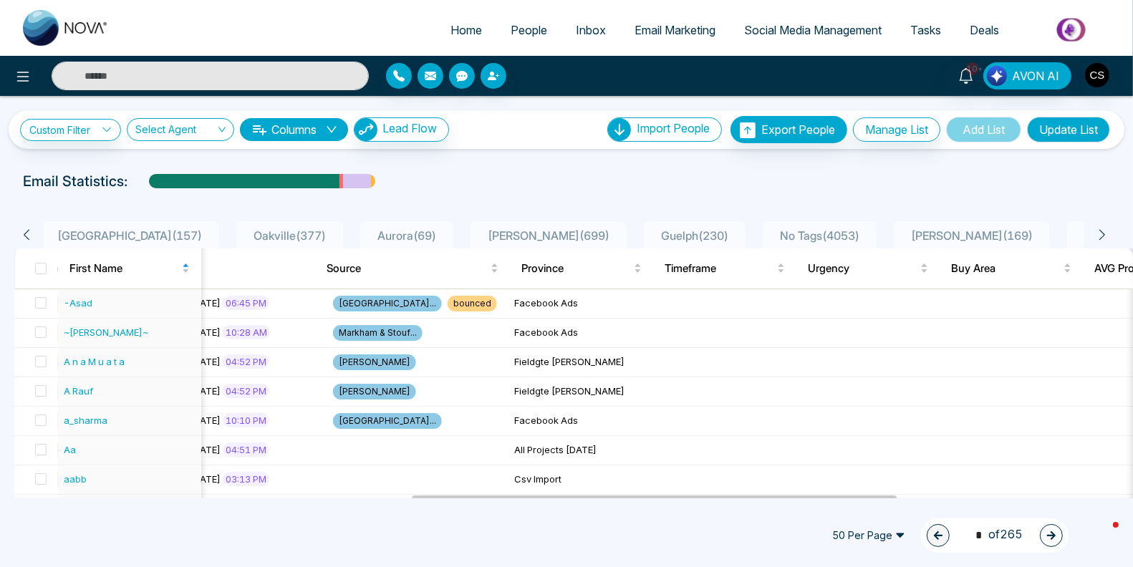
click at [31, 232] on icon at bounding box center [26, 234] width 13 height 13
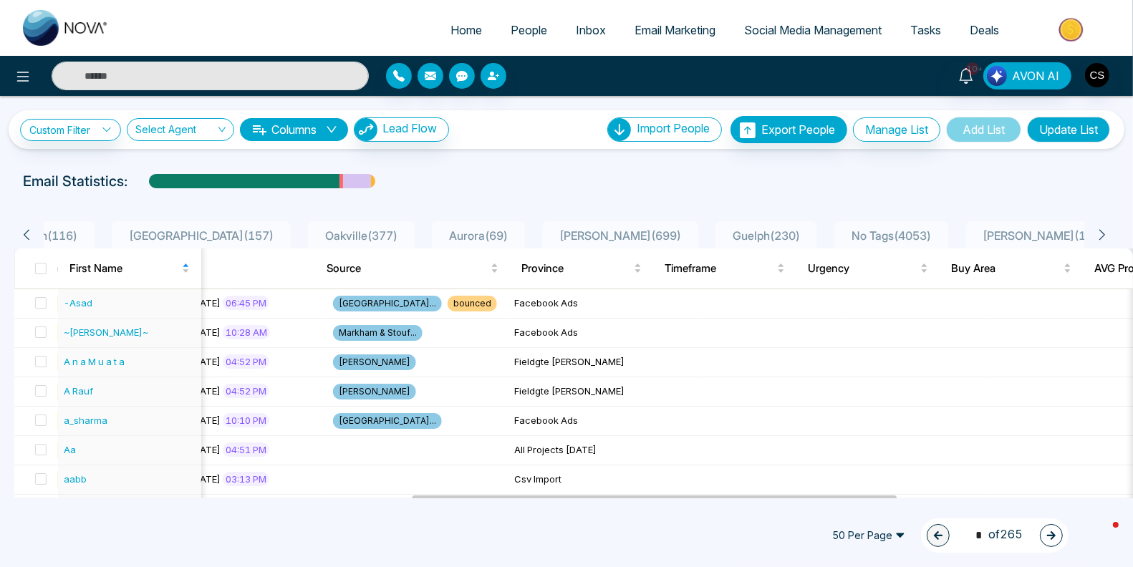
click at [31, 232] on icon at bounding box center [26, 234] width 13 height 13
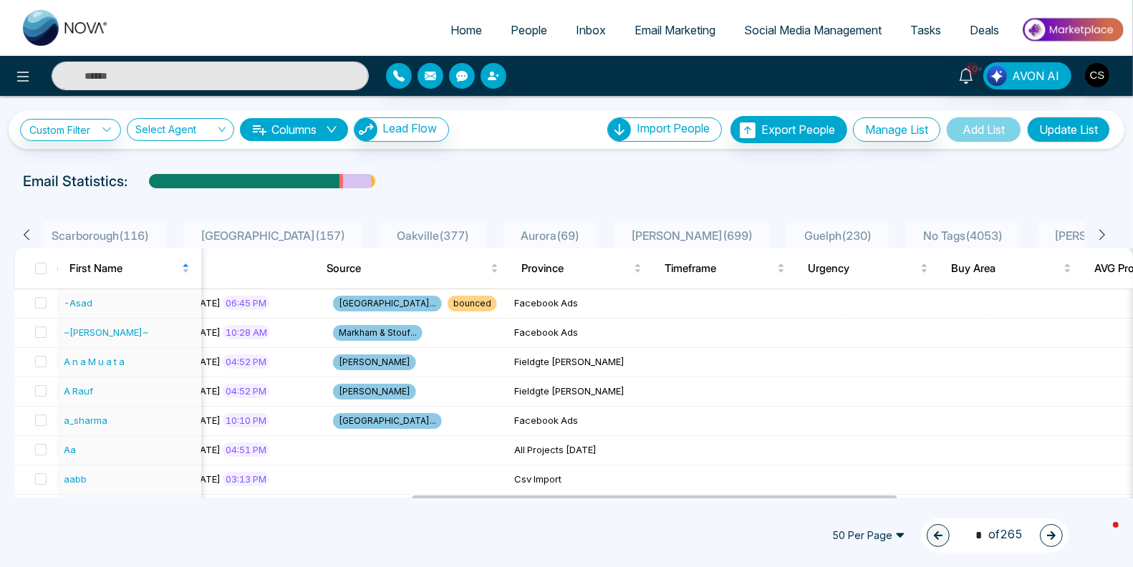
click at [31, 232] on icon at bounding box center [26, 234] width 13 height 13
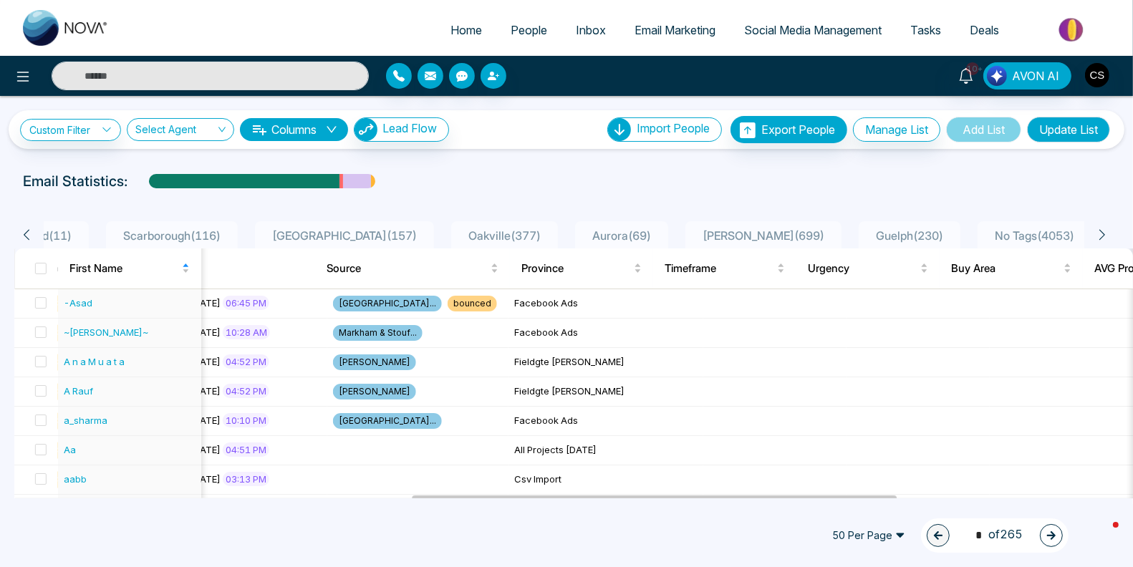
click at [31, 232] on icon at bounding box center [26, 234] width 13 height 13
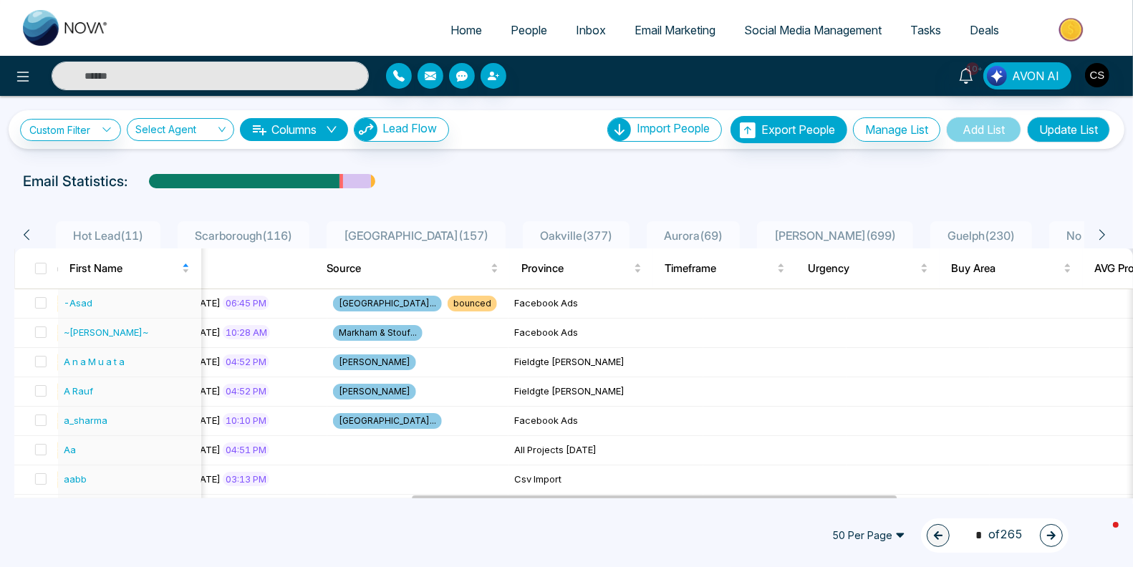
click at [31, 232] on icon at bounding box center [26, 234] width 13 height 13
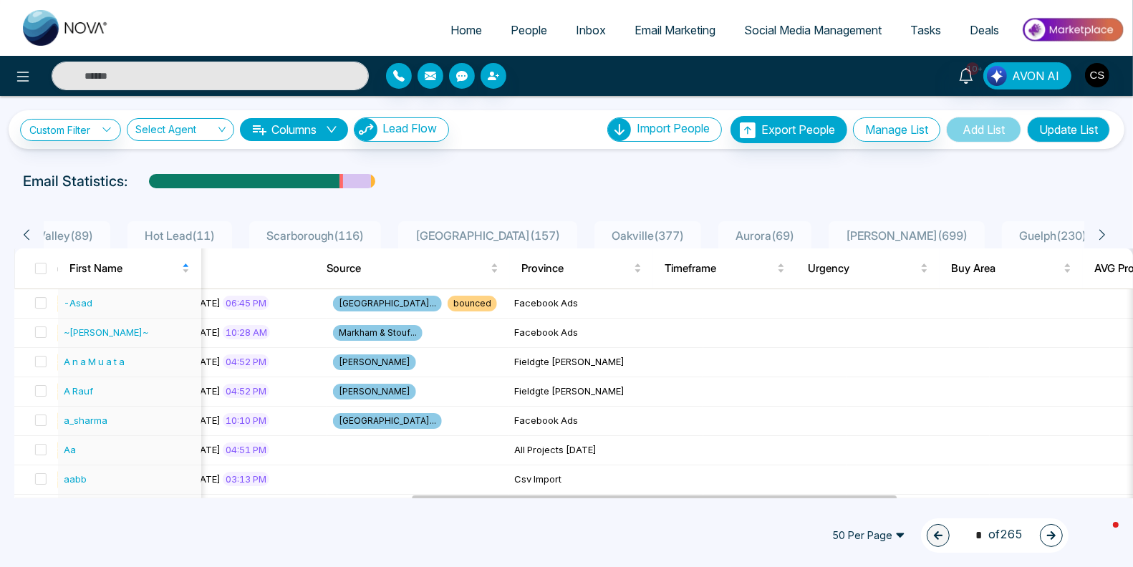
click at [31, 232] on icon at bounding box center [26, 234] width 13 height 13
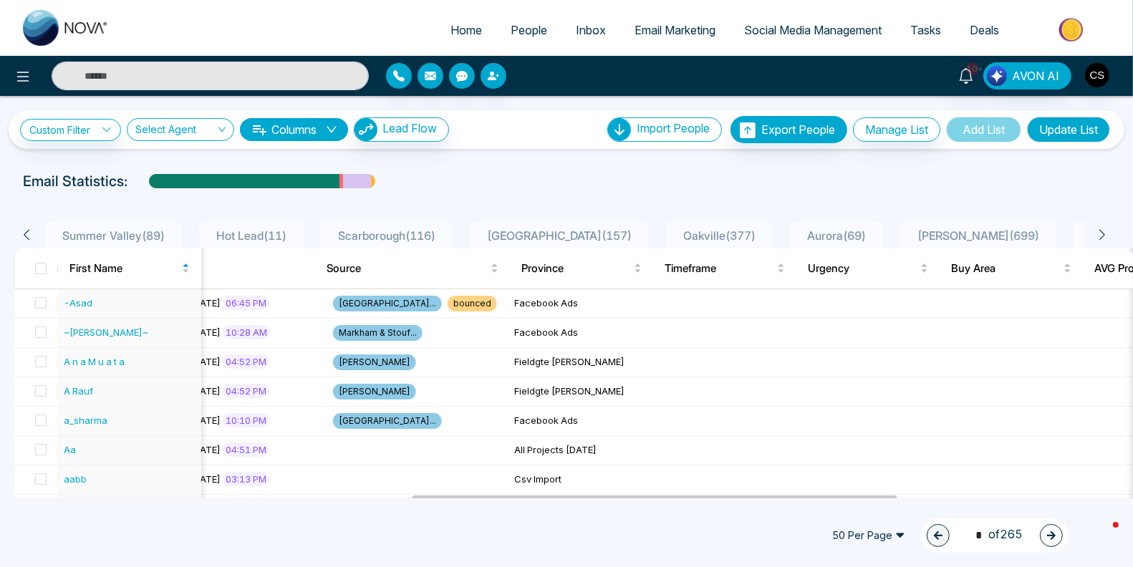
click at [31, 232] on icon at bounding box center [26, 234] width 13 height 13
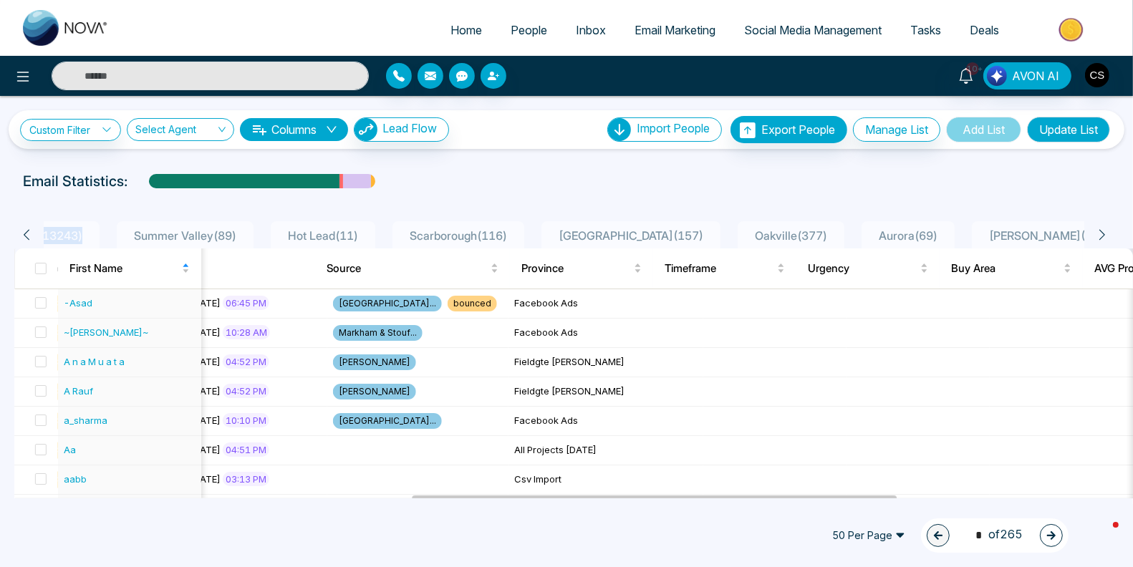
click at [31, 232] on icon at bounding box center [26, 234] width 13 height 13
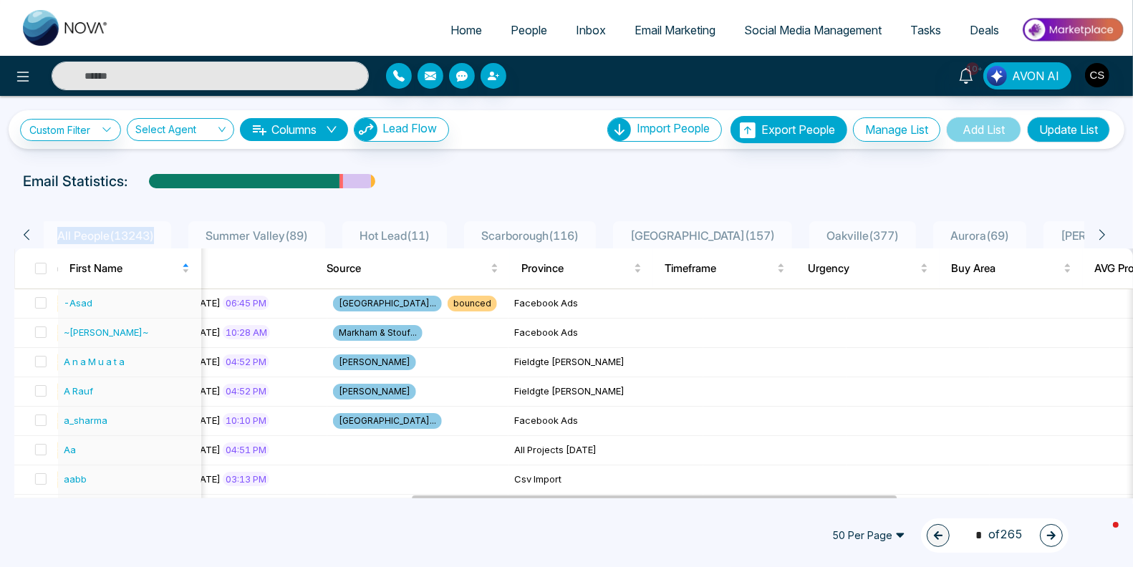
click at [31, 232] on icon at bounding box center [26, 234] width 13 height 13
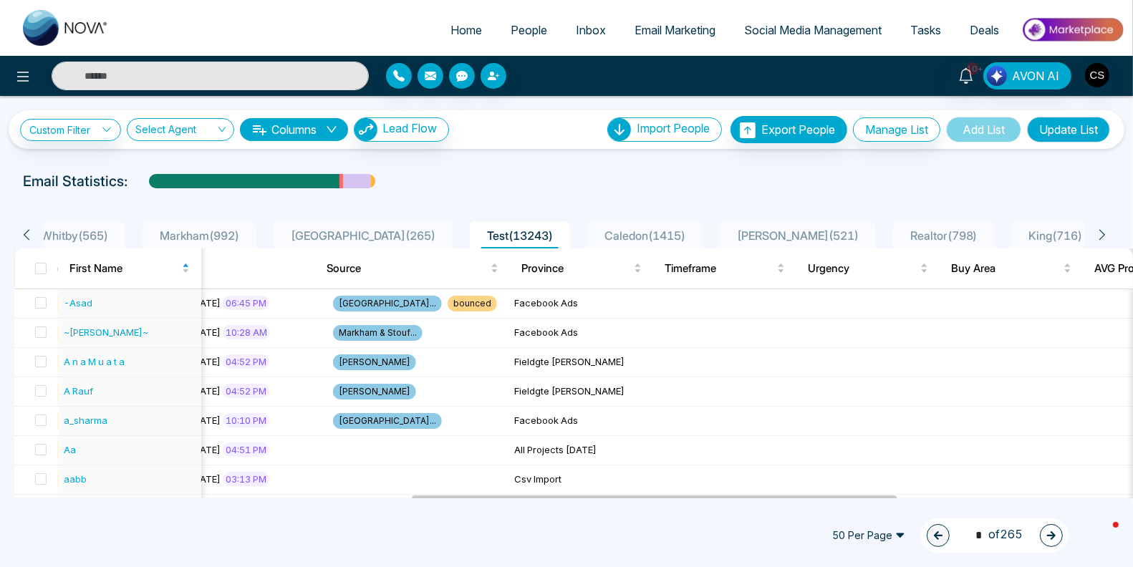
click at [481, 233] on span "Test ( 13243 )" at bounding box center [519, 235] width 77 height 14
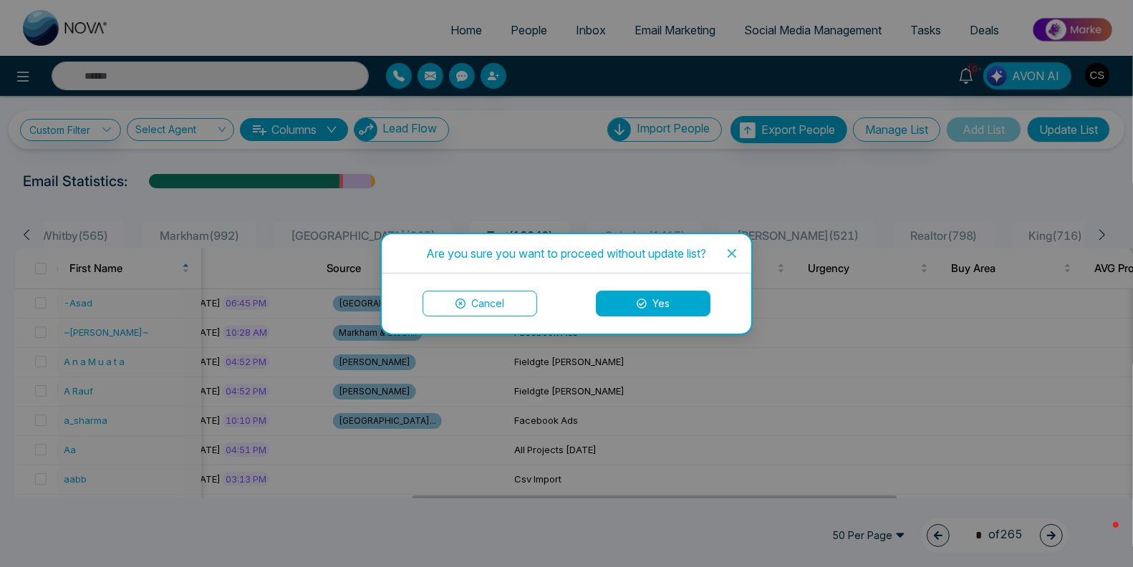
click at [626, 305] on button "Yes" at bounding box center [653, 304] width 115 height 26
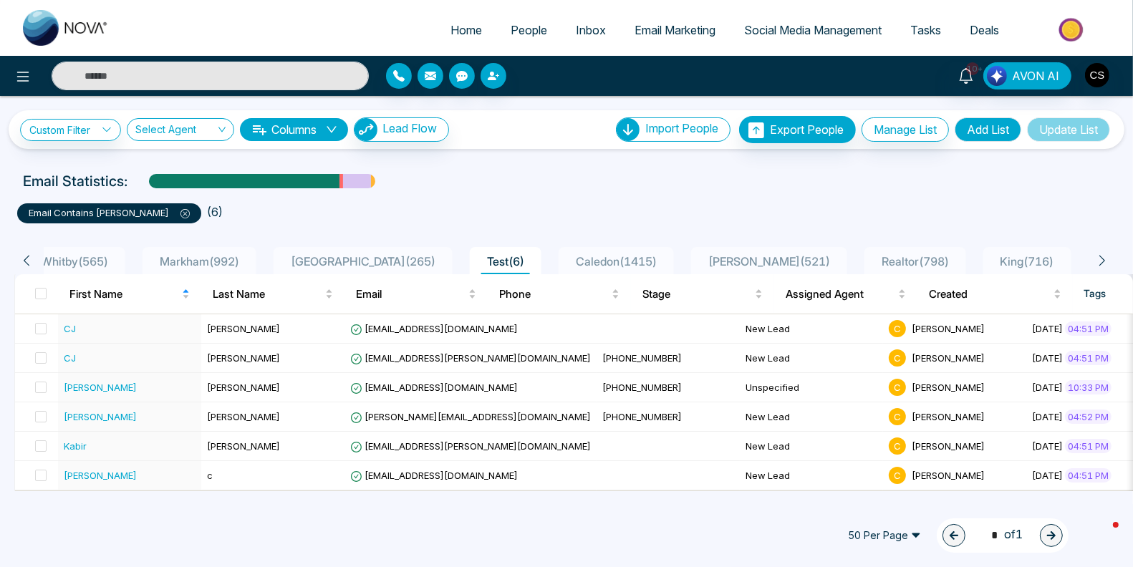
click at [180, 213] on icon at bounding box center [184, 213] width 9 height 9
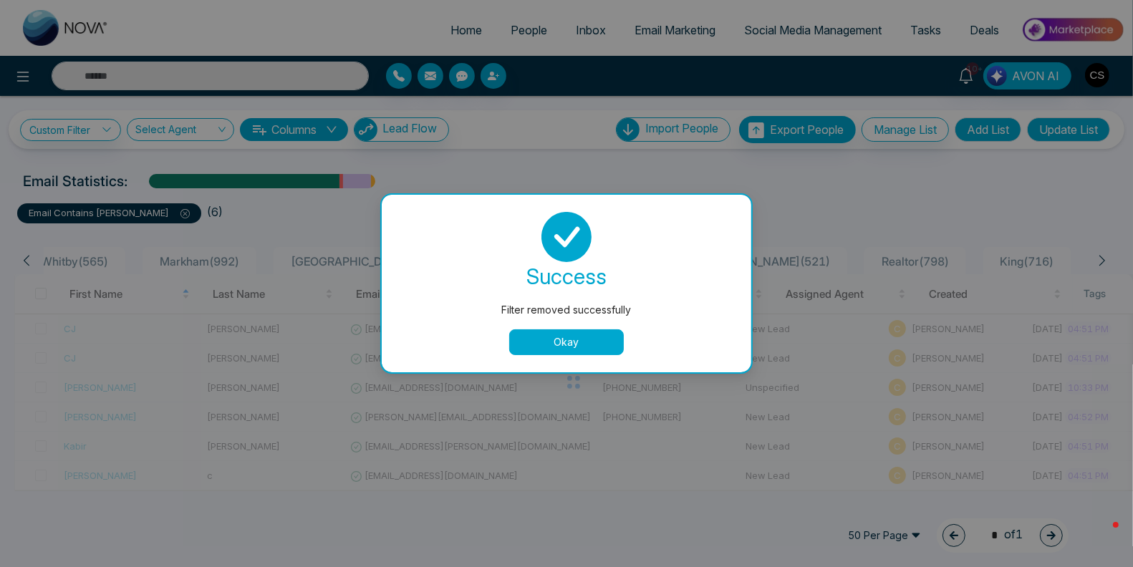
click at [594, 339] on button "Okay" at bounding box center [566, 342] width 115 height 26
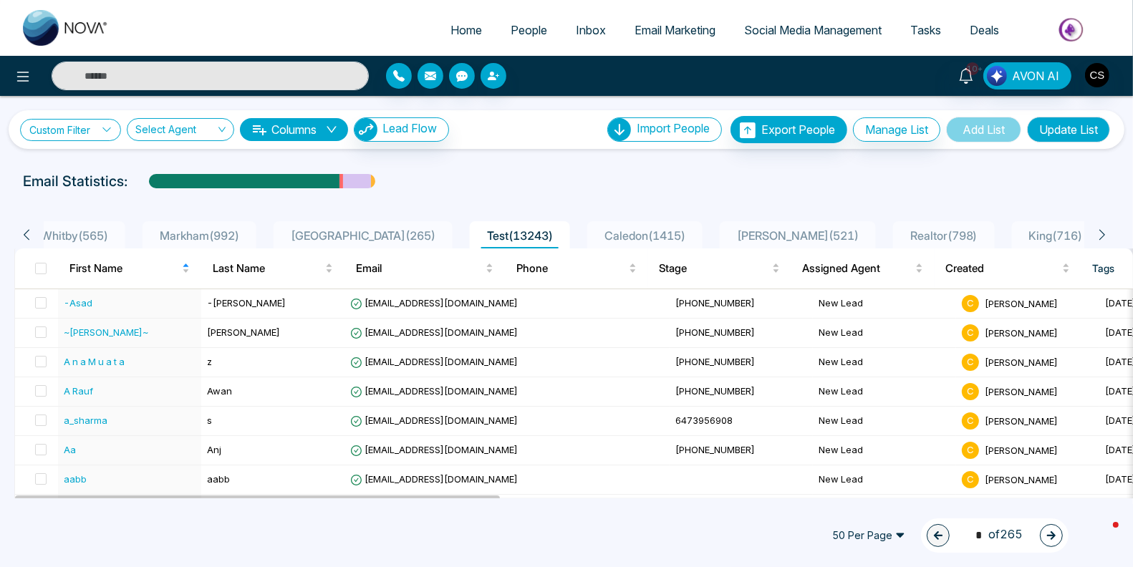
click at [102, 131] on link "Custom Filter" at bounding box center [70, 130] width 101 height 22
click at [105, 163] on input "search" at bounding box center [100, 162] width 116 height 21
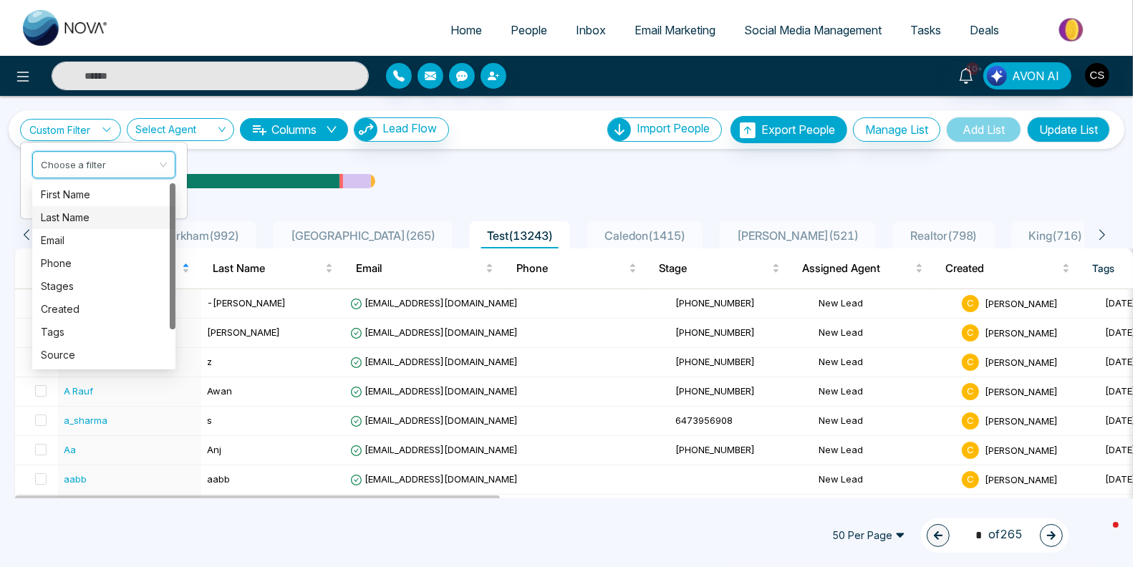
click at [109, 214] on div "Last Name" at bounding box center [104, 218] width 126 height 16
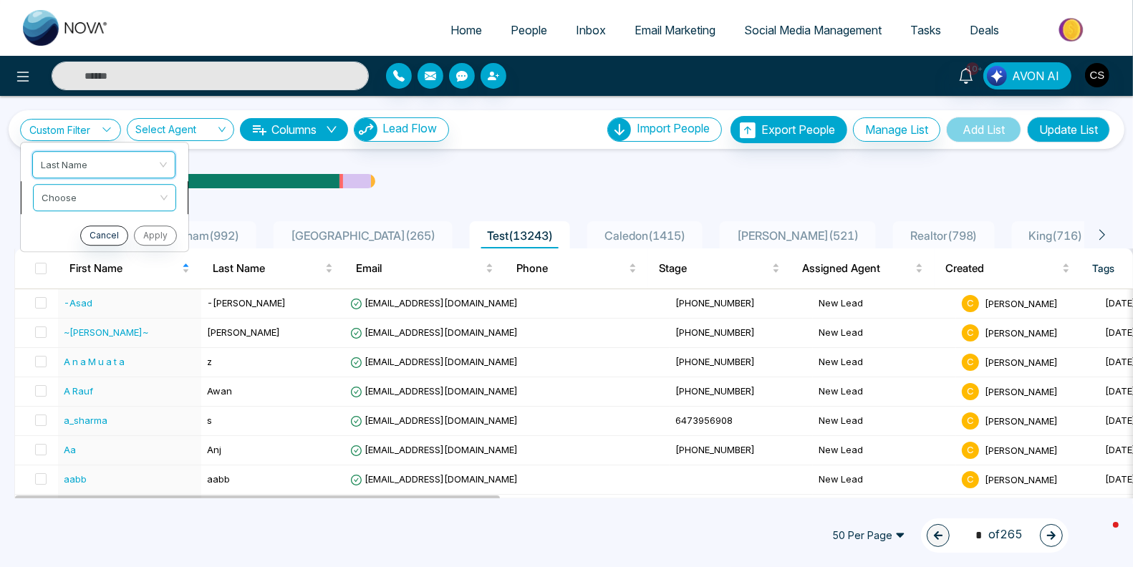
click at [99, 197] on input "search" at bounding box center [100, 195] width 116 height 21
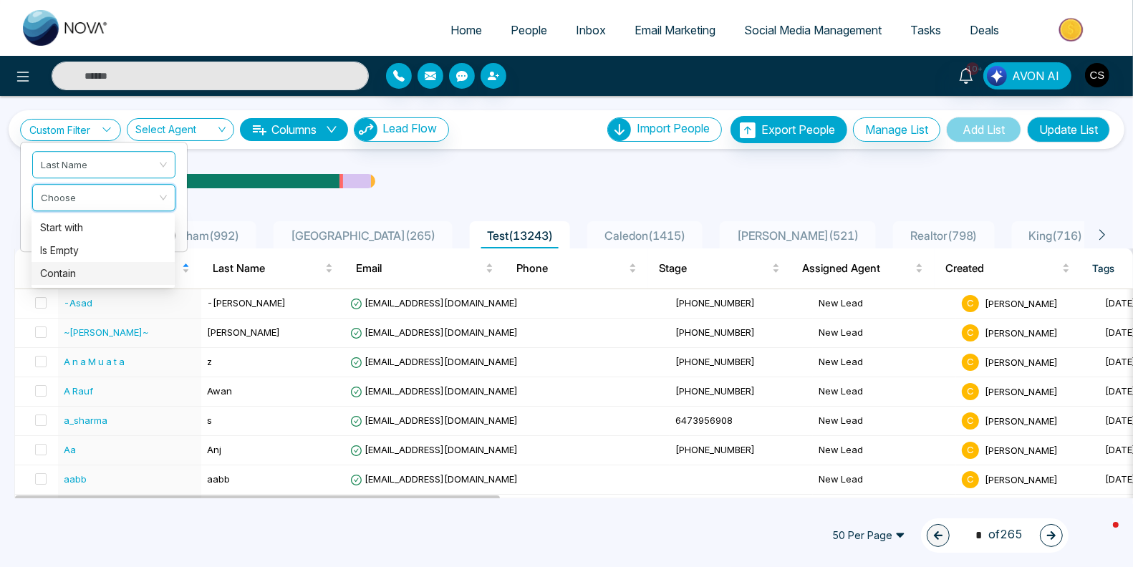
click at [102, 271] on div "Contain" at bounding box center [103, 274] width 126 height 16
click at [102, 229] on input "text" at bounding box center [103, 233] width 143 height 27
type input "******"
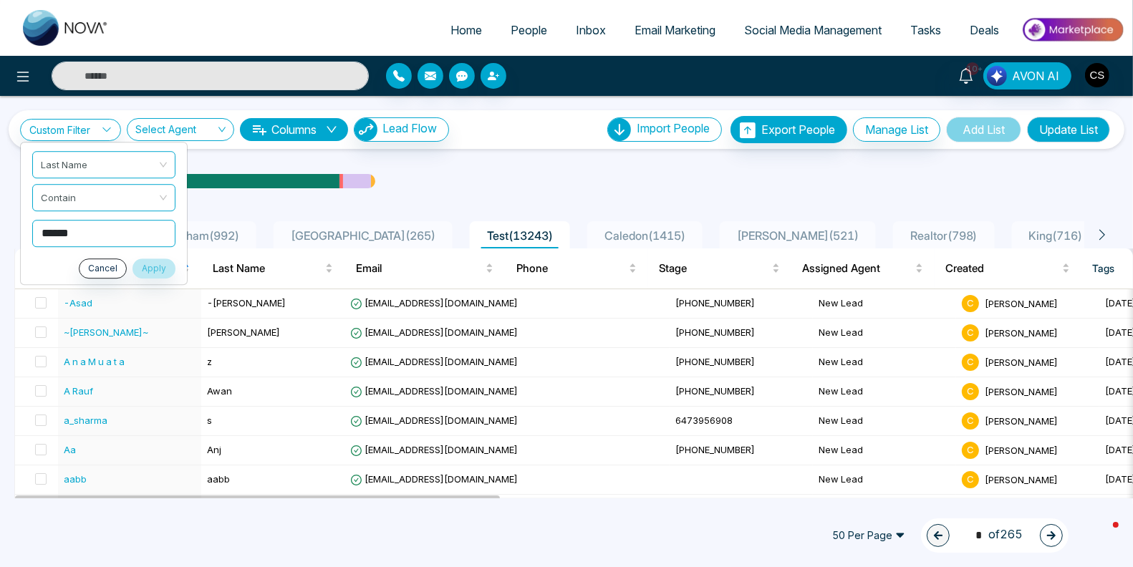
click at [63, 259] on div "Cancel Apply" at bounding box center [103, 268] width 143 height 20
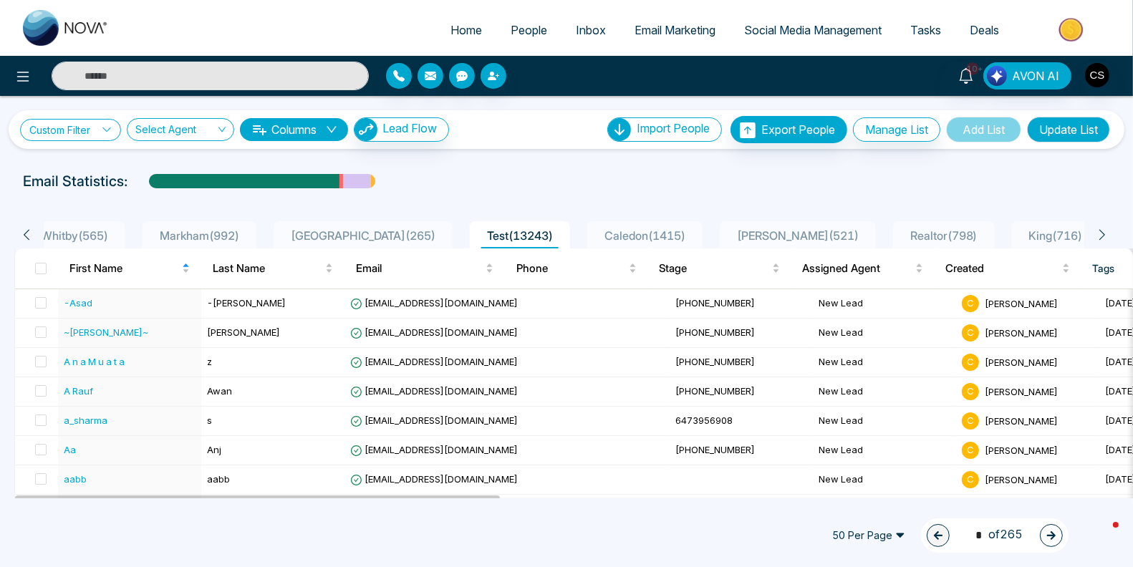
click at [96, 123] on link "Custom Filter" at bounding box center [70, 130] width 101 height 22
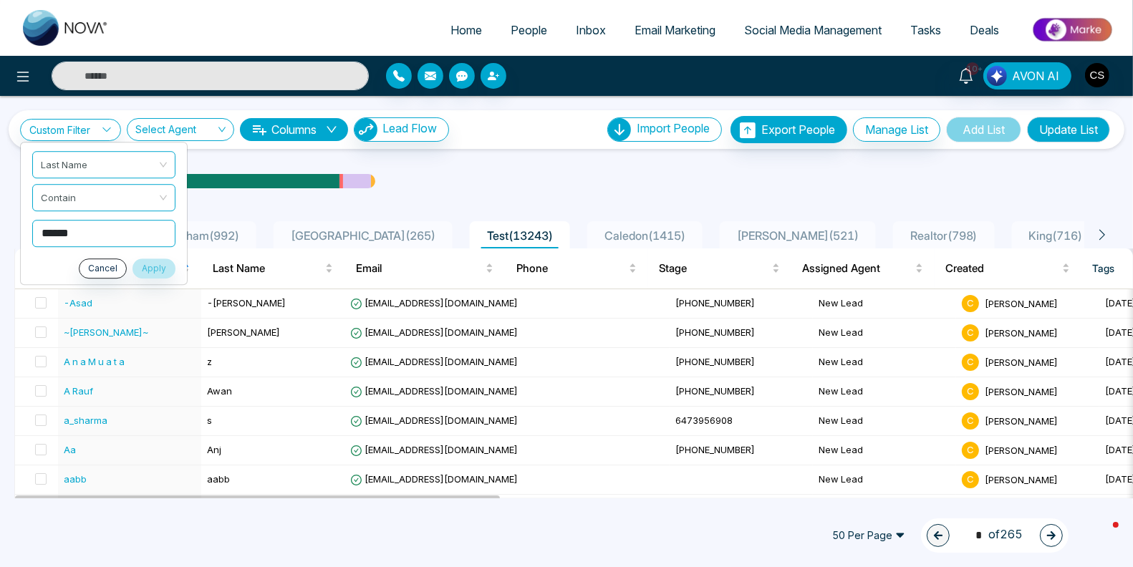
click at [94, 230] on input "******" at bounding box center [103, 233] width 143 height 27
click at [152, 266] on button "Apply" at bounding box center [153, 268] width 43 height 20
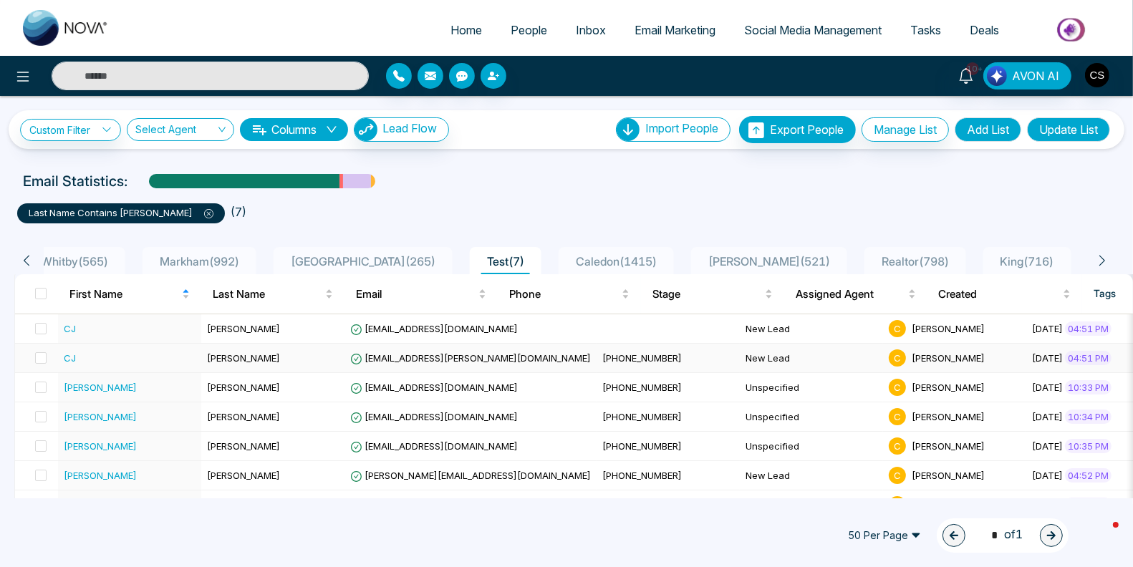
scroll to position [18, 0]
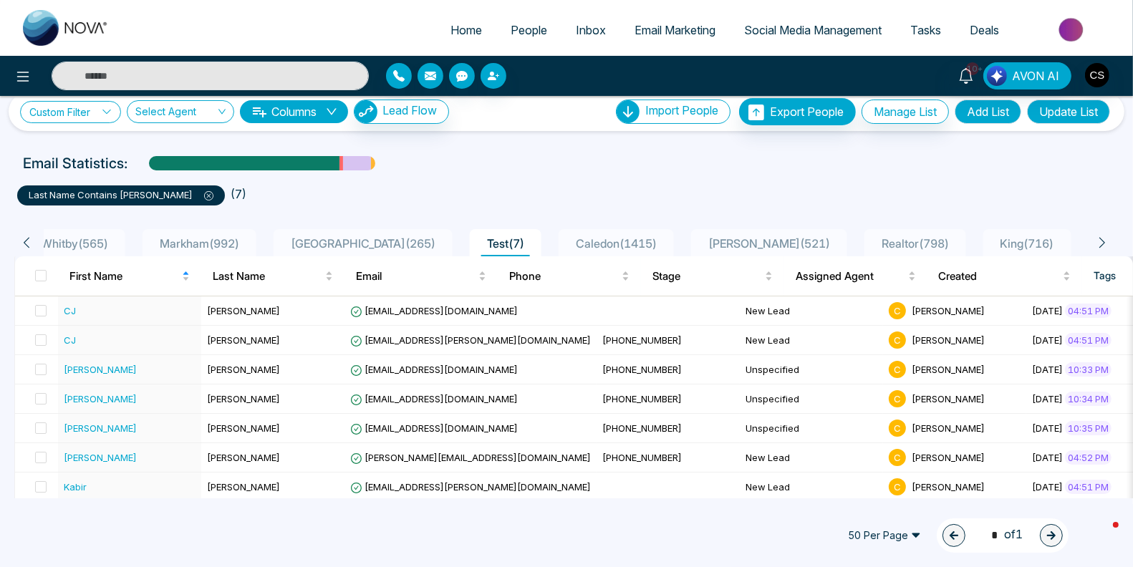
click at [74, 115] on link "Custom Filter" at bounding box center [70, 112] width 101 height 22
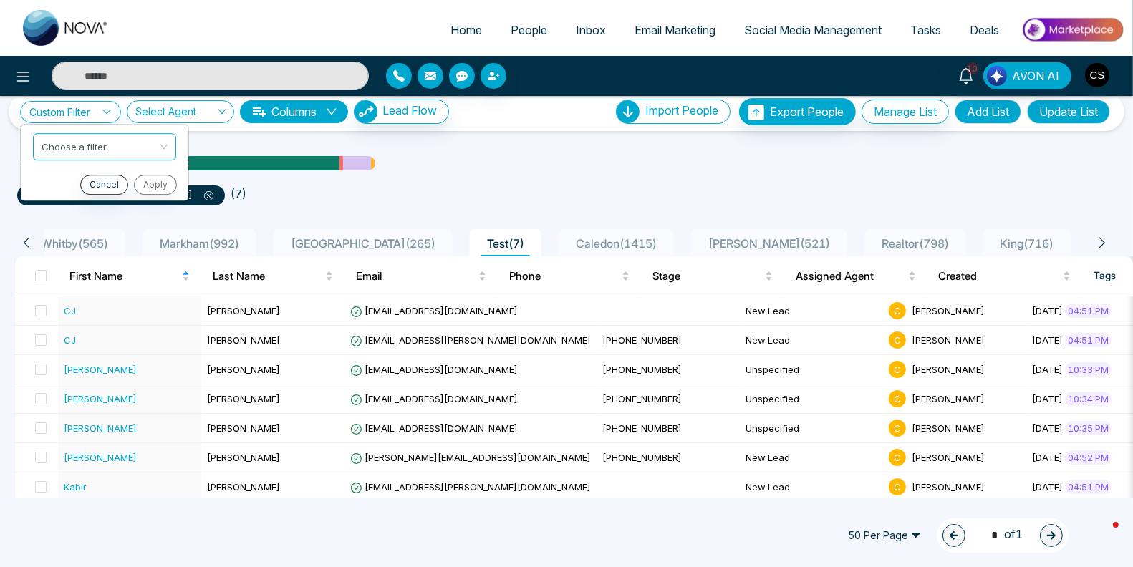
click at [83, 149] on input "search" at bounding box center [100, 144] width 116 height 21
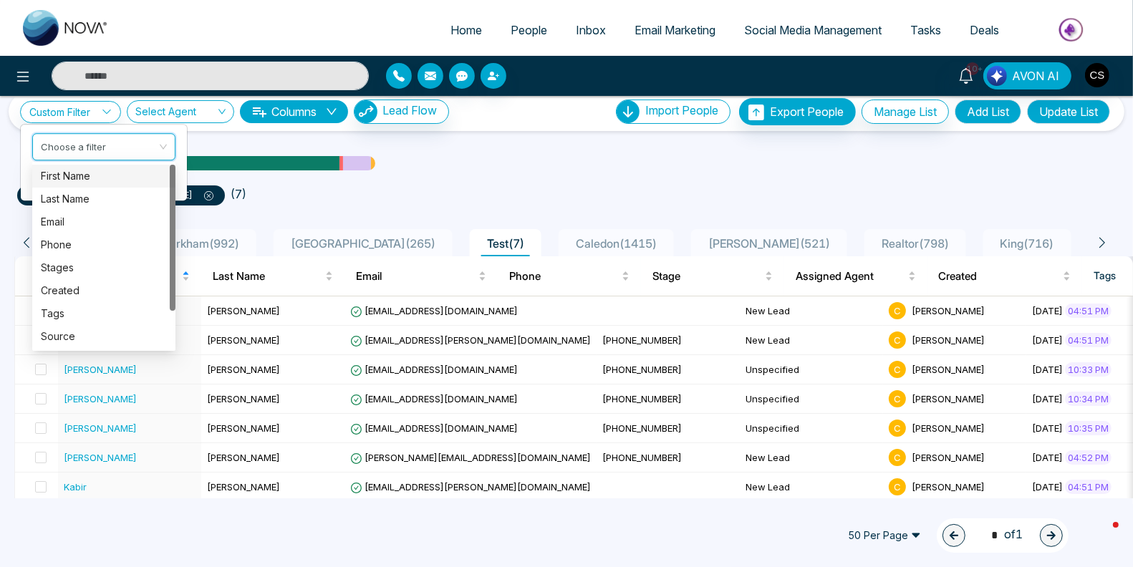
click at [87, 178] on div "First Name" at bounding box center [104, 176] width 126 height 16
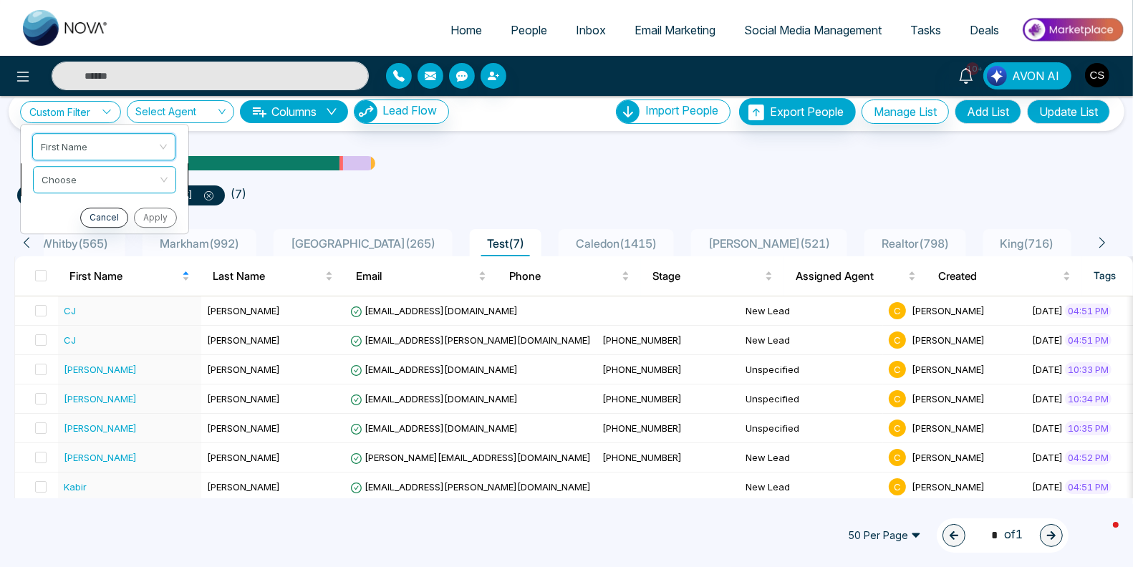
click at [86, 185] on input "search" at bounding box center [100, 177] width 116 height 21
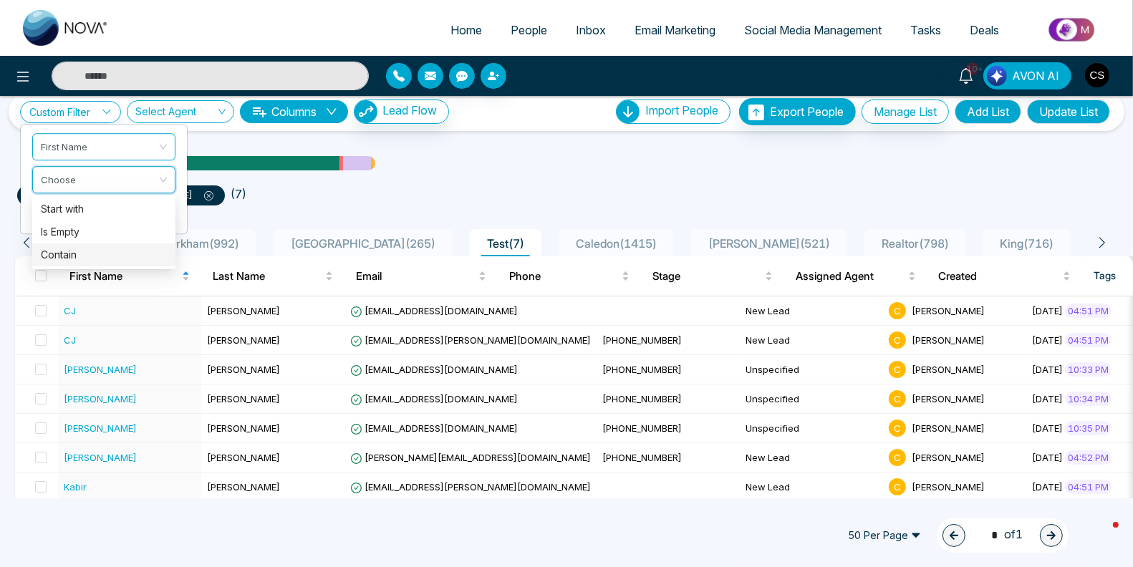
click at [79, 248] on div "Contain" at bounding box center [104, 255] width 126 height 16
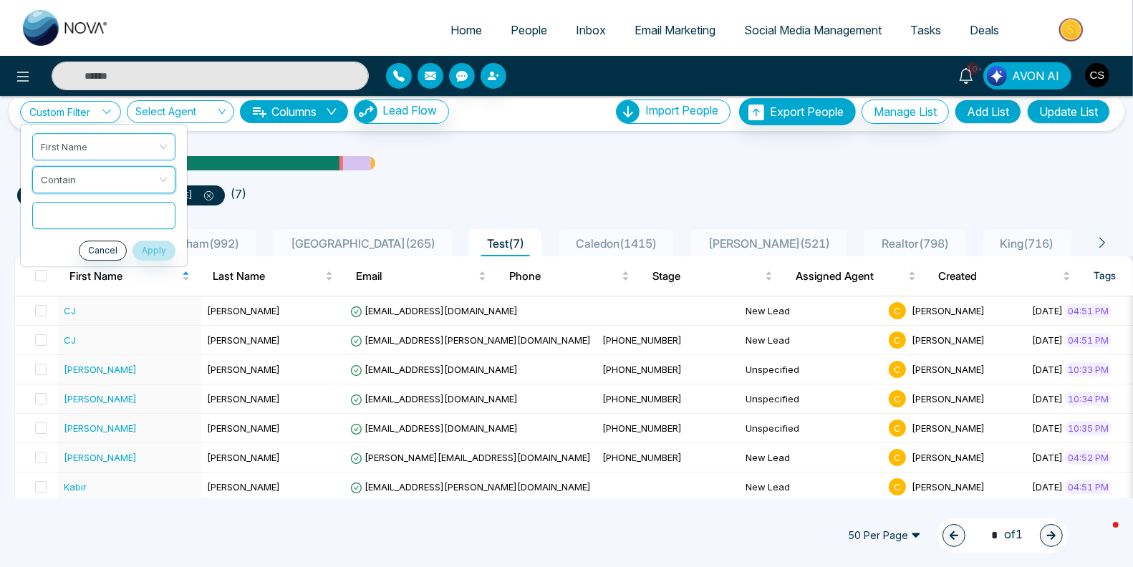
click at [79, 208] on input "text" at bounding box center [103, 215] width 143 height 27
type input "******"
click at [157, 251] on button "Apply" at bounding box center [153, 251] width 43 height 20
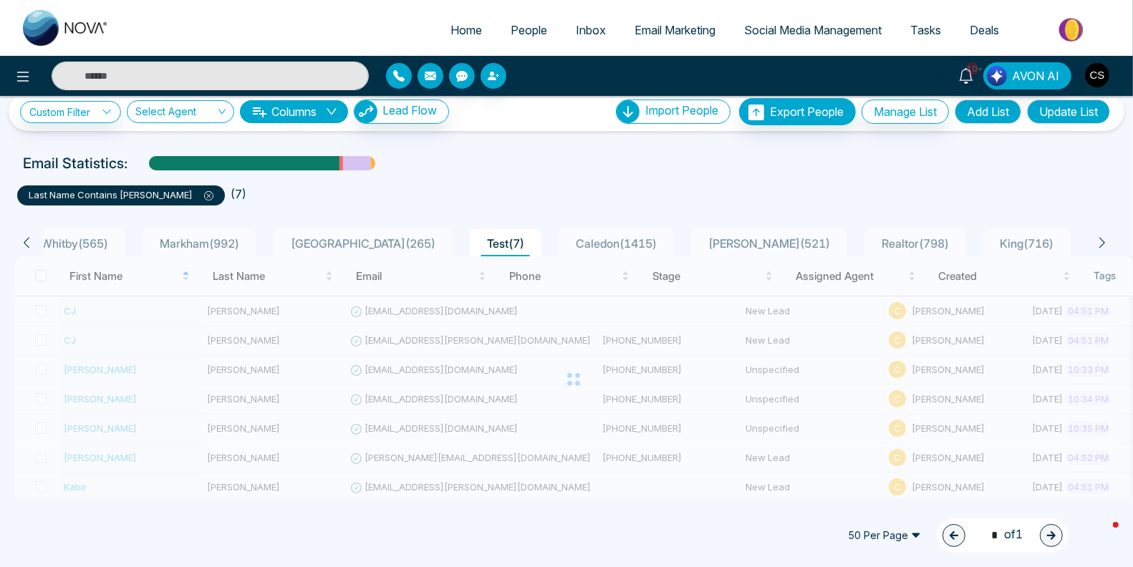
scroll to position [0, 0]
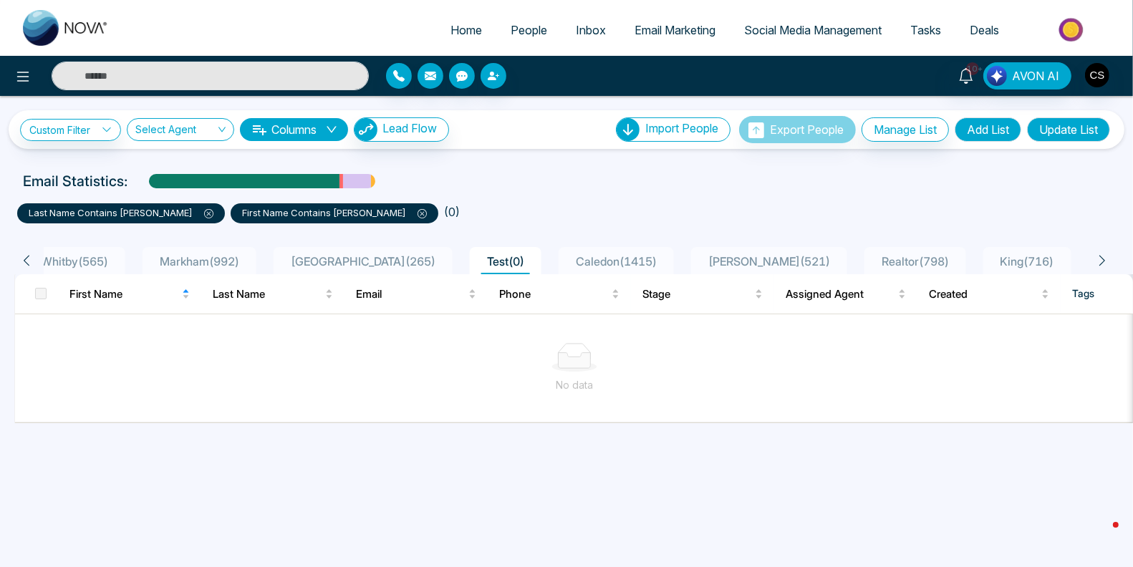
click at [417, 210] on icon at bounding box center [421, 213] width 9 height 9
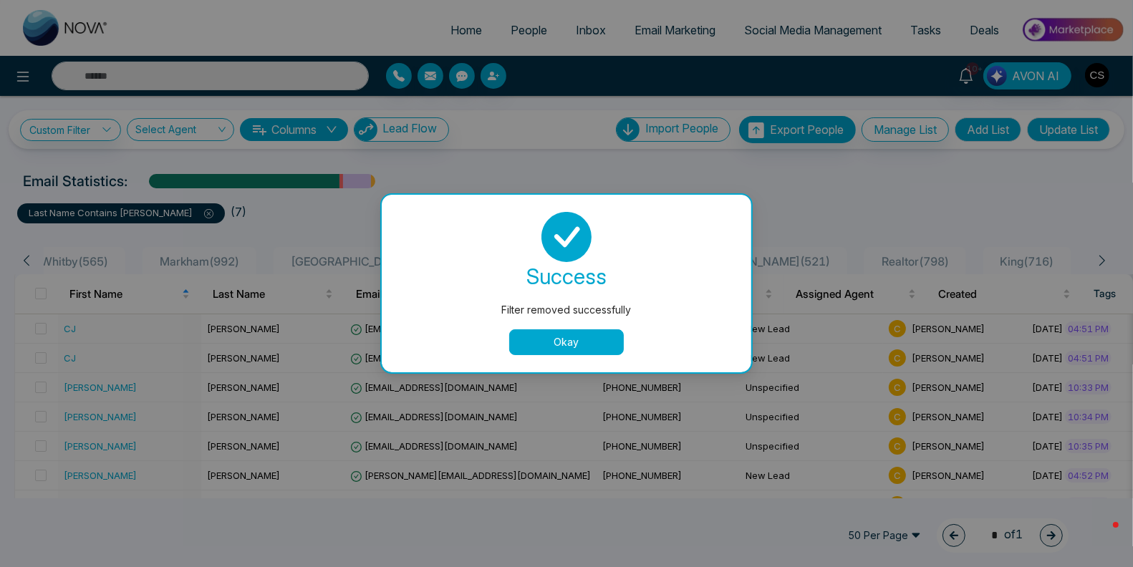
click at [575, 334] on button "Okay" at bounding box center [566, 342] width 115 height 26
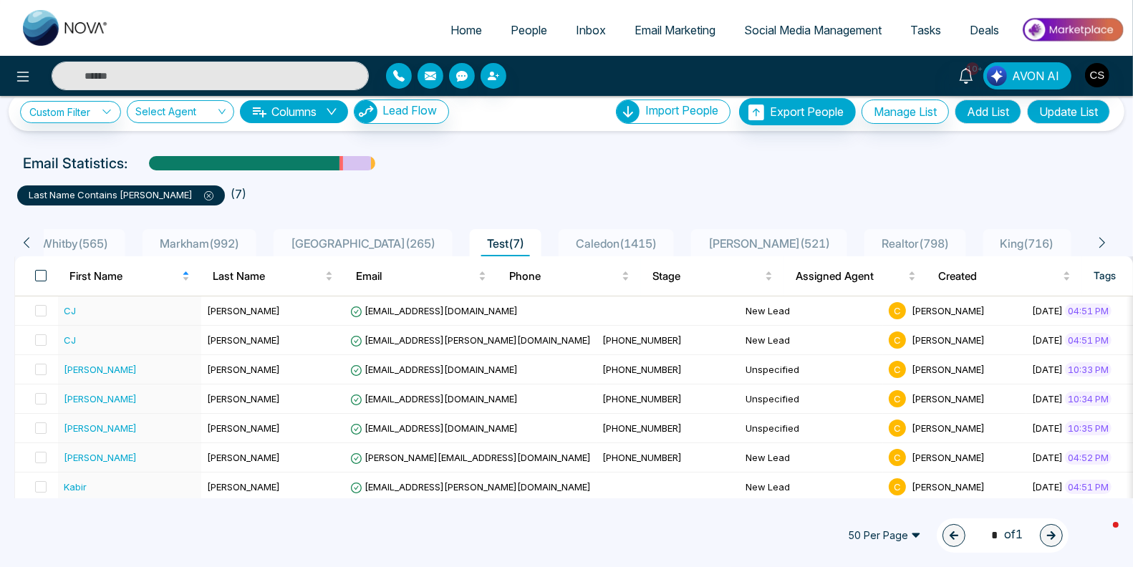
click at [44, 273] on span at bounding box center [40, 275] width 11 height 11
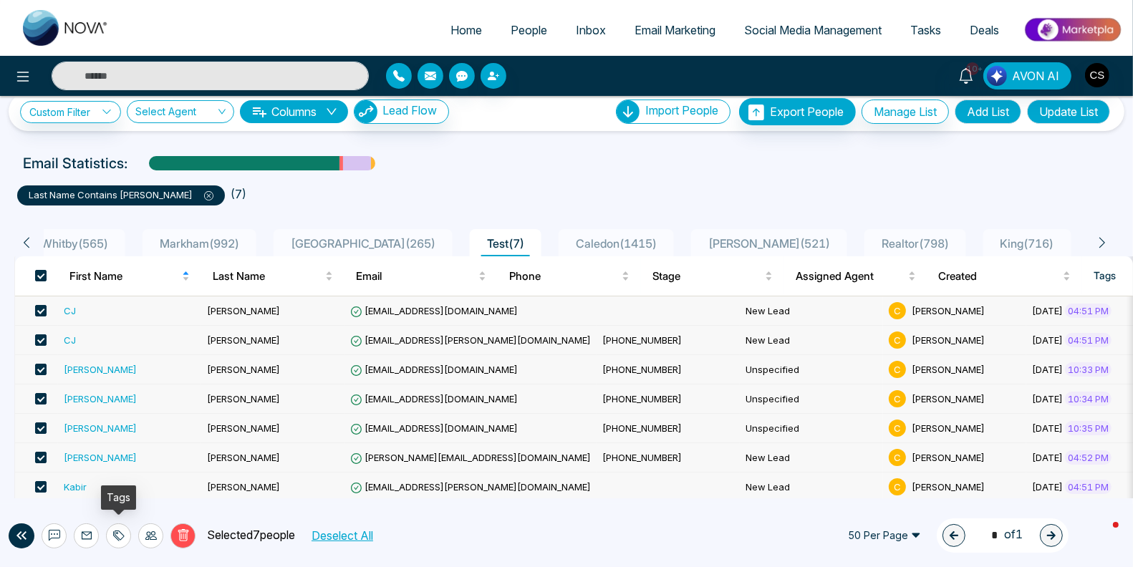
click at [120, 535] on icon at bounding box center [118, 535] width 11 height 11
click at [105, 483] on link "Add Tags" at bounding box center [82, 481] width 46 height 12
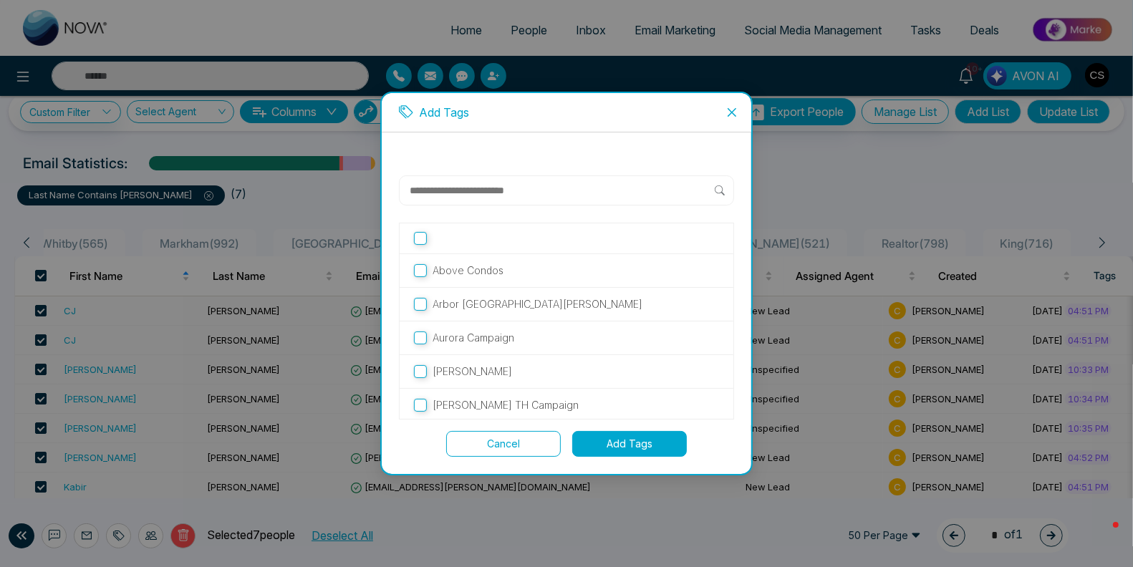
click at [452, 184] on input "text" at bounding box center [561, 190] width 306 height 17
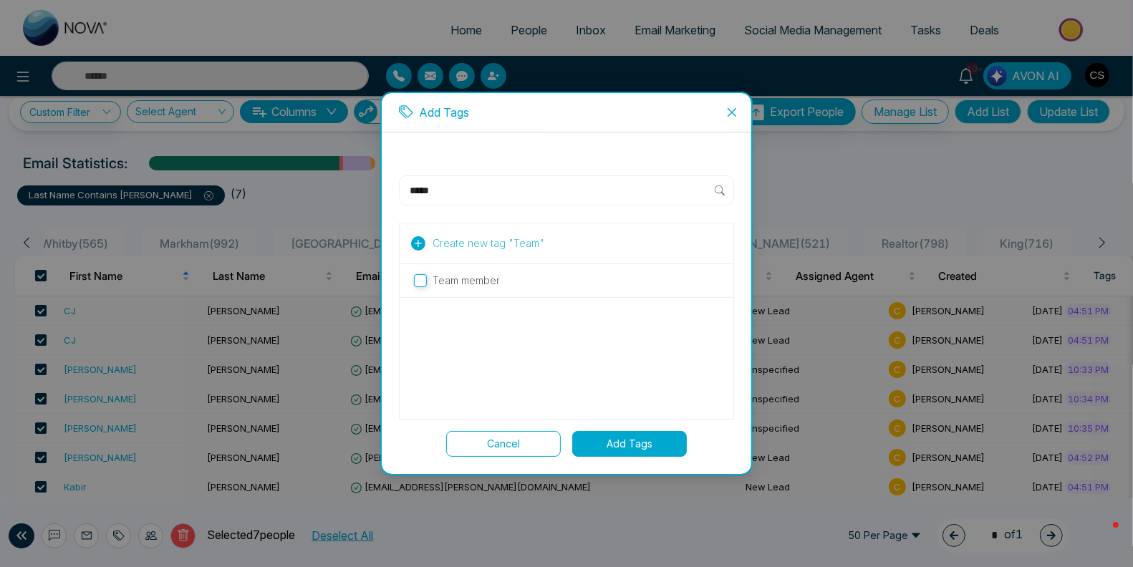
type input "****"
click at [661, 443] on button "Add Tags" at bounding box center [629, 444] width 115 height 26
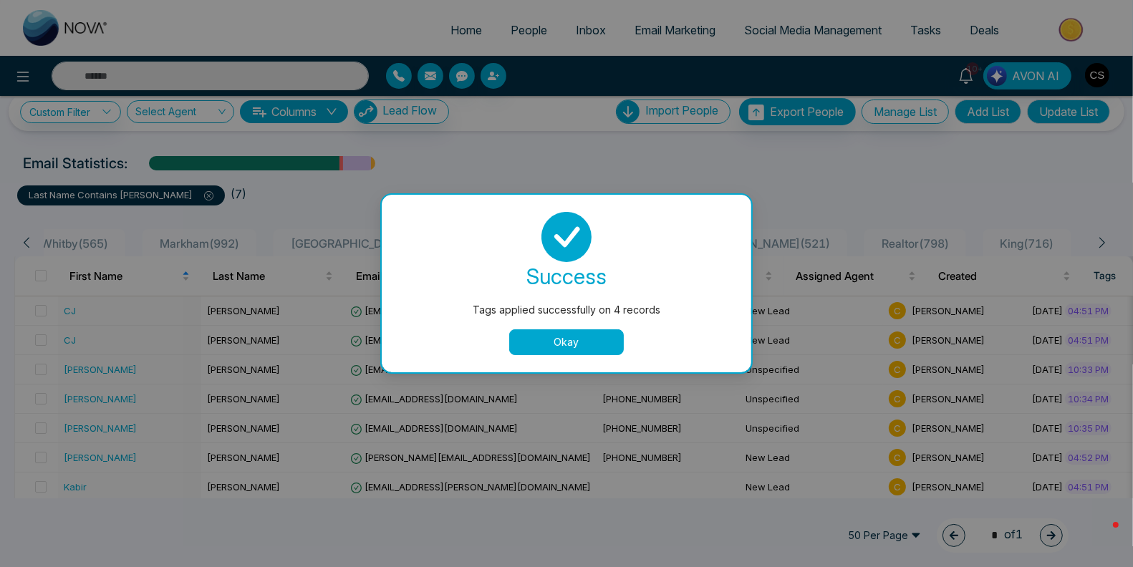
click at [578, 339] on button "Okay" at bounding box center [566, 342] width 115 height 26
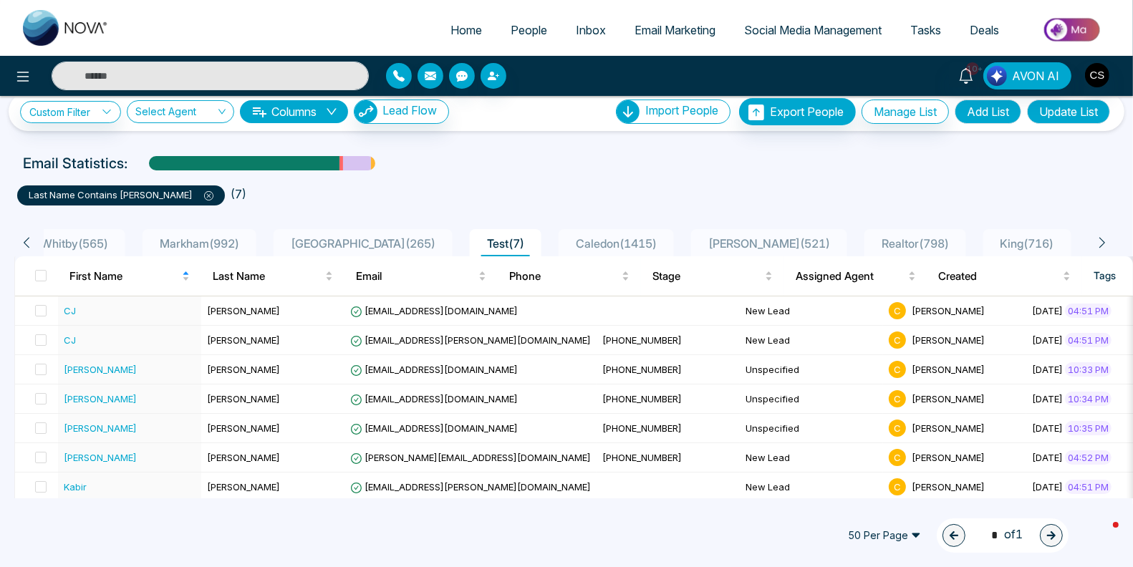
click at [207, 195] on icon at bounding box center [209, 196] width 4 height 4
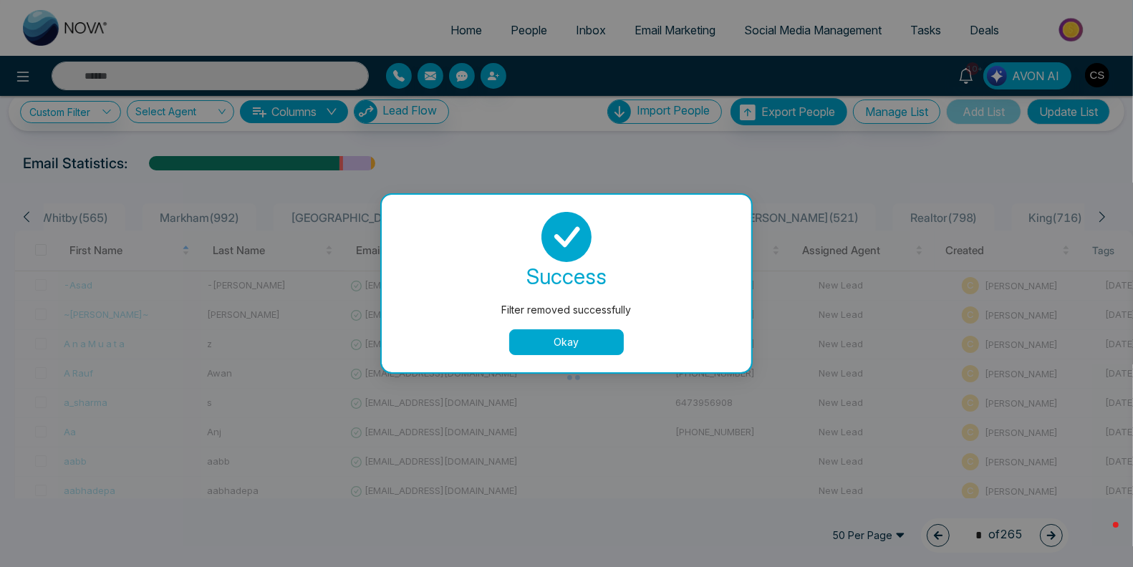
click at [538, 343] on button "Okay" at bounding box center [566, 342] width 115 height 26
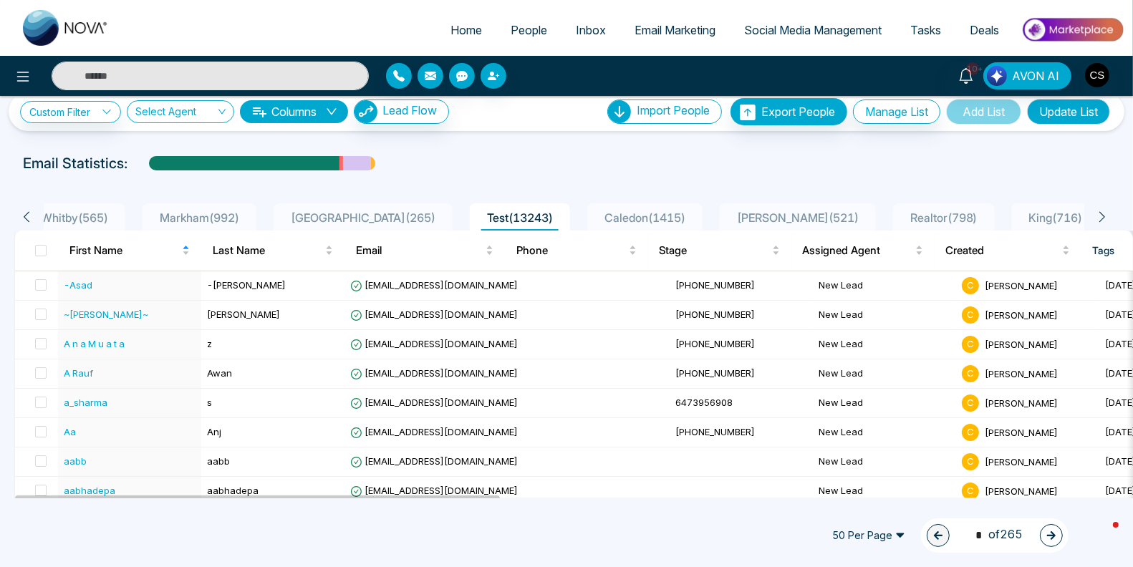
click at [120, 76] on input "text" at bounding box center [210, 76] width 317 height 29
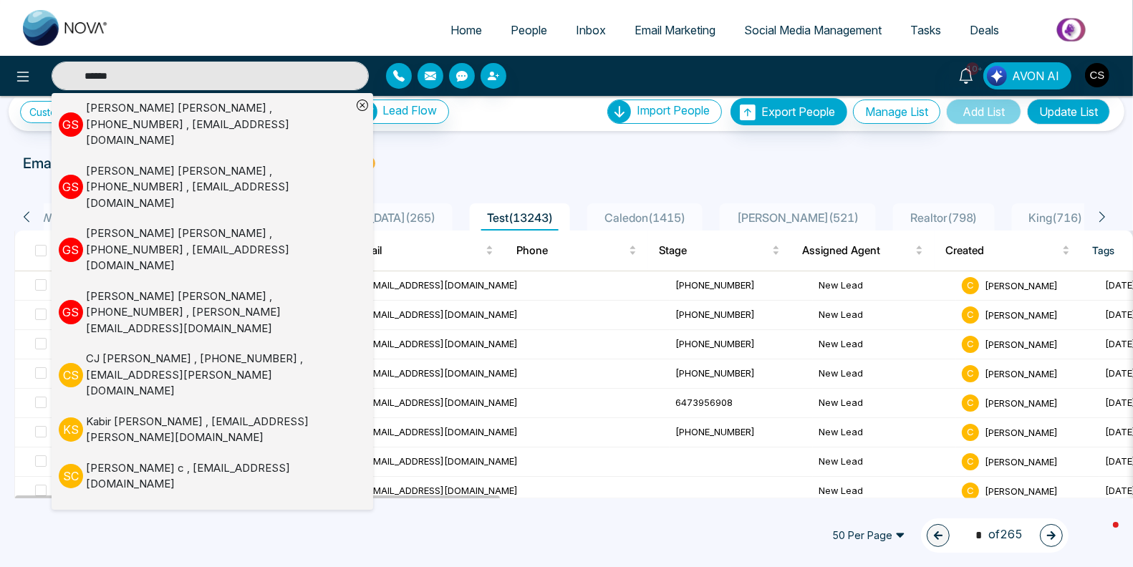
type input "******"
click at [158, 460] on div "[PERSON_NAME] c , [EMAIL_ADDRESS][DOMAIN_NAME]" at bounding box center [219, 476] width 266 height 32
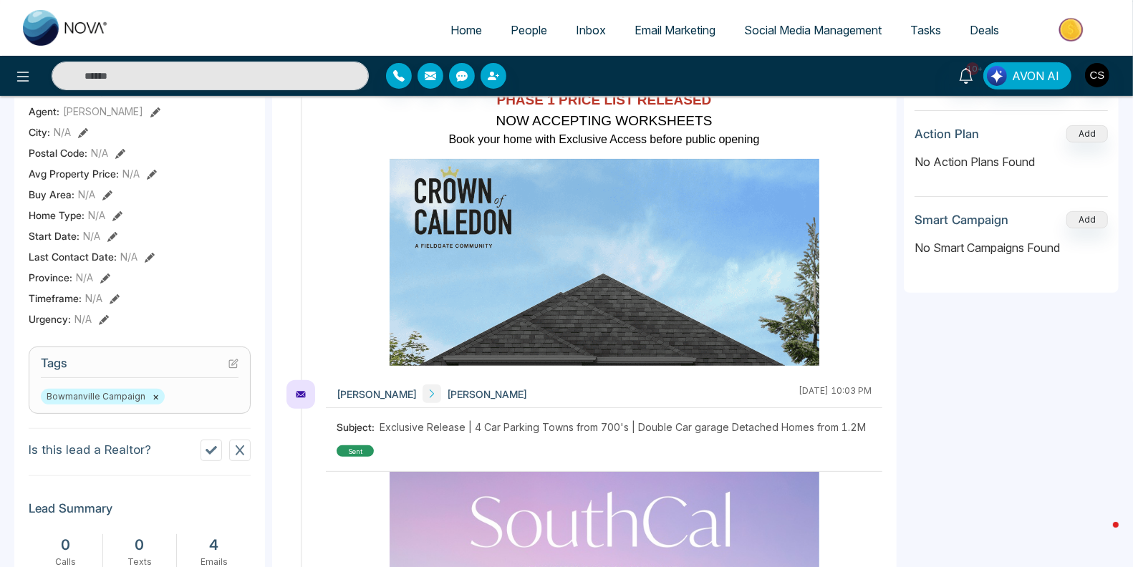
scroll to position [381, 0]
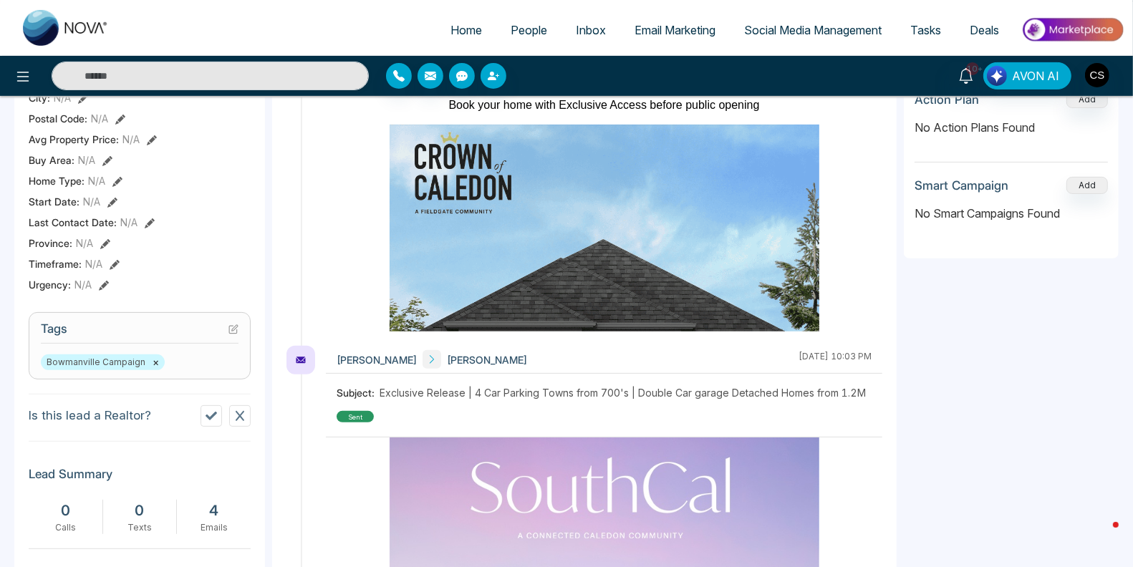
click at [152, 368] on button "×" at bounding box center [155, 362] width 6 height 13
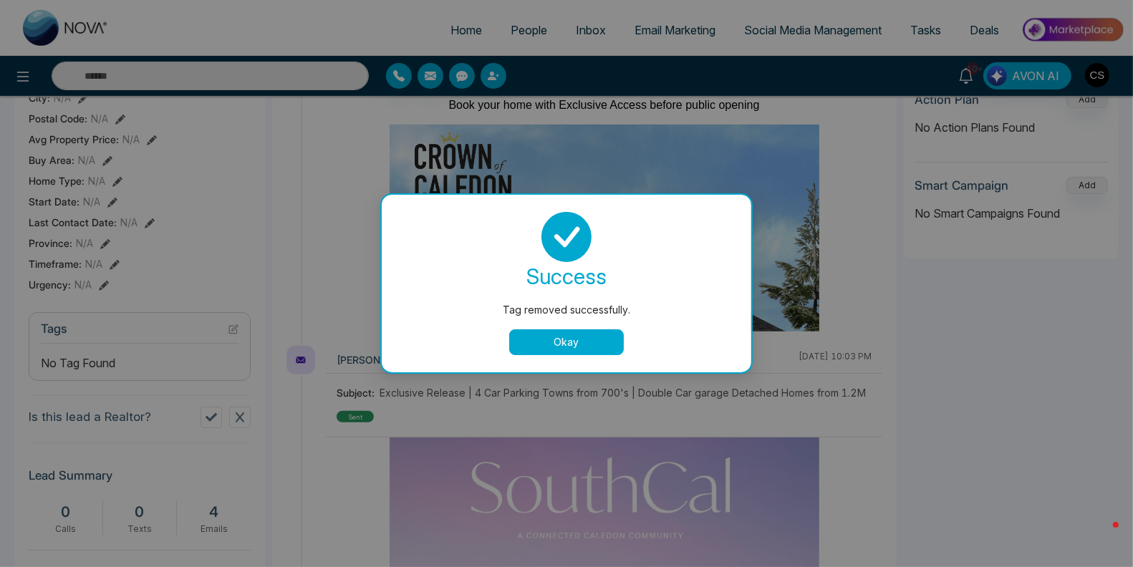
drag, startPoint x: 539, startPoint y: 346, endPoint x: 470, endPoint y: 362, distance: 71.2
click at [539, 346] on button "Okay" at bounding box center [566, 342] width 115 height 26
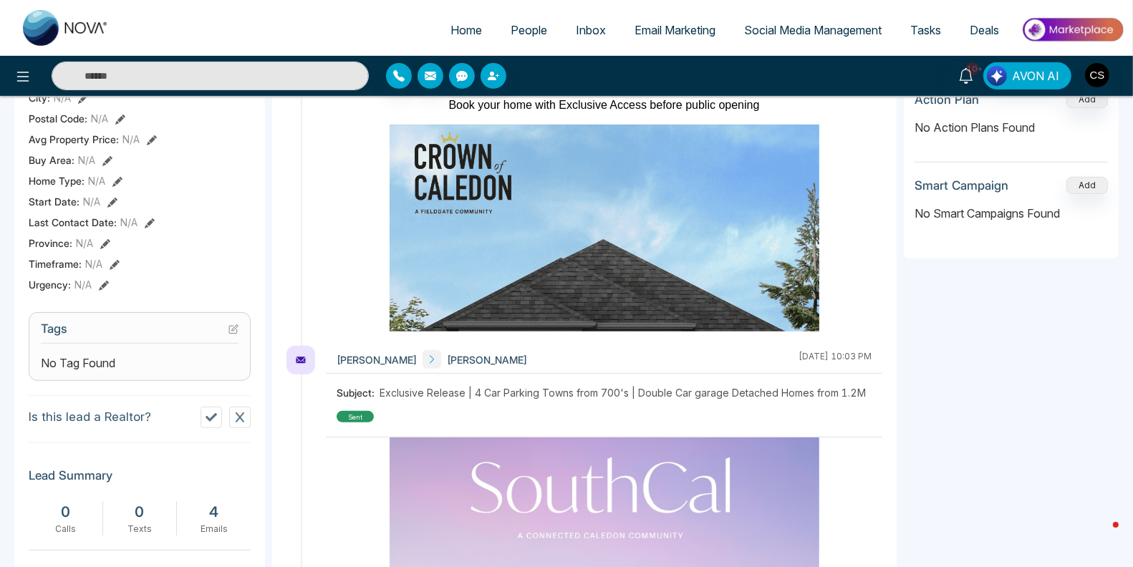
click at [233, 334] on icon at bounding box center [233, 329] width 10 height 10
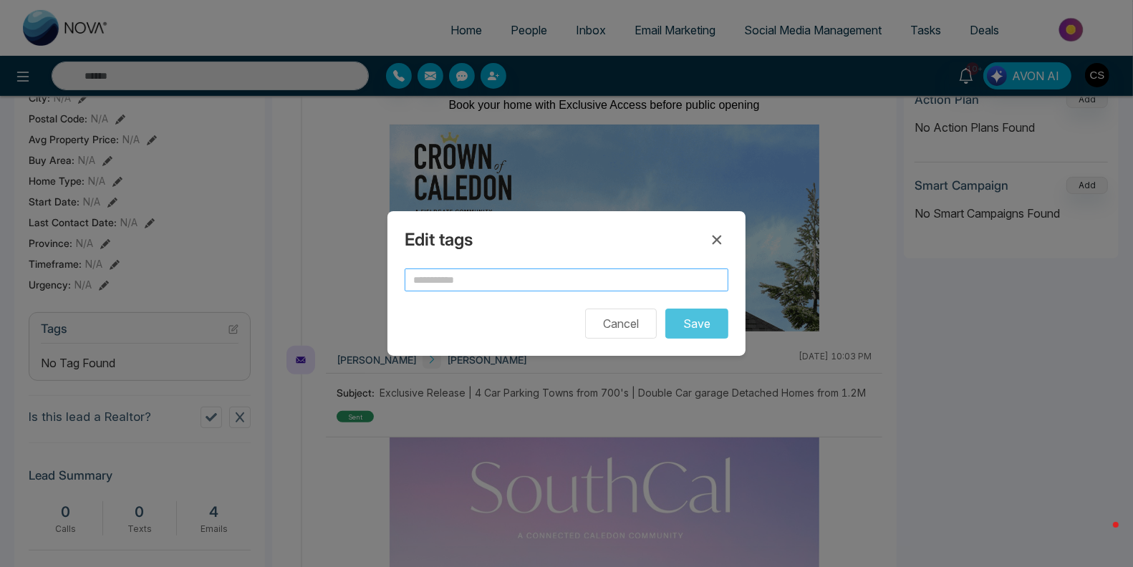
click at [466, 283] on input "text" at bounding box center [566, 279] width 324 height 23
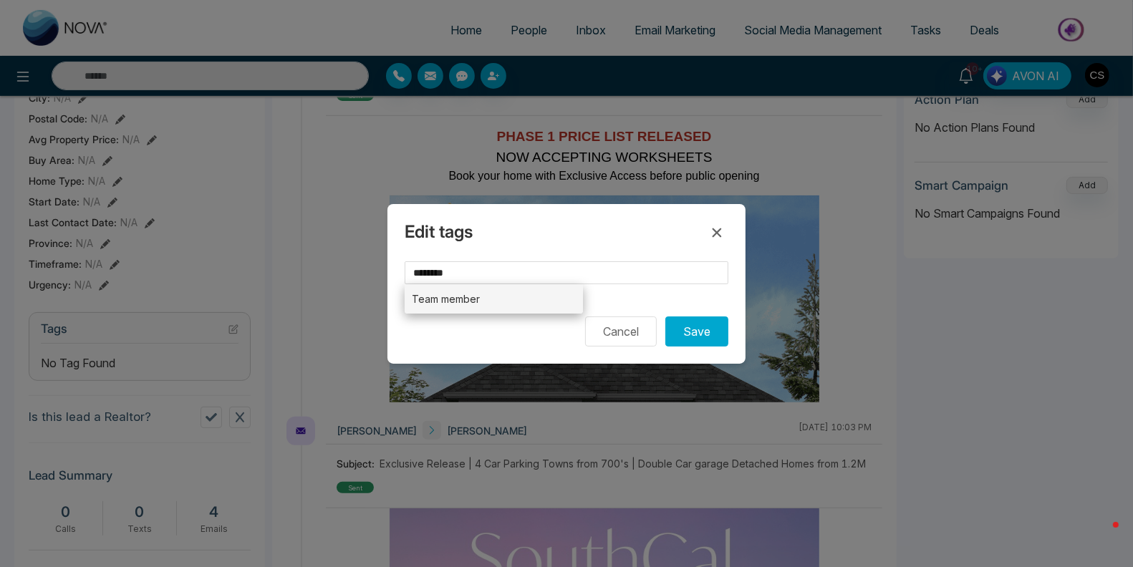
click at [467, 302] on li "Team member" at bounding box center [493, 298] width 178 height 29
type input "**********"
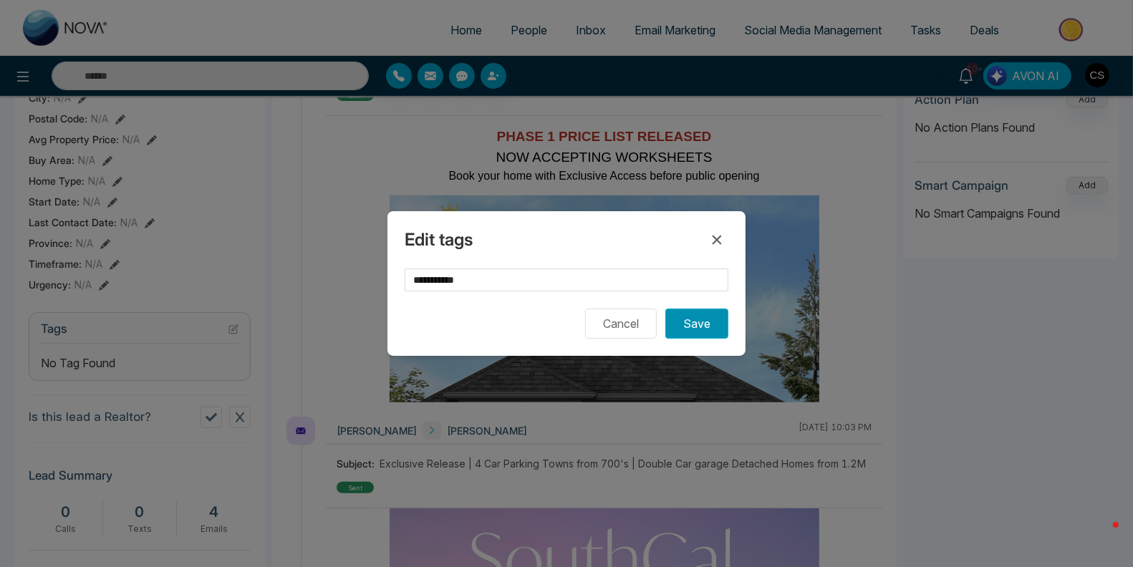
click at [691, 331] on button "Save" at bounding box center [696, 324] width 63 height 30
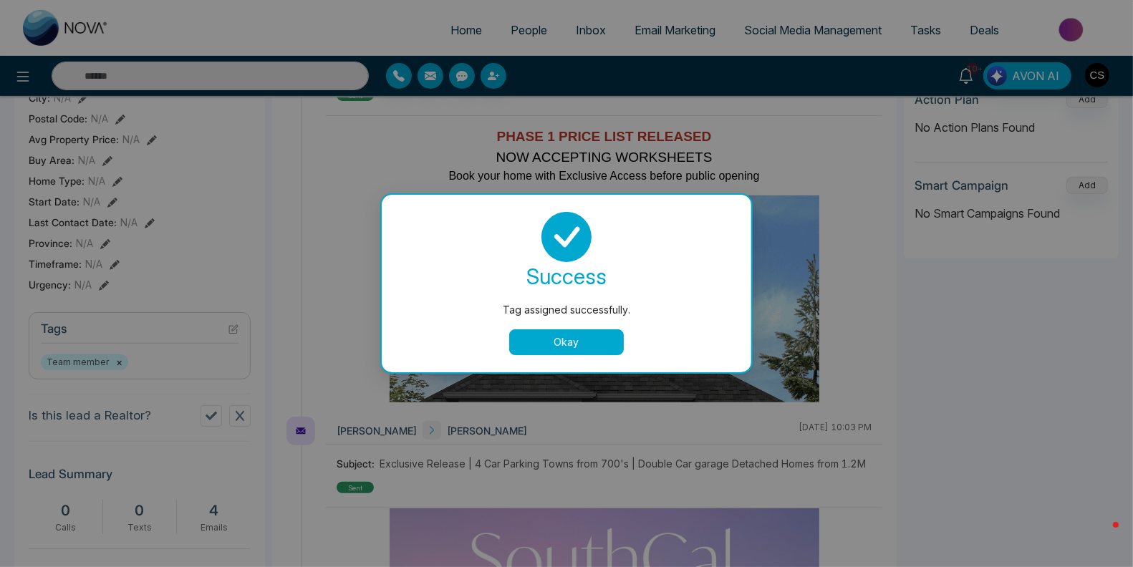
click at [594, 349] on button "Okay" at bounding box center [566, 342] width 115 height 26
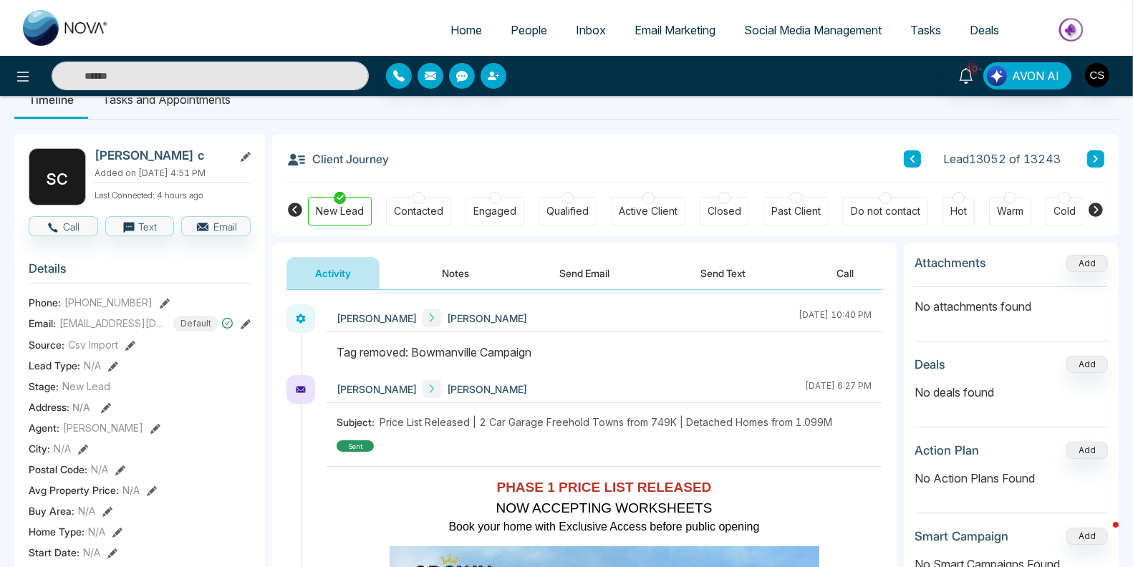
scroll to position [0, 0]
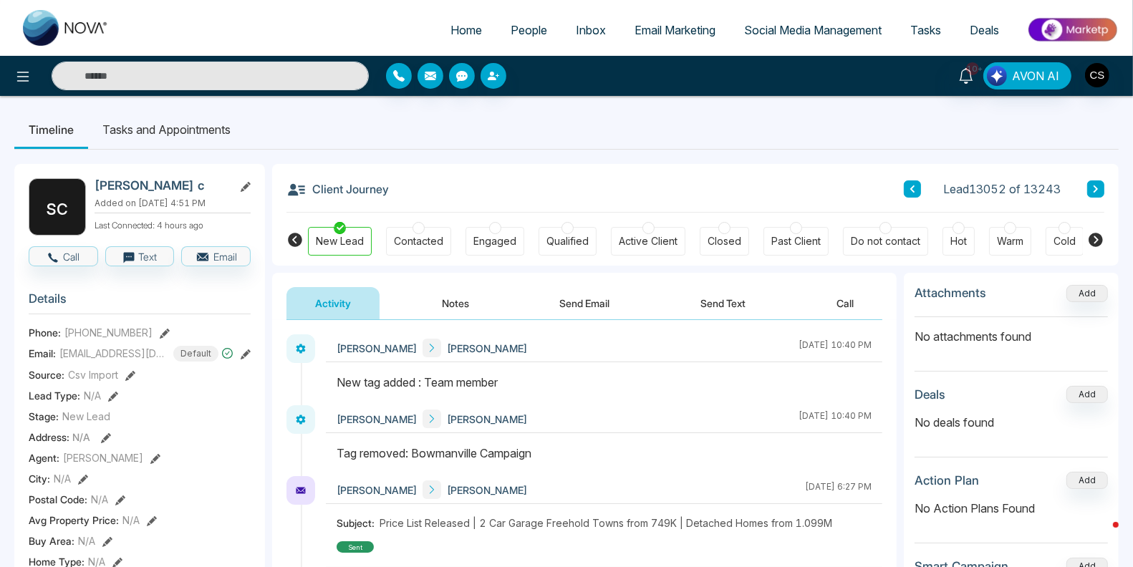
click at [516, 25] on span "People" at bounding box center [528, 30] width 37 height 14
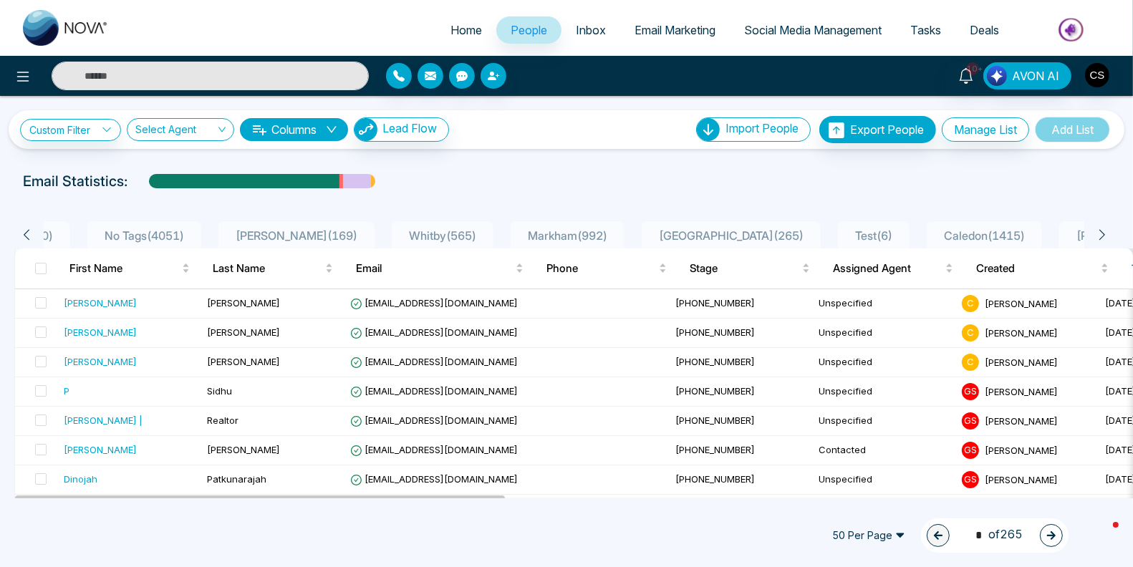
scroll to position [0, 1263]
click at [844, 231] on span "Test ( 6 )" at bounding box center [868, 235] width 49 height 14
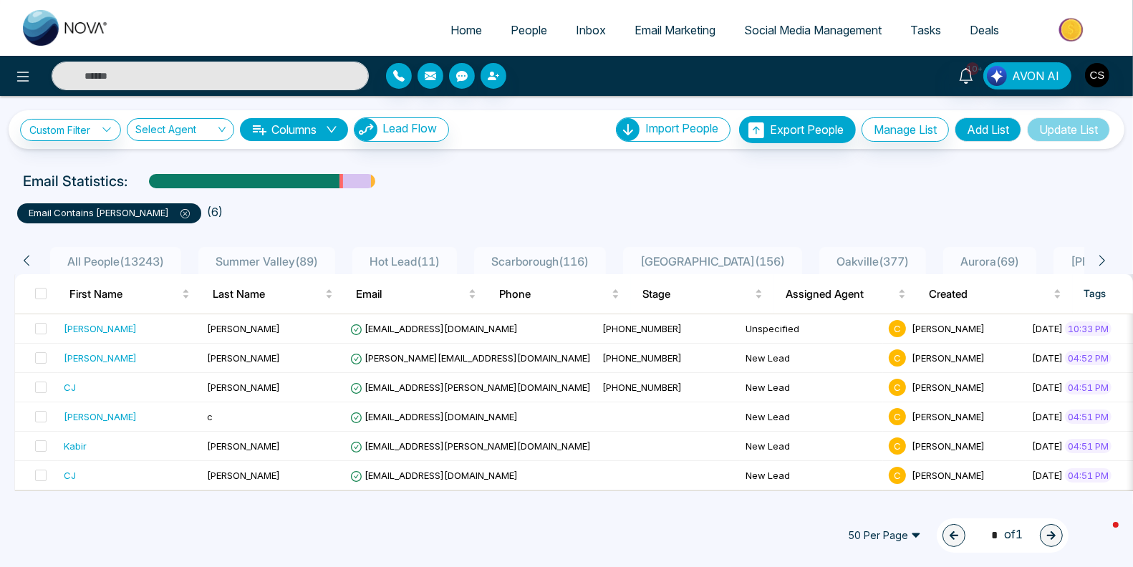
click at [180, 209] on icon at bounding box center [184, 213] width 9 height 9
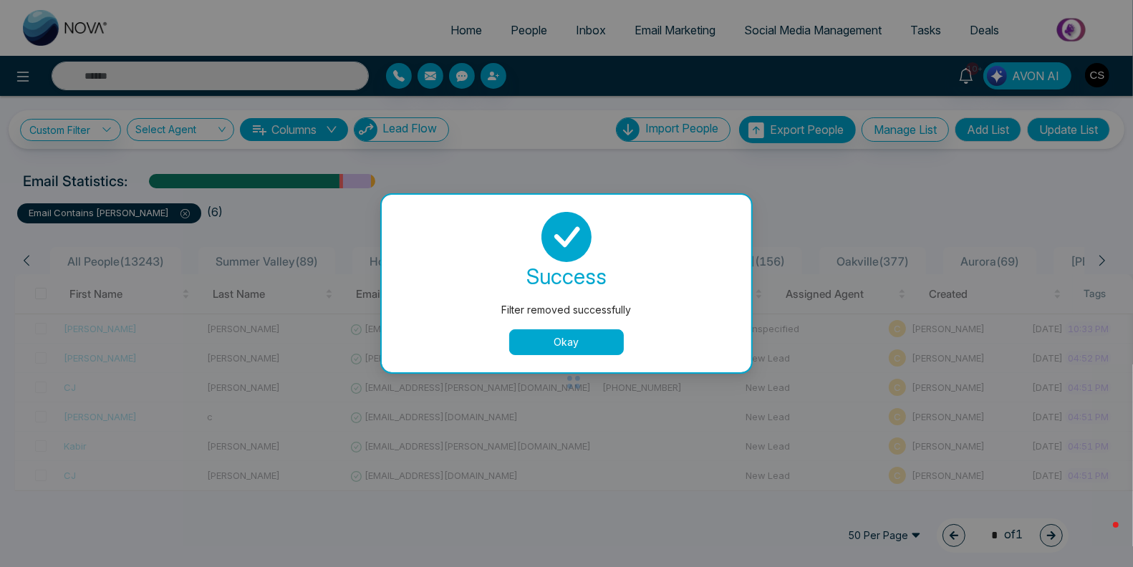
click at [585, 347] on button "Okay" at bounding box center [566, 342] width 115 height 26
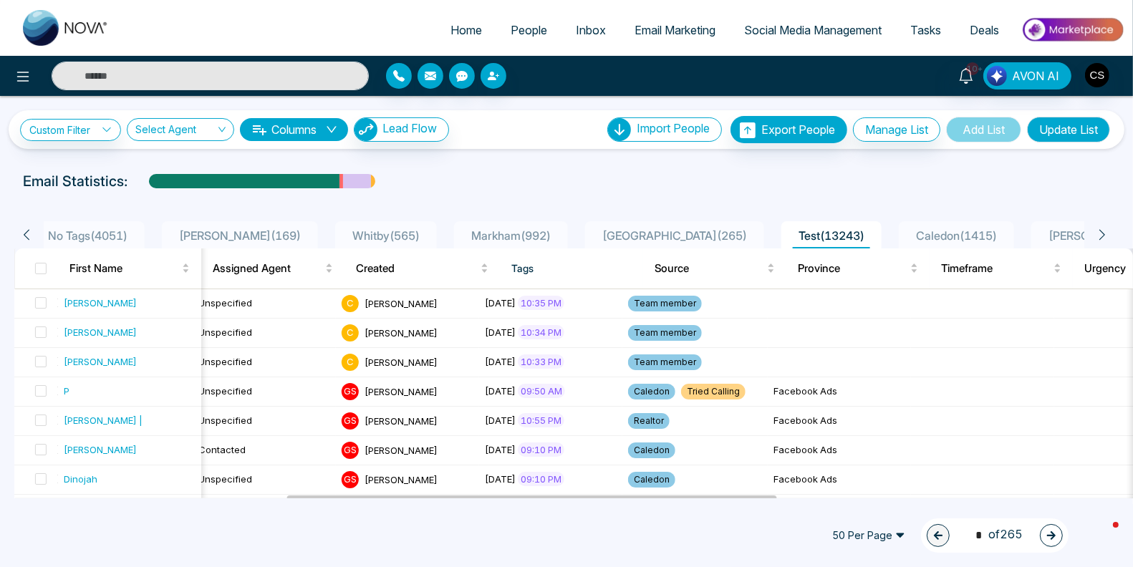
scroll to position [0, 1448]
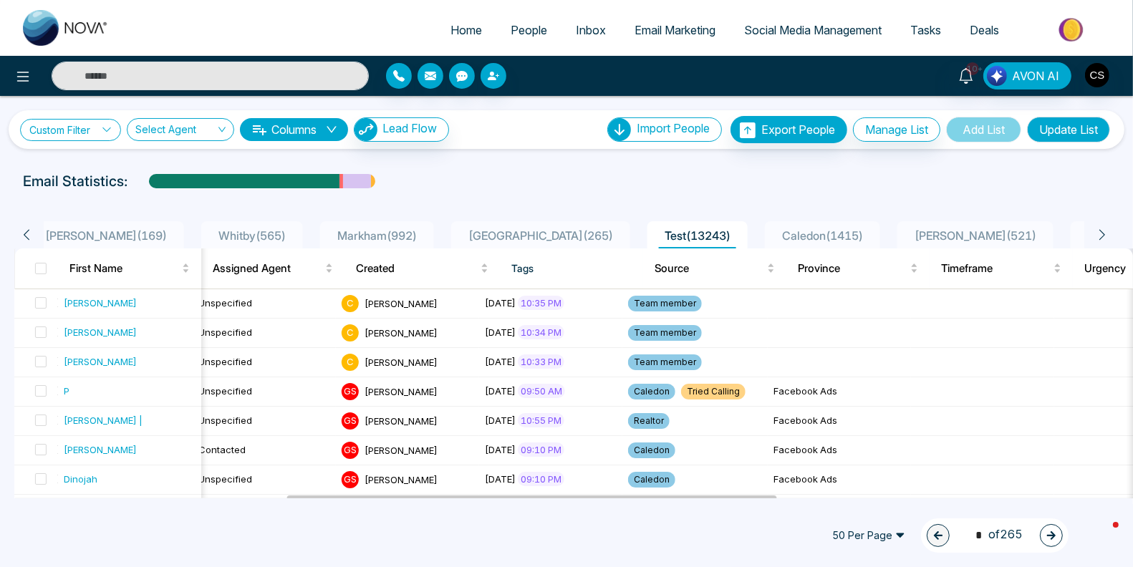
click at [81, 131] on link "Custom Filter" at bounding box center [70, 130] width 101 height 22
click at [92, 164] on input "search" at bounding box center [100, 162] width 116 height 21
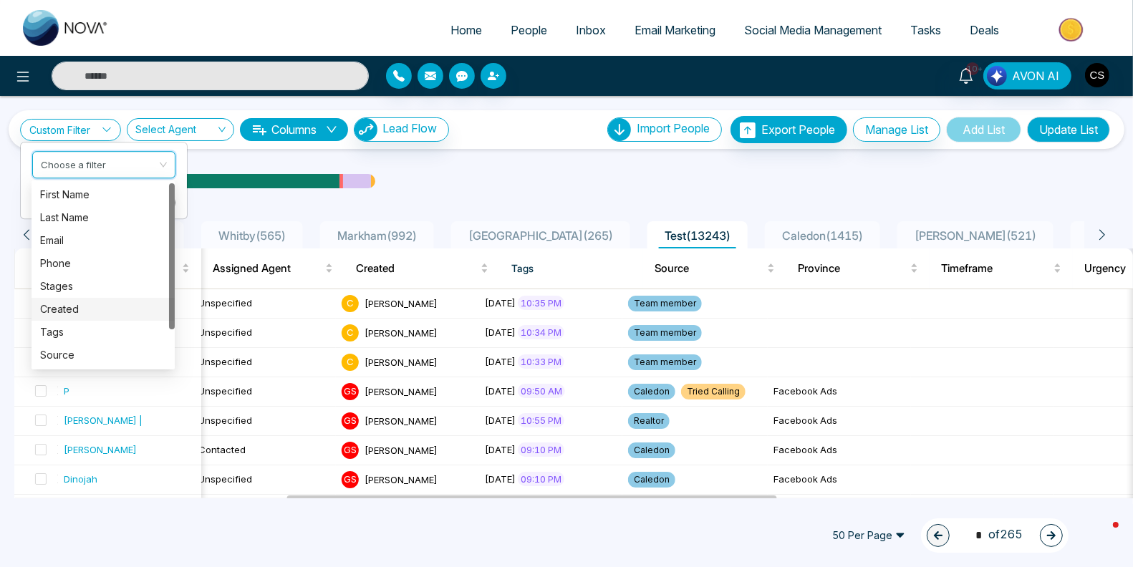
scroll to position [11, 0]
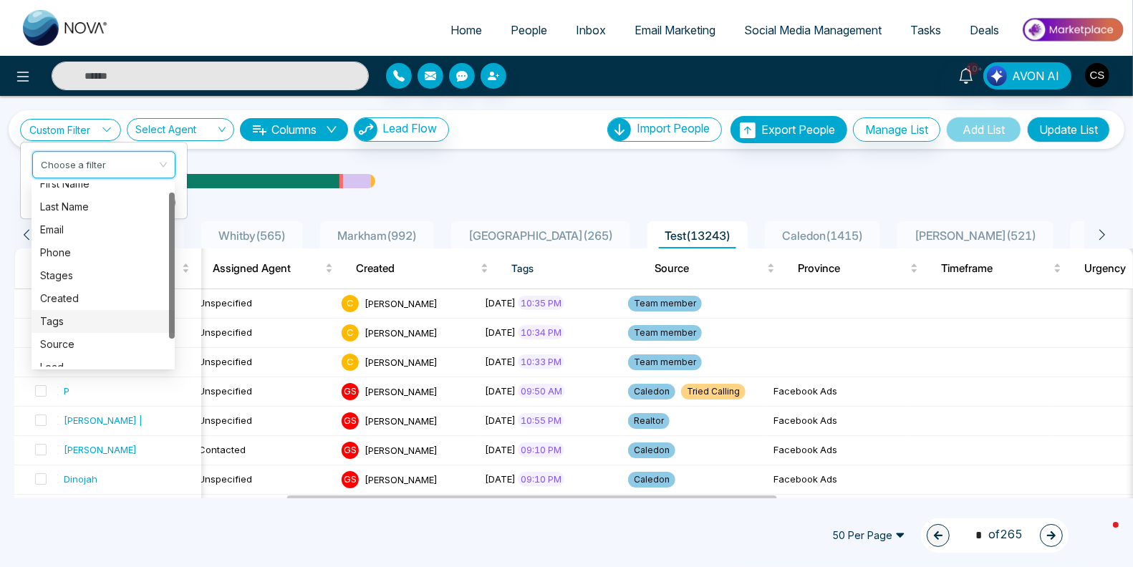
click at [80, 316] on div "Tags" at bounding box center [103, 322] width 126 height 16
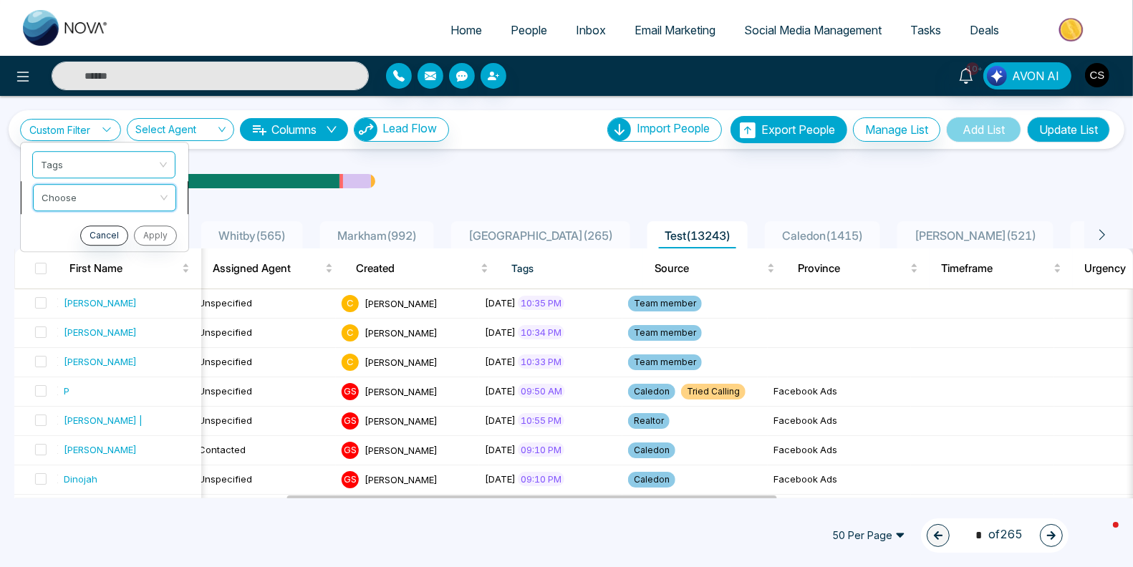
click at [87, 192] on input "search" at bounding box center [100, 195] width 116 height 21
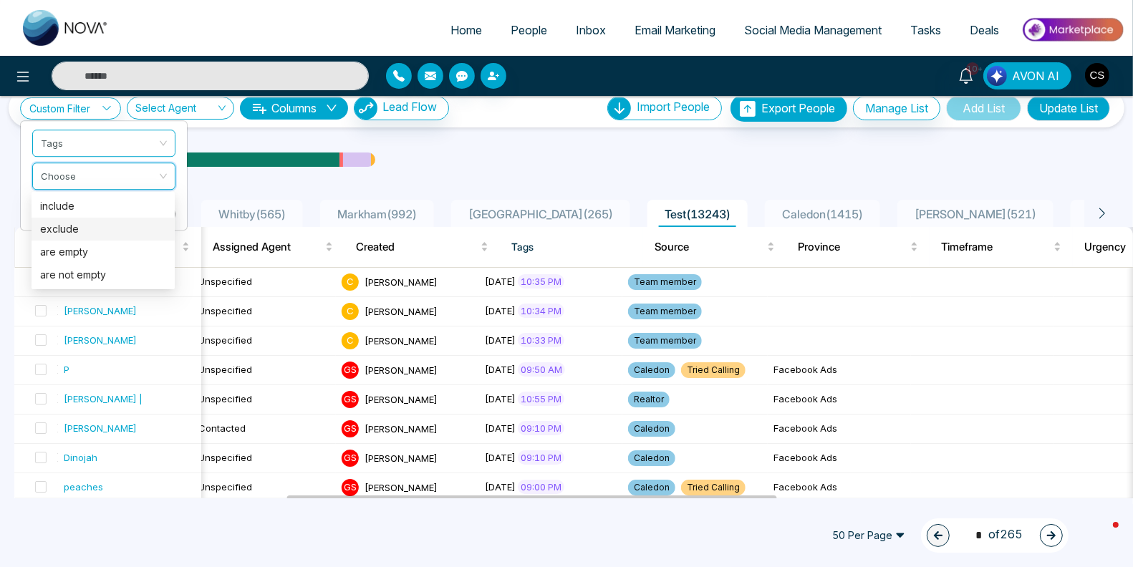
scroll to position [0, 0]
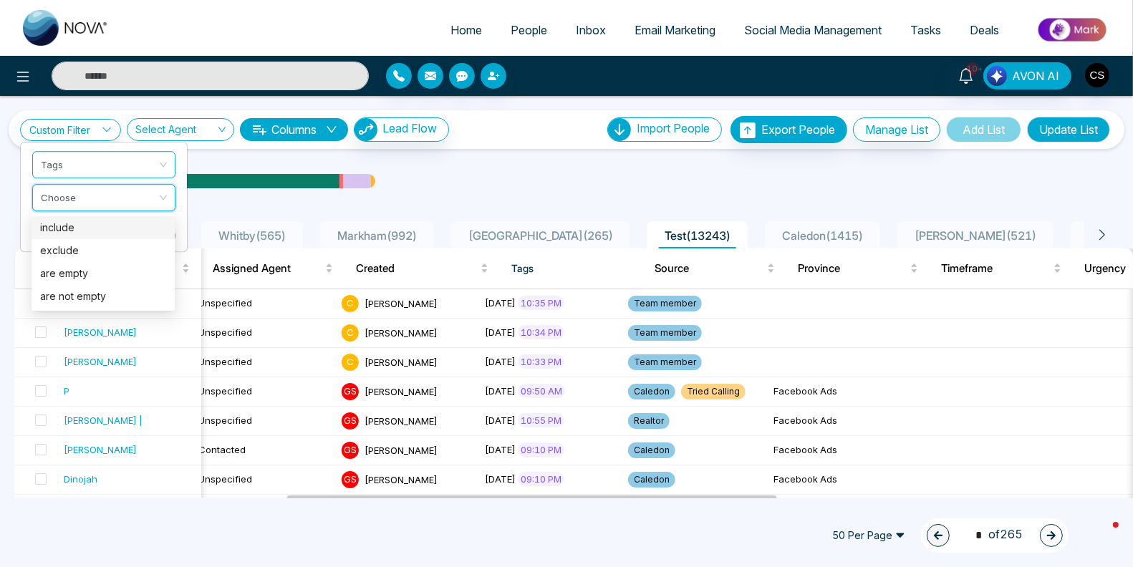
click at [91, 227] on div "include" at bounding box center [103, 228] width 126 height 16
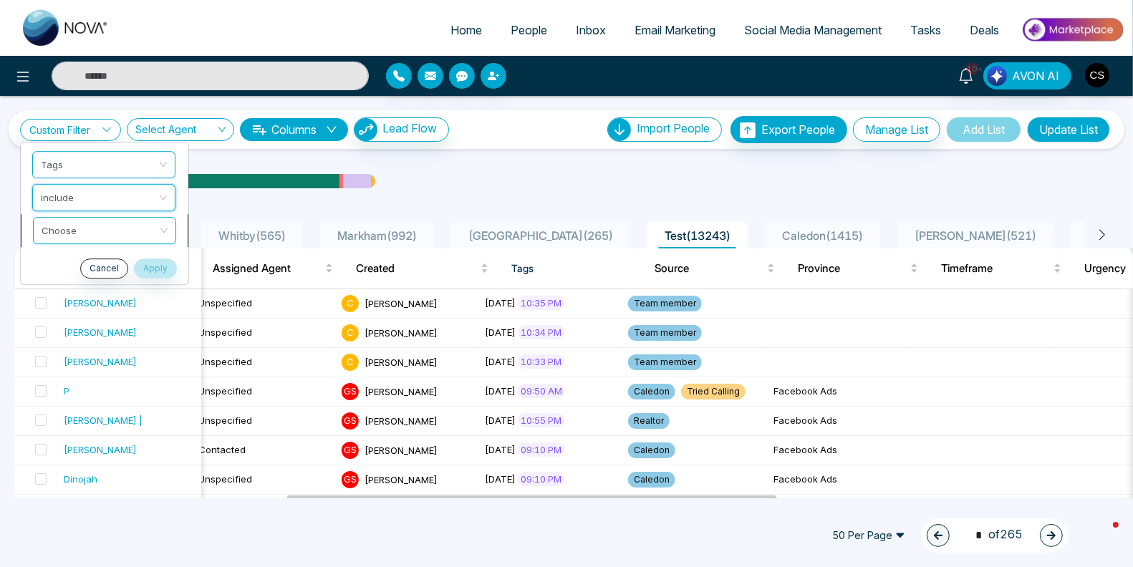
click at [90, 230] on input "search" at bounding box center [100, 228] width 116 height 21
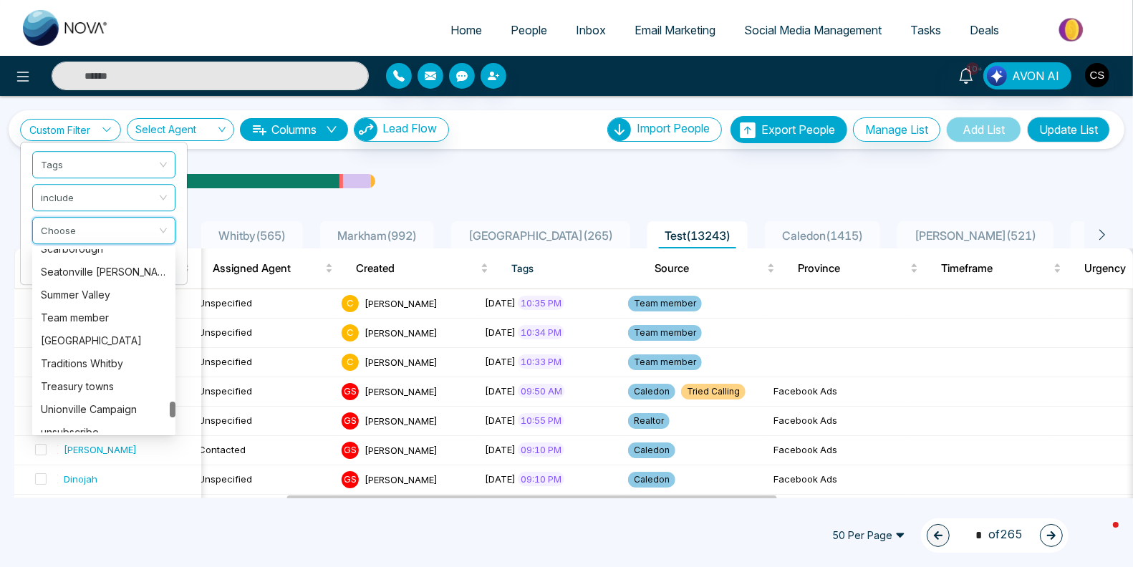
scroll to position [1750, 0]
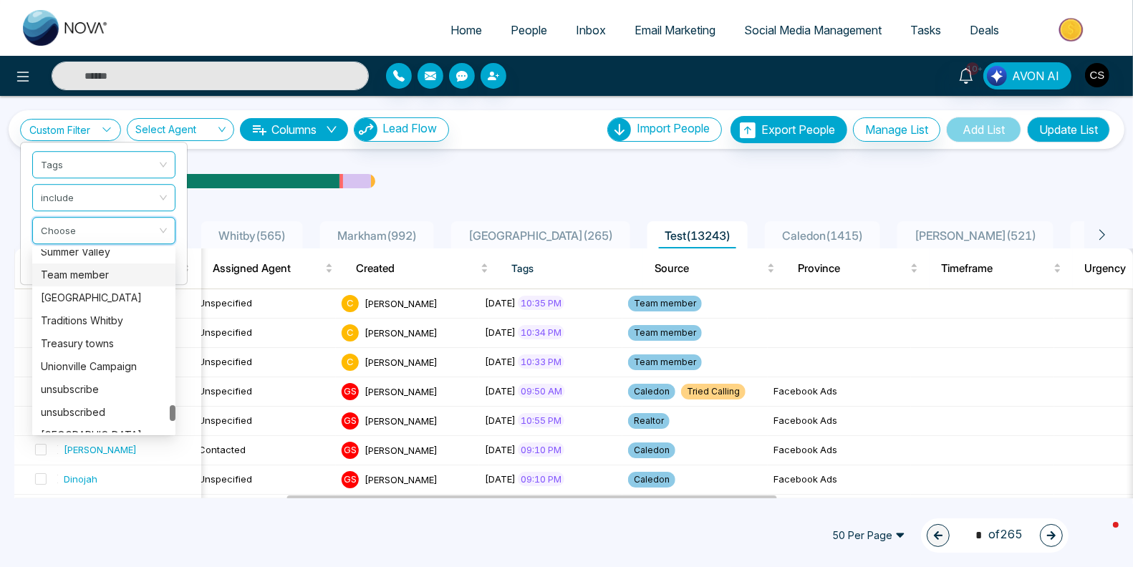
click at [84, 273] on div "Team member" at bounding box center [104, 275] width 126 height 16
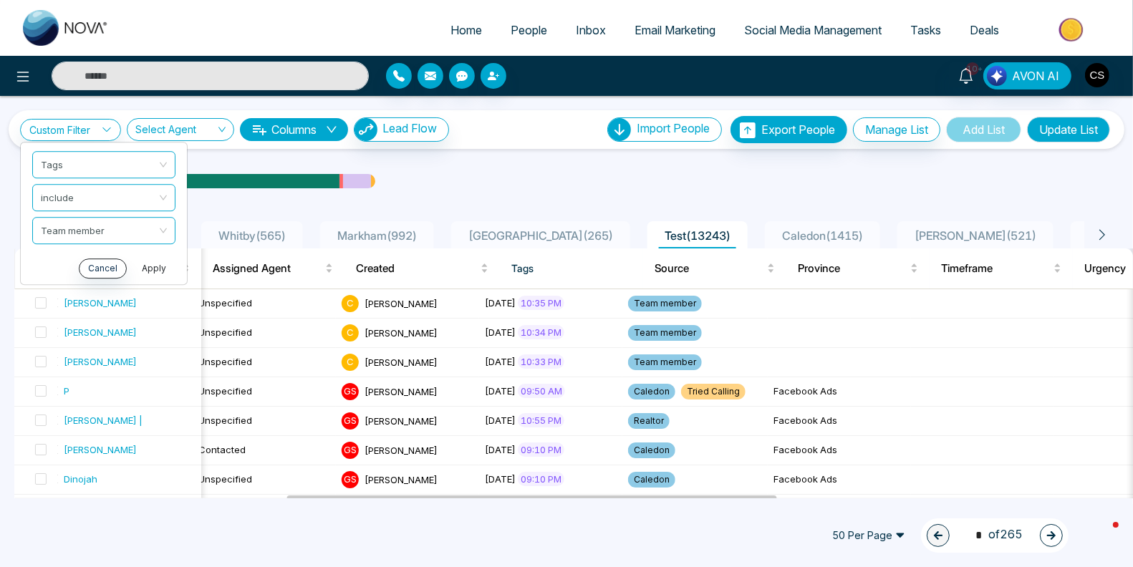
click at [147, 275] on button "Apply" at bounding box center [153, 268] width 43 height 20
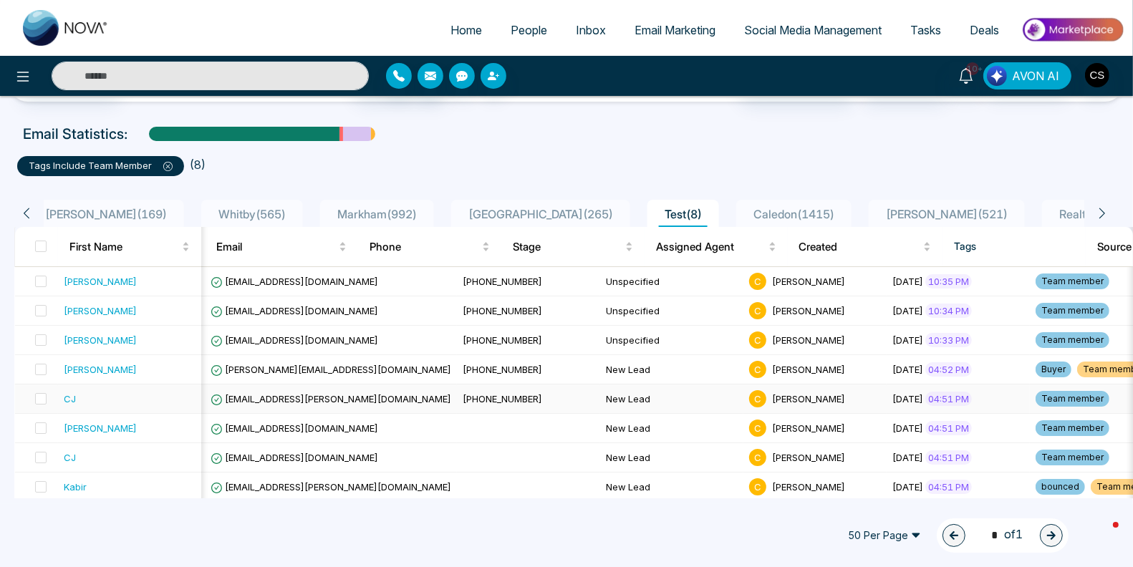
scroll to position [0, 15]
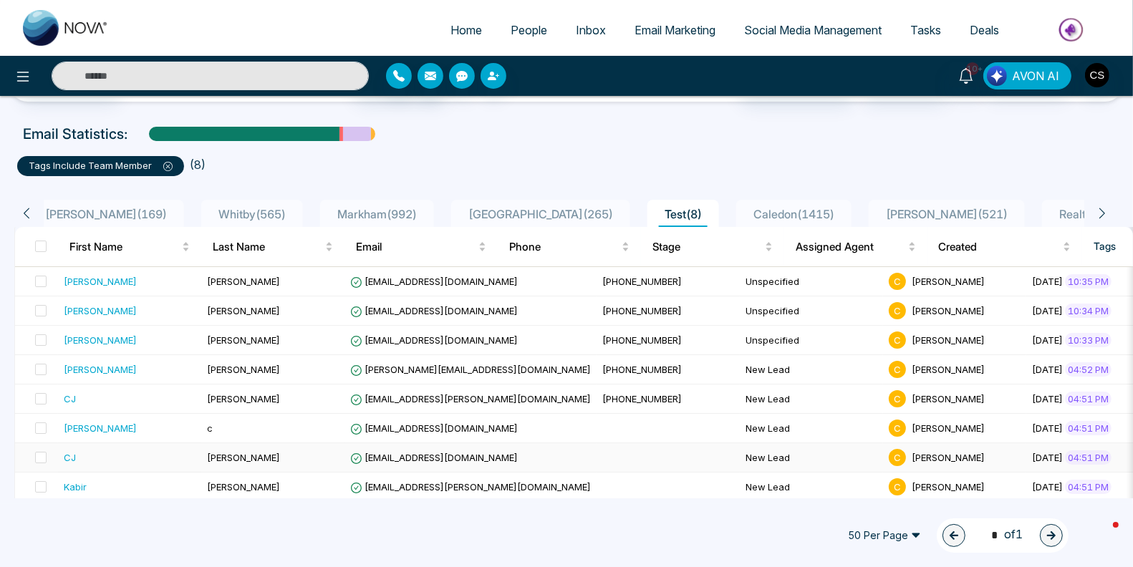
click at [424, 452] on span "[EMAIL_ADDRESS][DOMAIN_NAME]" at bounding box center [434, 457] width 168 height 11
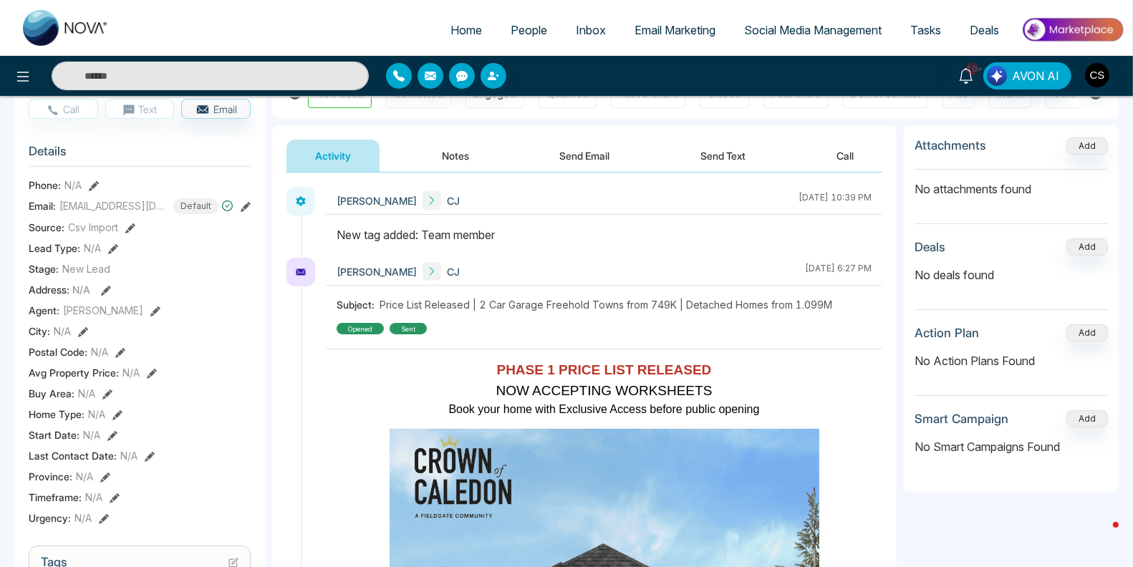
click at [241, 210] on icon at bounding box center [246, 207] width 10 height 10
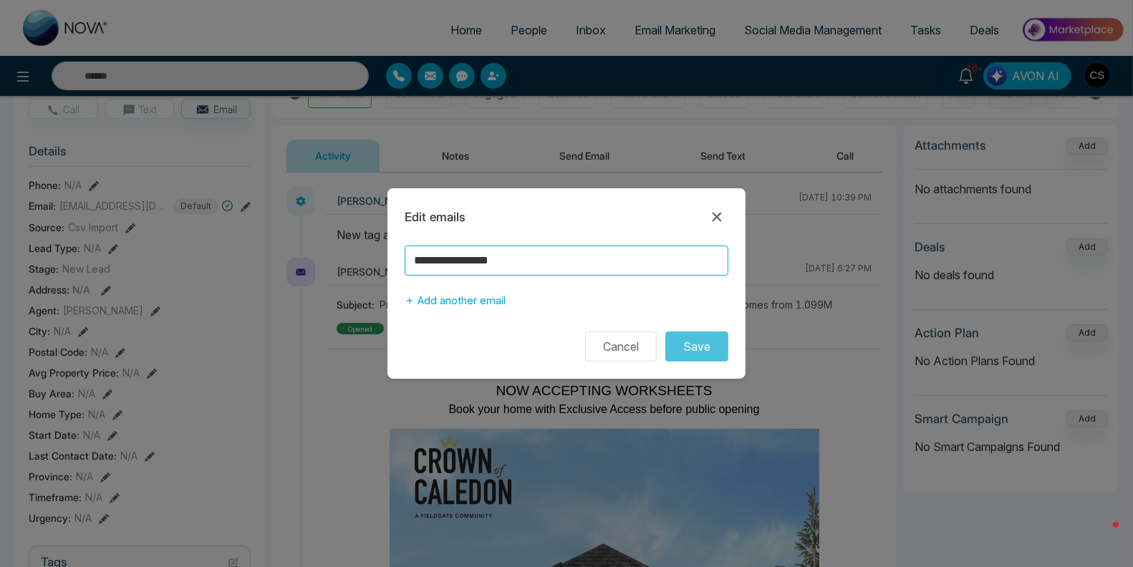
drag, startPoint x: 563, startPoint y: 265, endPoint x: 367, endPoint y: 253, distance: 197.2
click at [367, 253] on div "**********" at bounding box center [566, 283] width 1133 height 567
type input "**********"
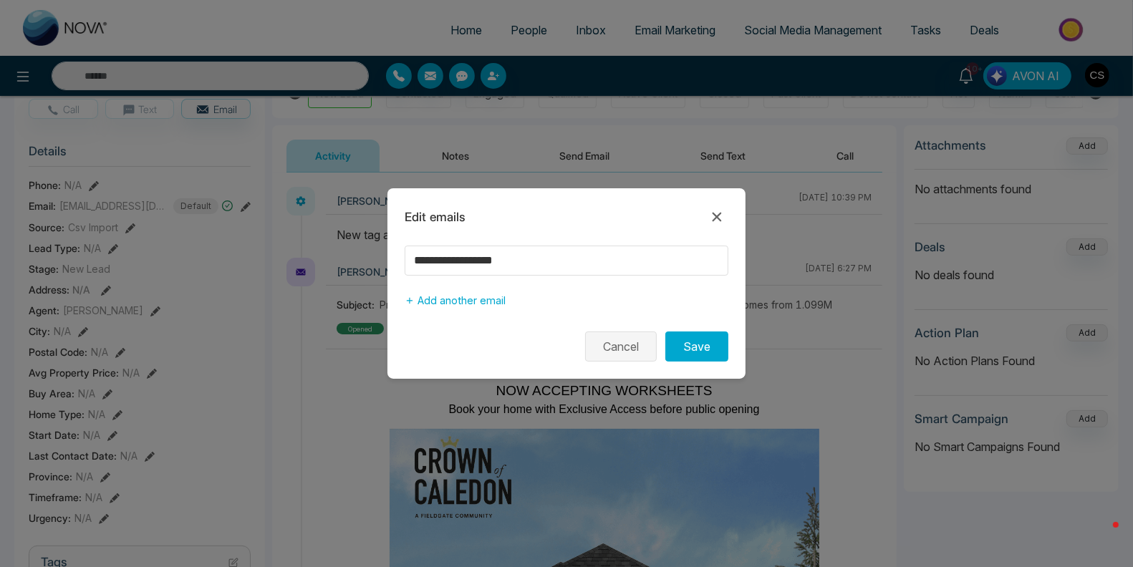
click at [641, 352] on button "Cancel" at bounding box center [621, 346] width 72 height 30
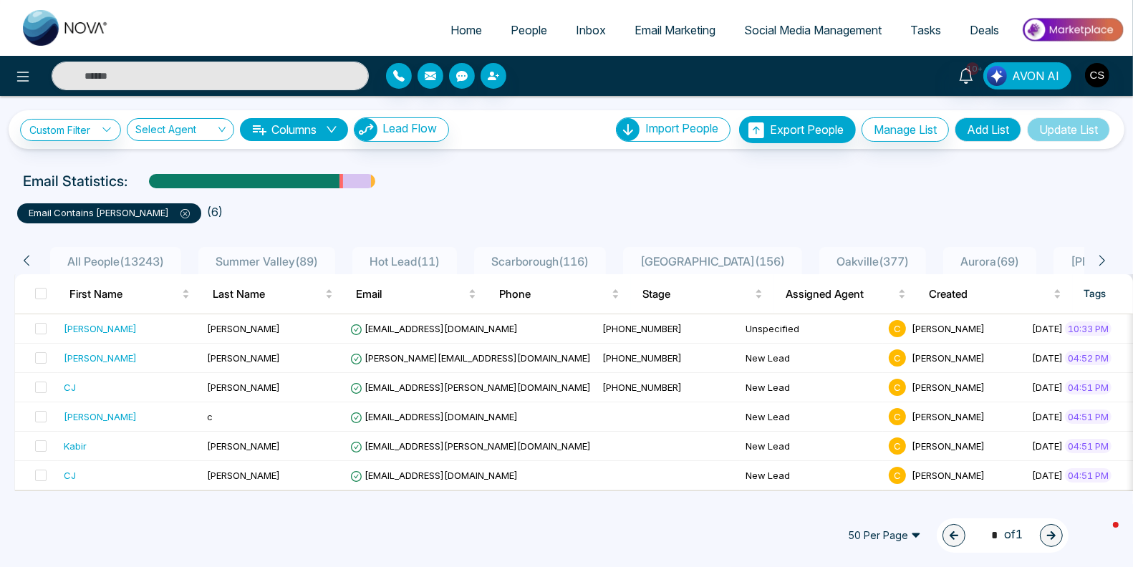
click at [587, 34] on span "Inbox" at bounding box center [591, 30] width 30 height 14
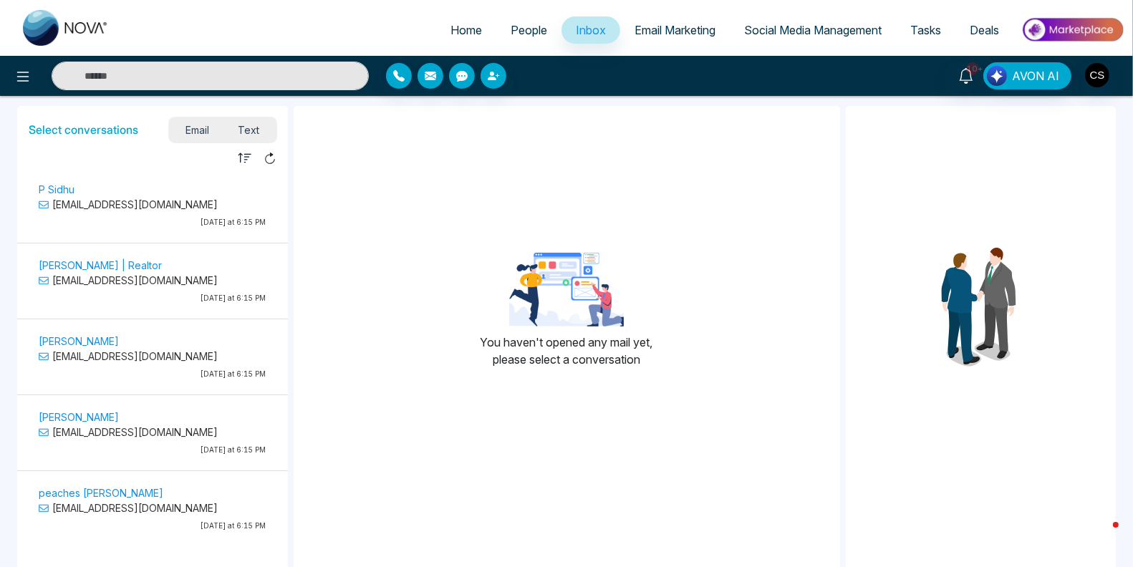
click at [643, 26] on span "Email Marketing" at bounding box center [674, 30] width 81 height 14
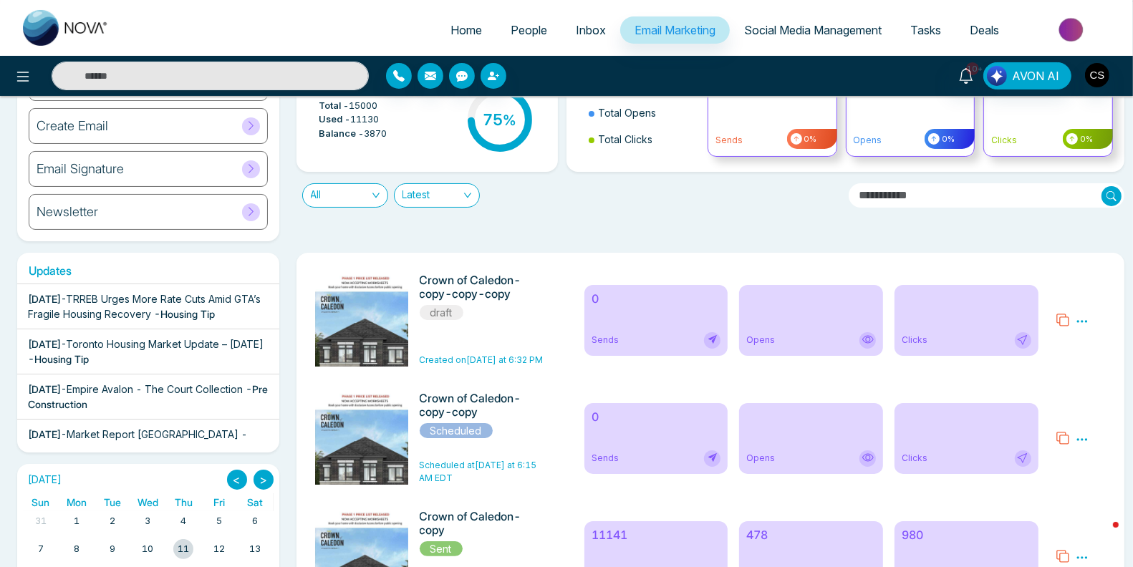
scroll to position [100, 0]
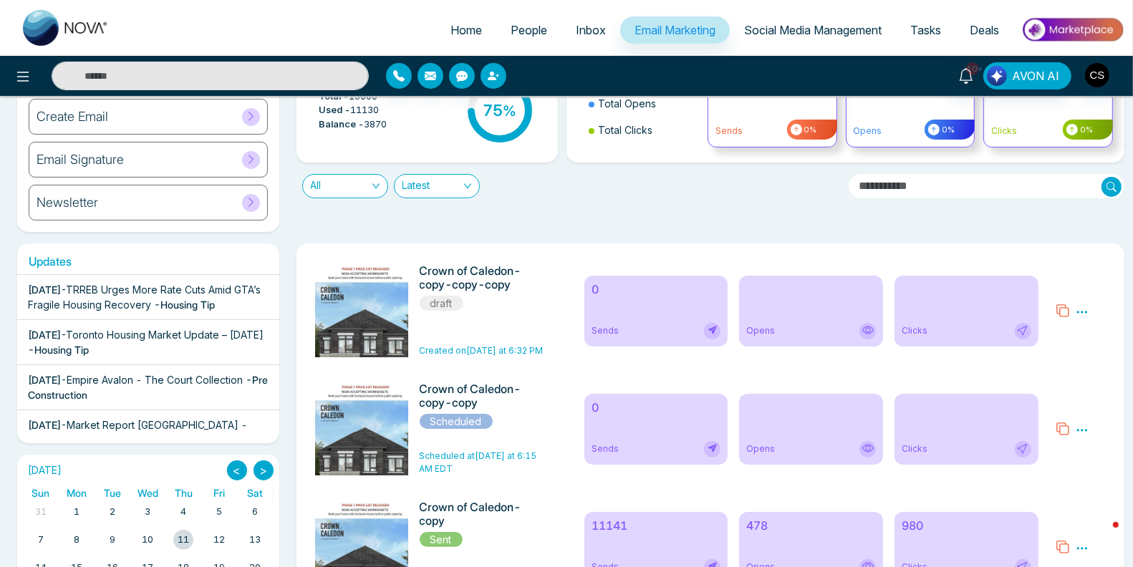
click at [1085, 311] on icon at bounding box center [1082, 312] width 11 height 2
click at [1057, 333] on span "Preview" at bounding box center [1057, 332] width 39 height 12
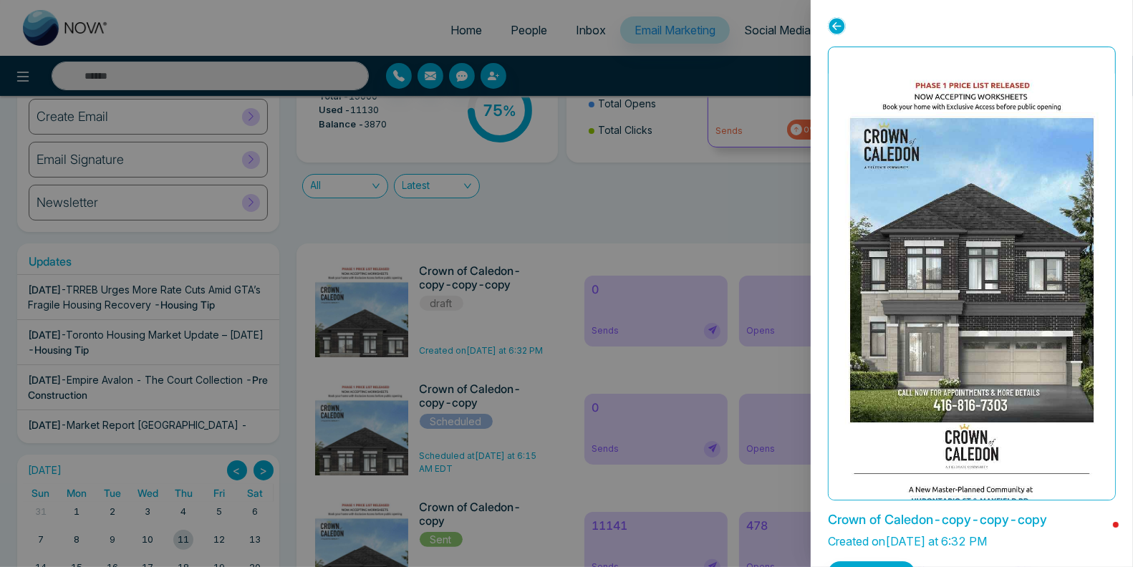
drag, startPoint x: 838, startPoint y: 25, endPoint x: 886, endPoint y: 90, distance: 80.9
click at [838, 25] on icon at bounding box center [837, 26] width 18 height 18
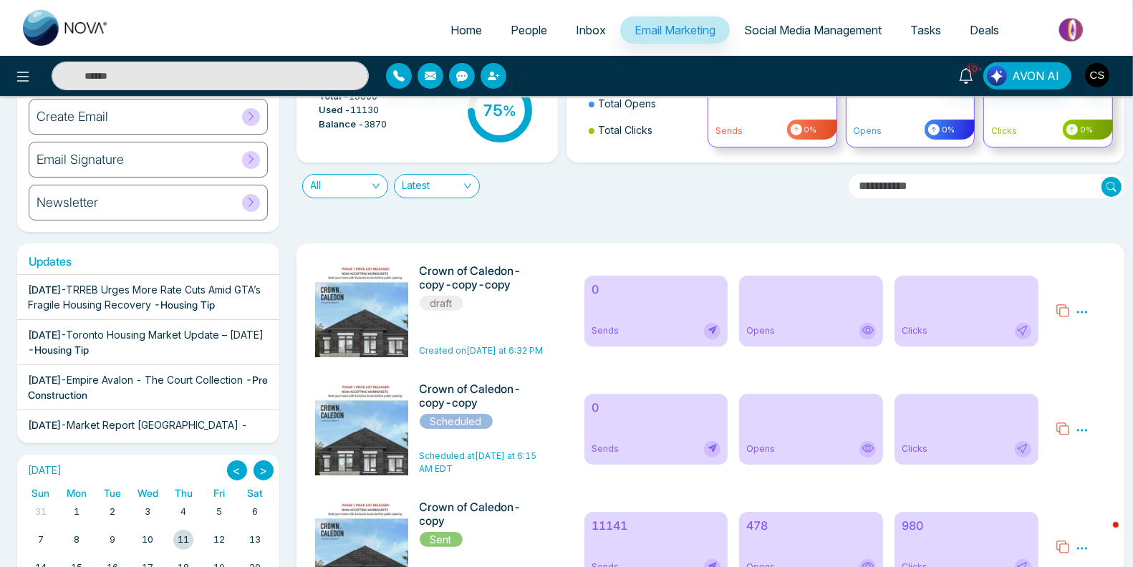
click at [1085, 311] on icon at bounding box center [1081, 312] width 13 height 13
click at [1055, 354] on link "Edit" at bounding box center [1046, 353] width 17 height 12
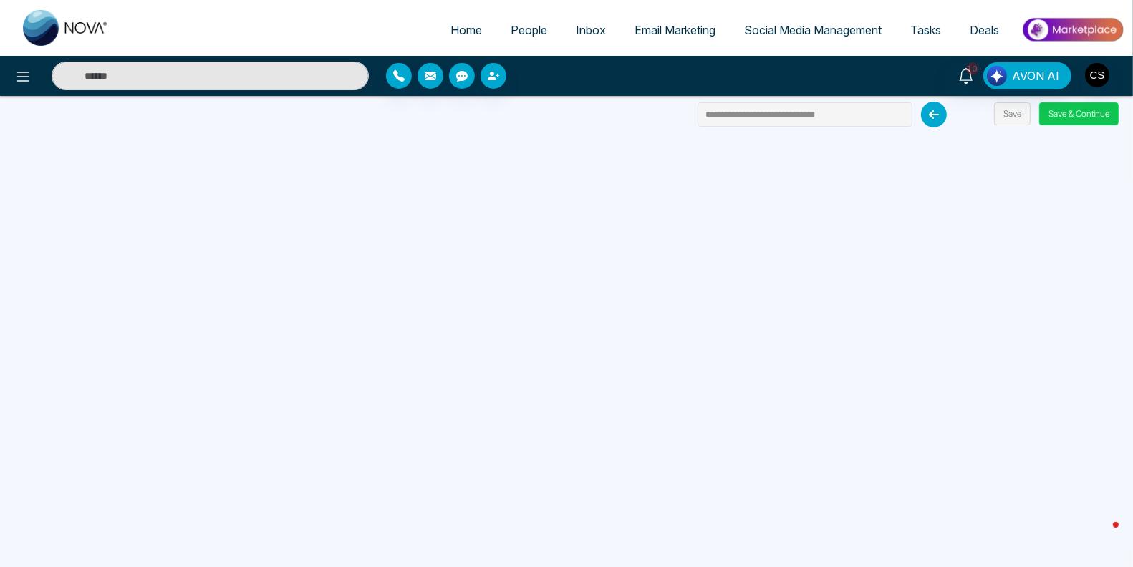
click at [1095, 109] on button "Save & Continue" at bounding box center [1078, 113] width 79 height 23
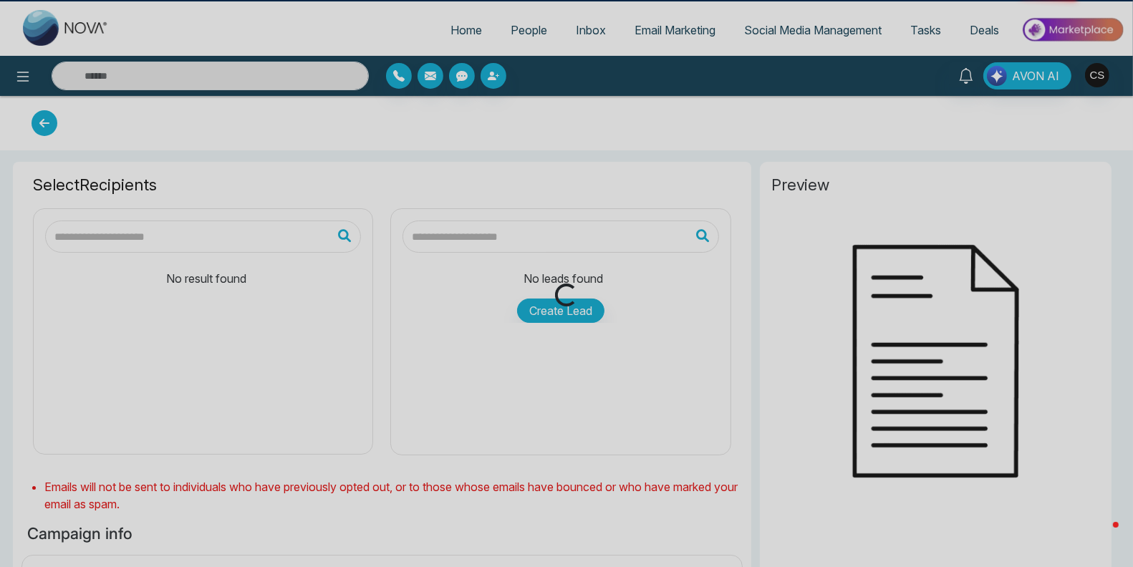
click at [1092, 112] on div "Loading..." at bounding box center [566, 283] width 1133 height 567
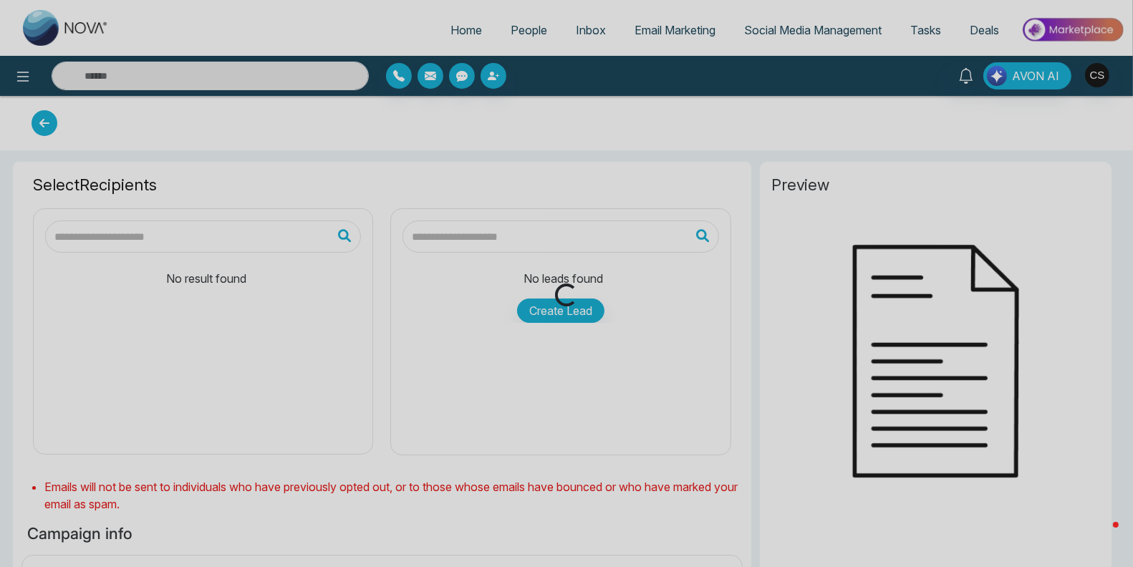
type input "**********"
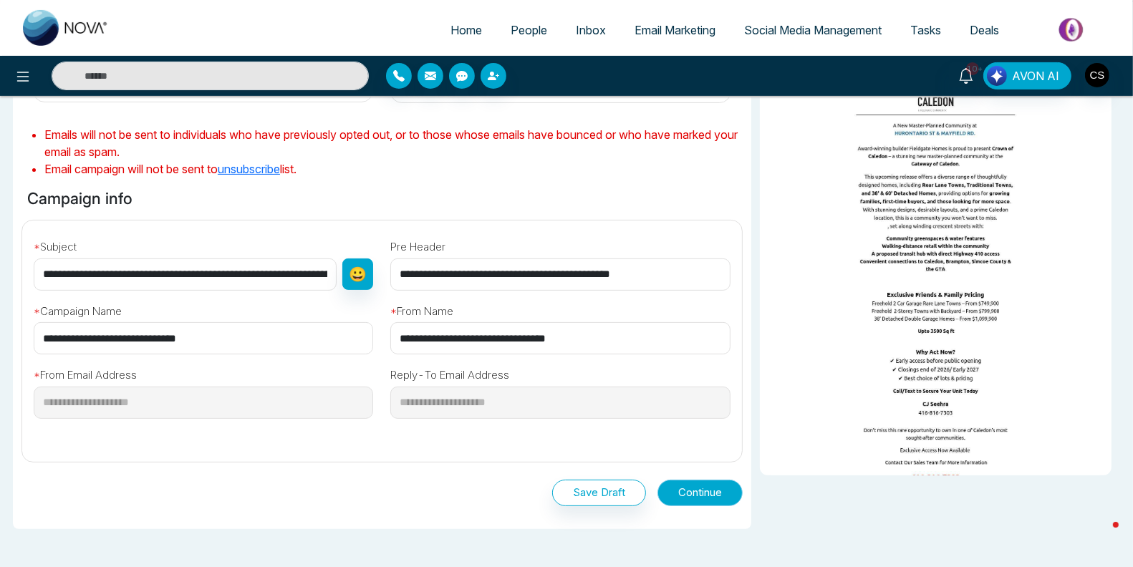
scroll to position [358, 0]
click at [710, 488] on button "Continue" at bounding box center [699, 493] width 85 height 26
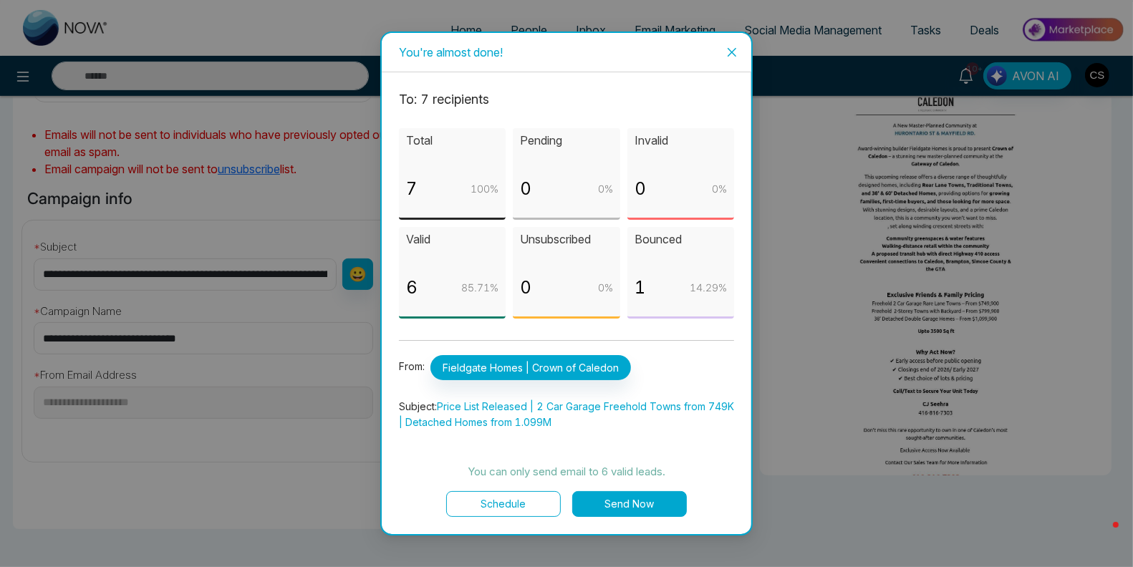
click at [729, 58] on icon "close" at bounding box center [731, 52] width 11 height 11
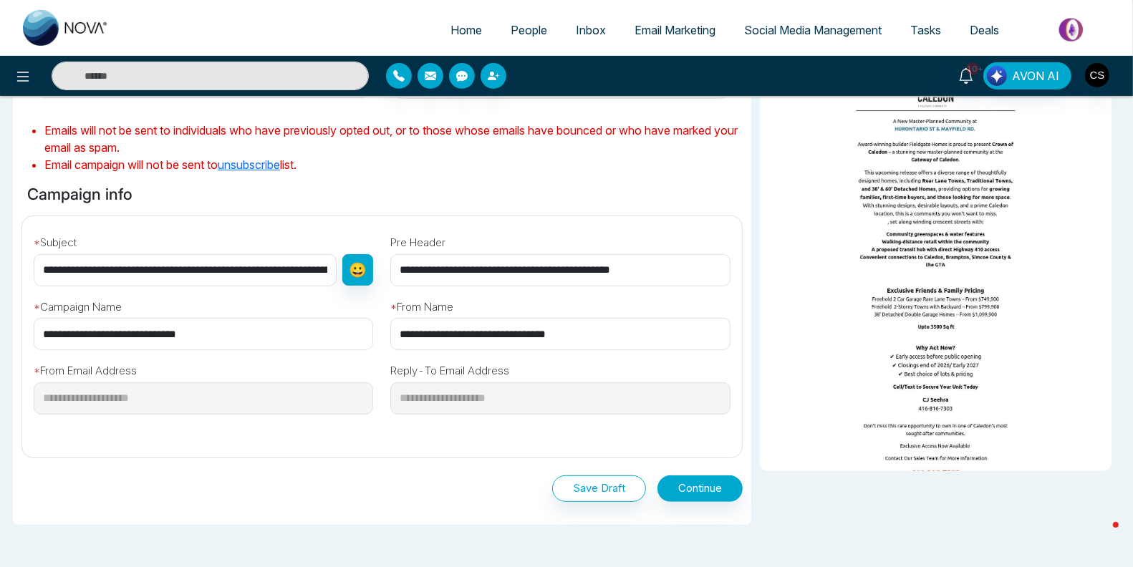
drag, startPoint x: 138, startPoint y: 339, endPoint x: 283, endPoint y: 336, distance: 145.3
click at [283, 336] on input "**********" at bounding box center [203, 334] width 339 height 32
type input "**********"
click at [716, 491] on button "Continue" at bounding box center [699, 489] width 85 height 26
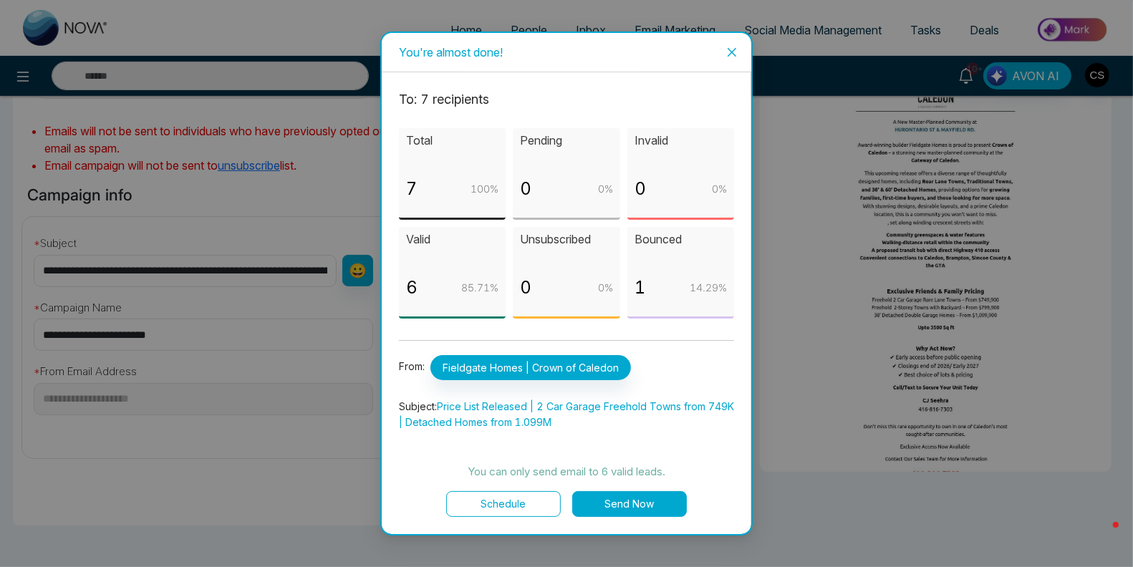
click at [664, 507] on button "Send Now" at bounding box center [629, 504] width 115 height 26
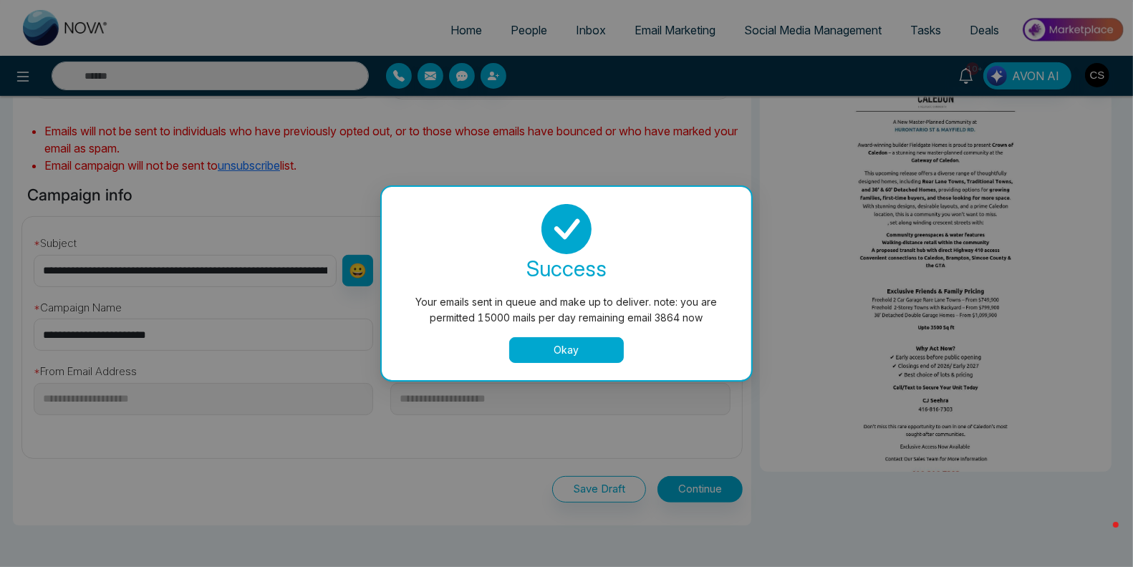
click at [538, 357] on button "Okay" at bounding box center [566, 350] width 115 height 26
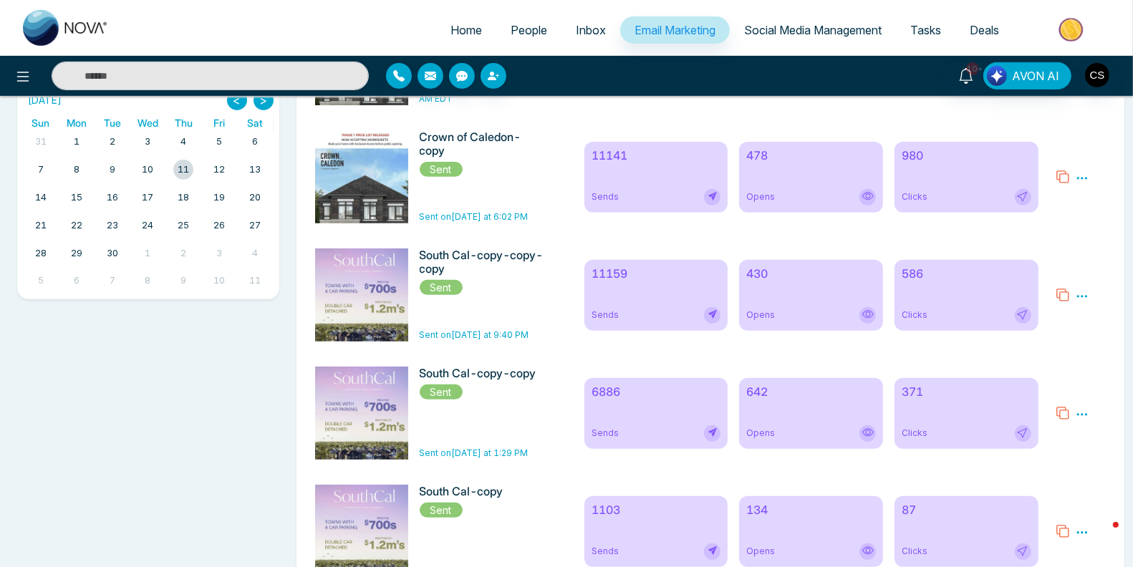
scroll to position [502, 0]
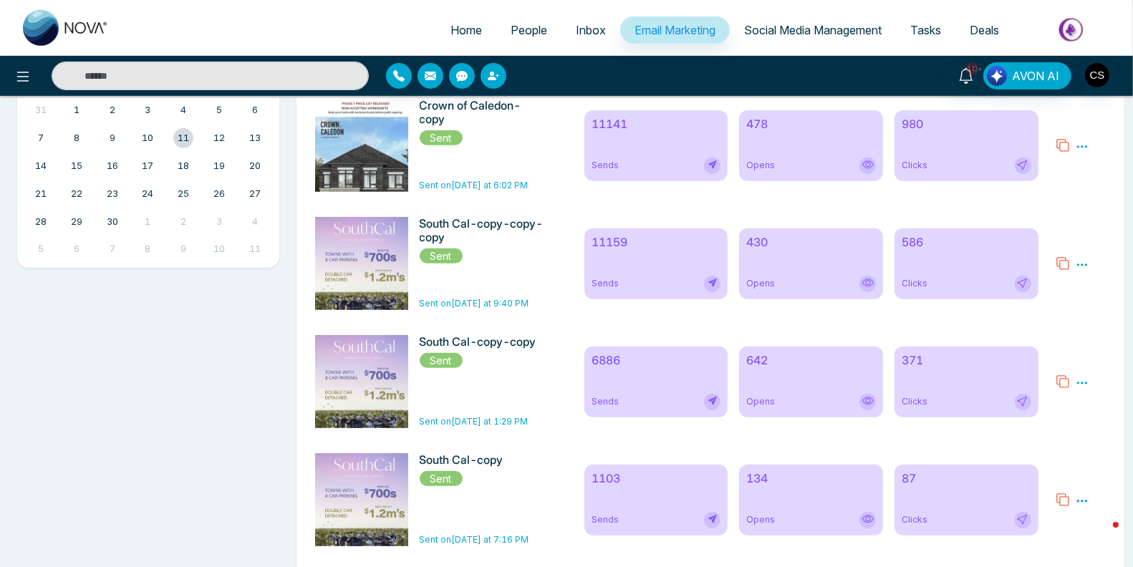
click at [1082, 266] on icon at bounding box center [1082, 264] width 11 height 2
click at [1063, 264] on icon at bounding box center [1062, 263] width 14 height 14
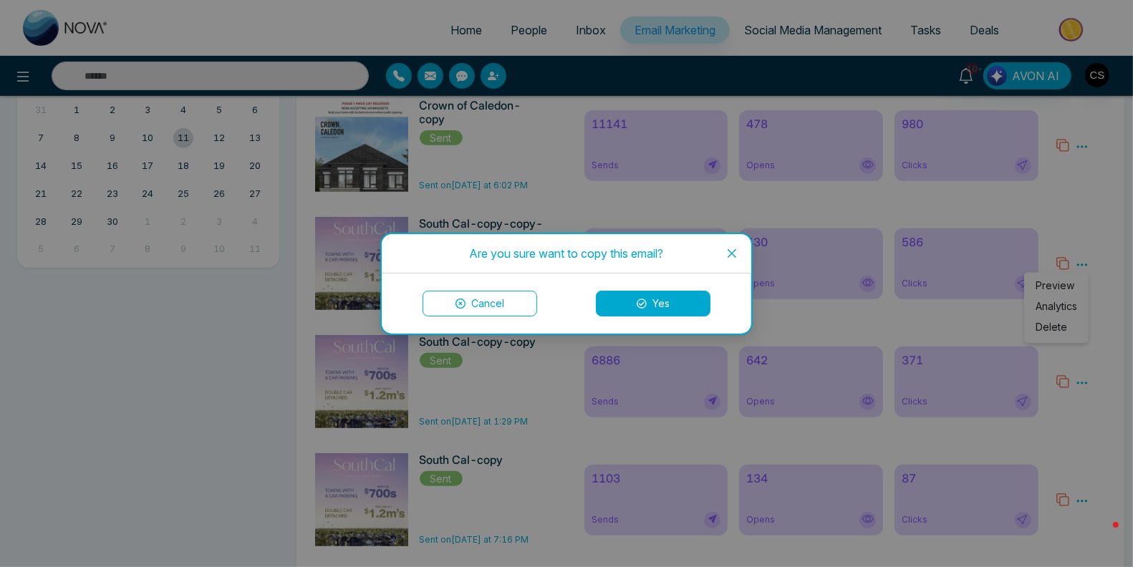
click at [663, 305] on button "Yes" at bounding box center [653, 304] width 115 height 26
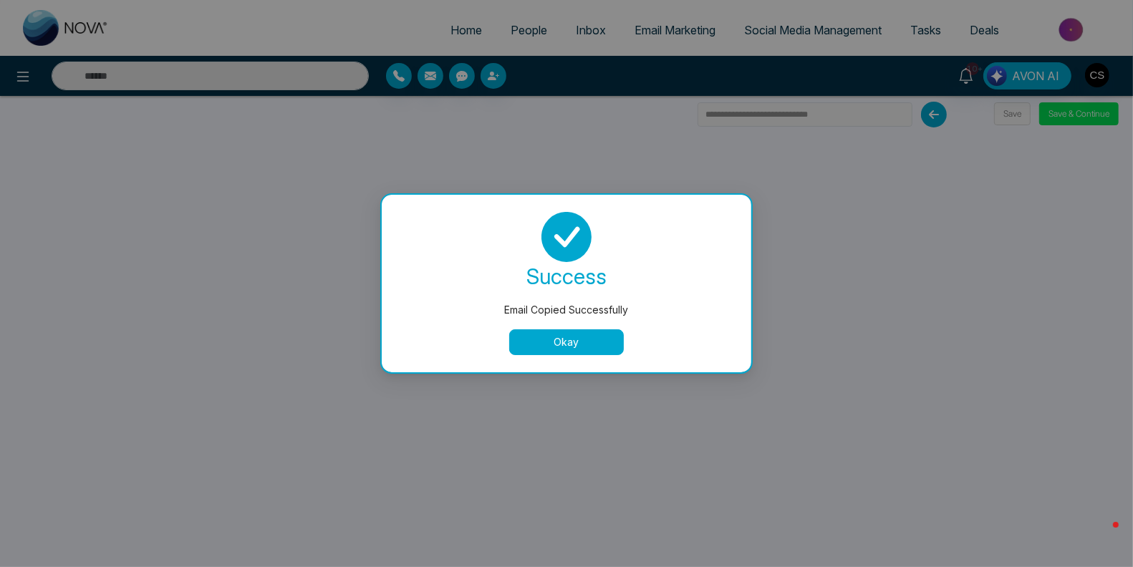
click at [583, 345] on button "Okay" at bounding box center [566, 342] width 115 height 26
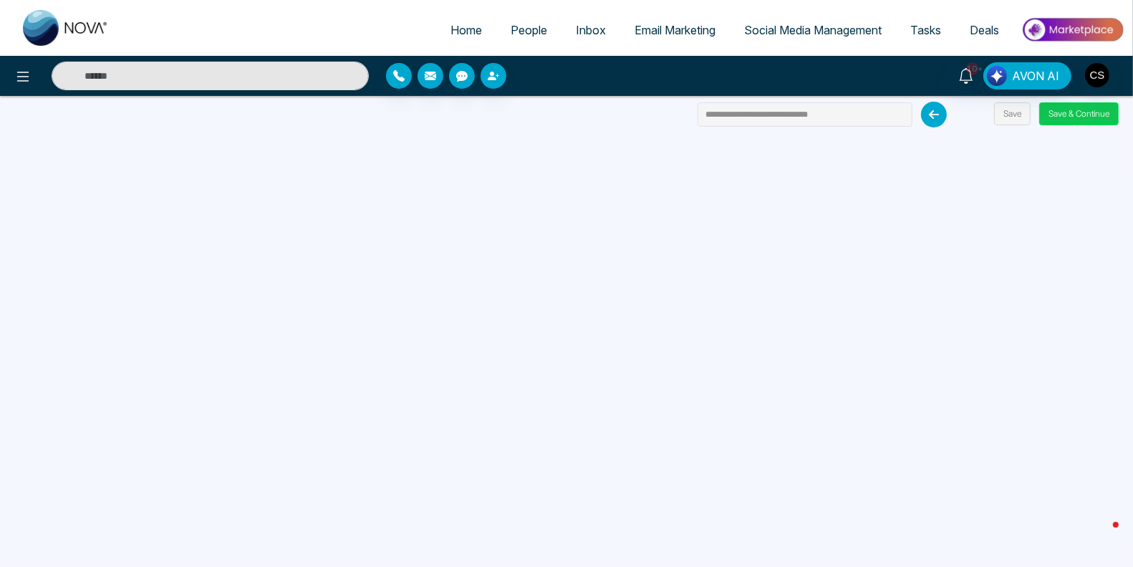
click at [1069, 111] on button "Save & Continue" at bounding box center [1078, 113] width 79 height 23
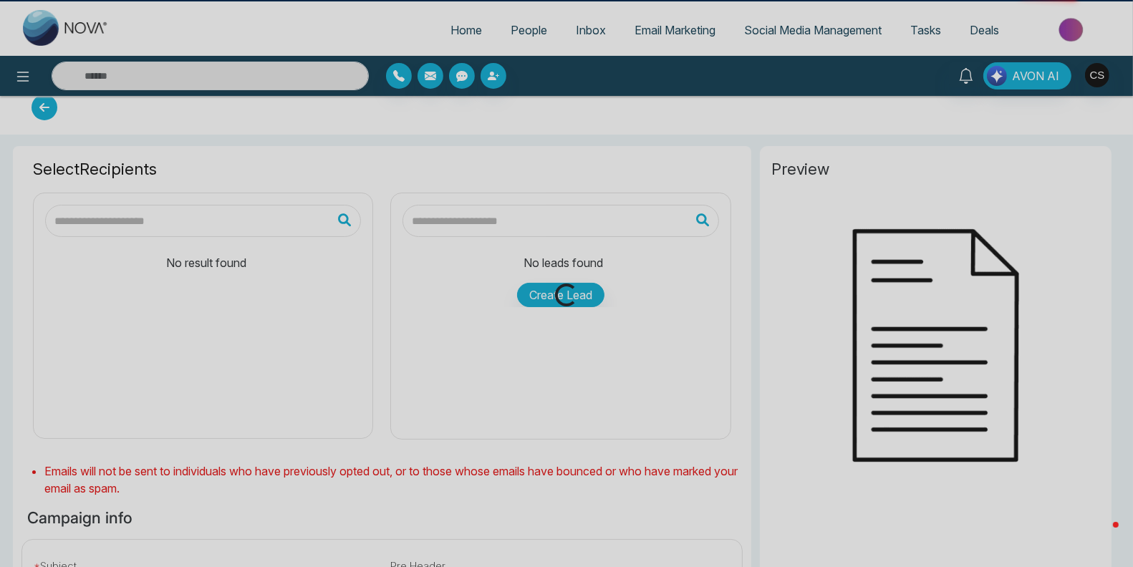
scroll to position [16, 0]
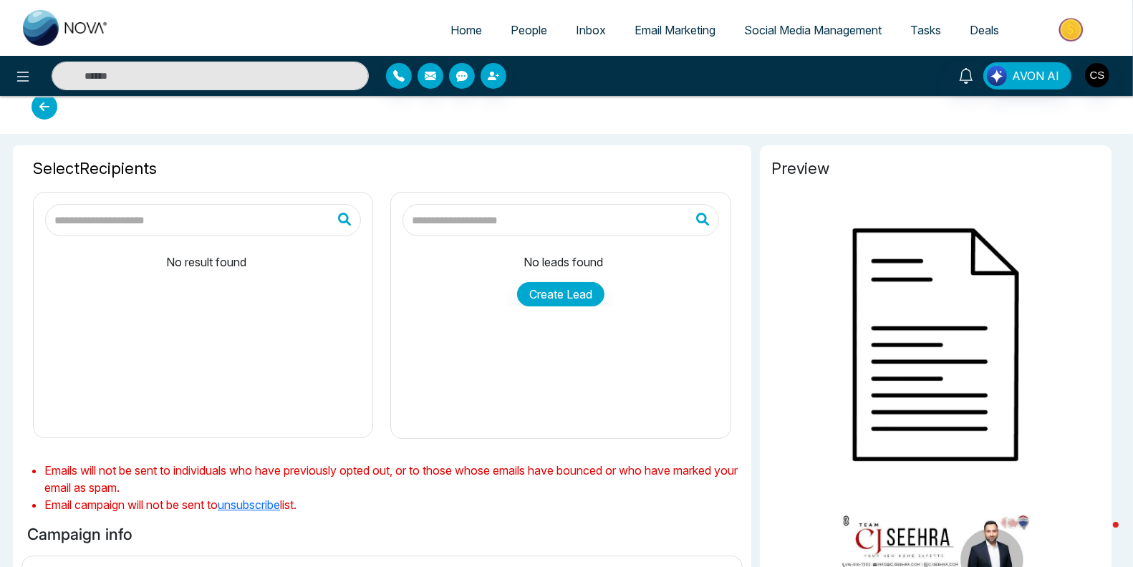
type input "**********"
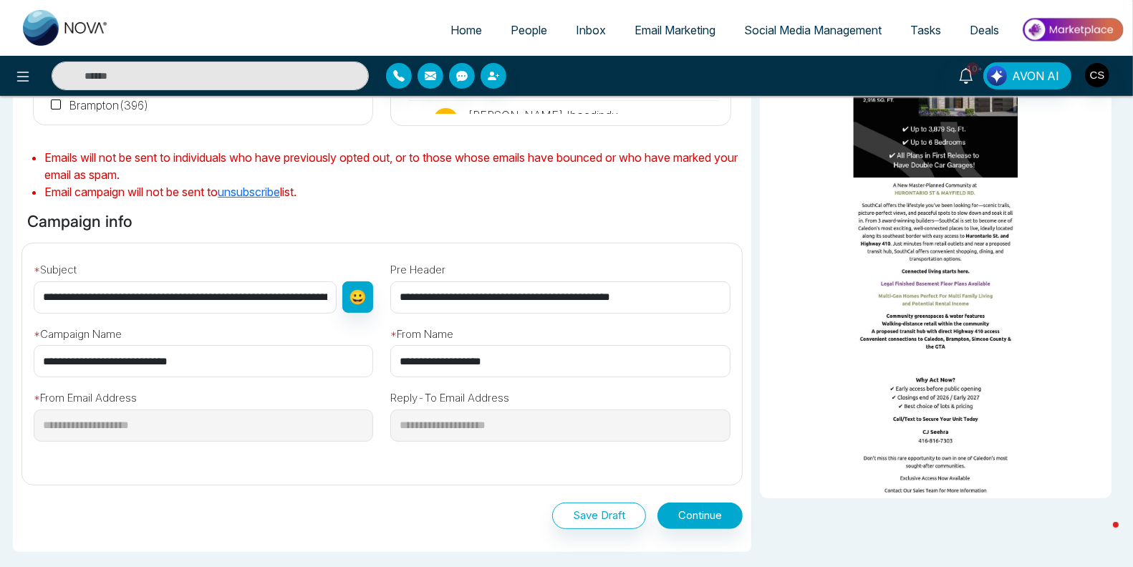
scroll to position [385, 0]
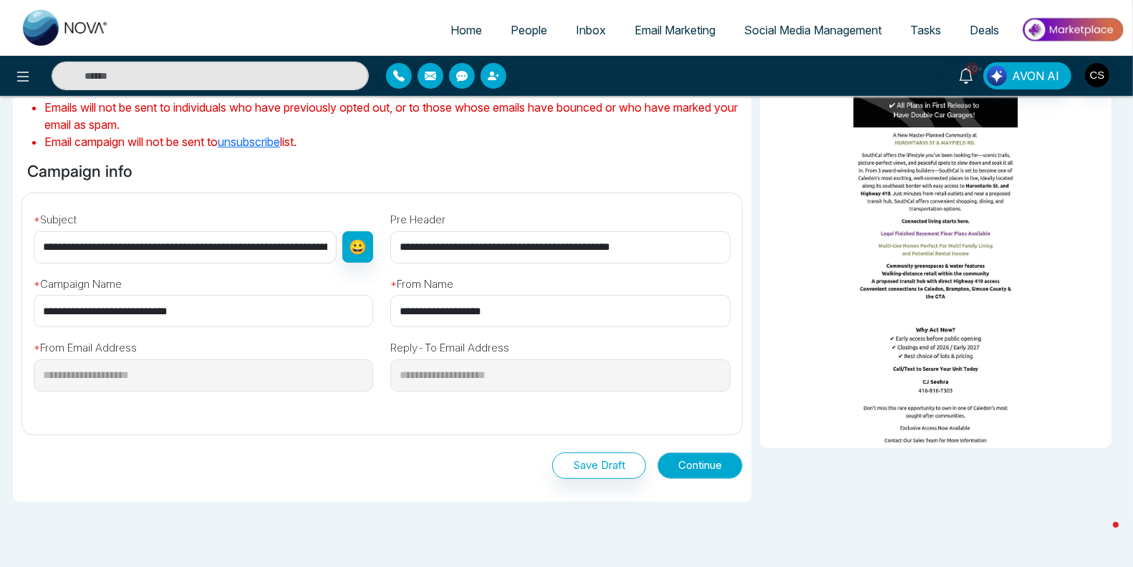
click at [695, 465] on button "Continue" at bounding box center [699, 465] width 85 height 26
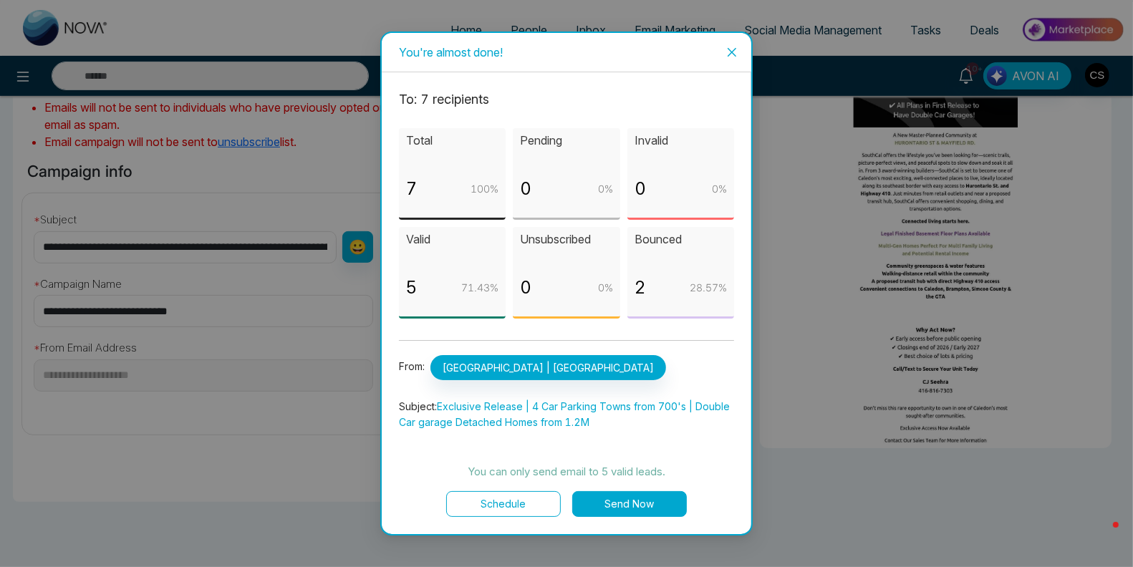
click at [632, 510] on button "Send Now" at bounding box center [629, 504] width 115 height 26
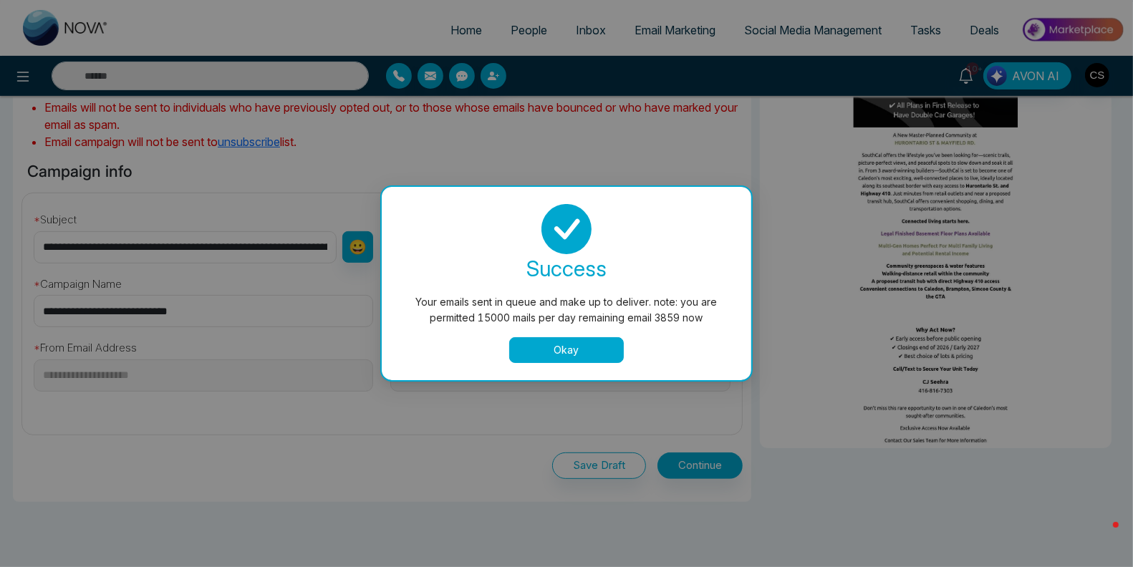
click at [582, 353] on button "Okay" at bounding box center [566, 350] width 115 height 26
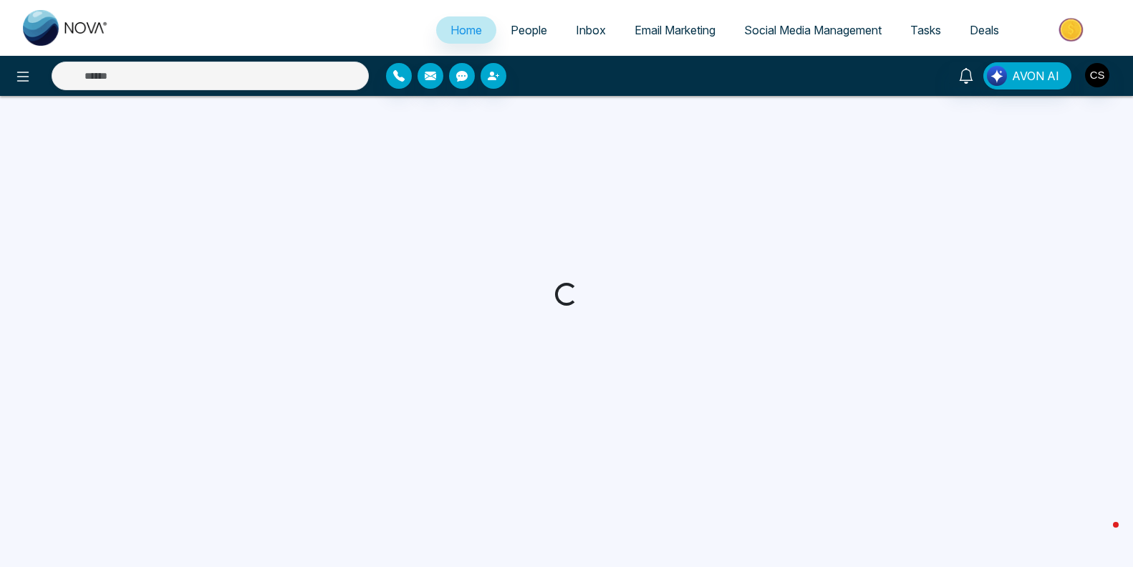
select select "*"
